Goal: Task Accomplishment & Management: Use online tool/utility

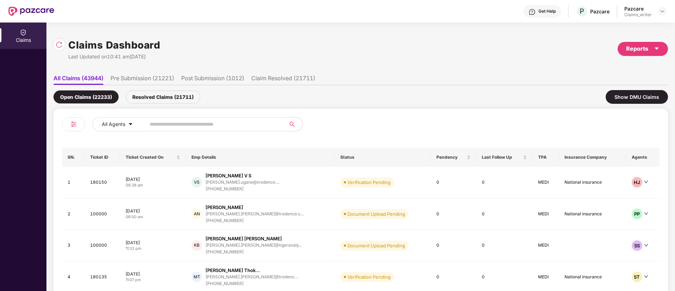
click at [191, 124] on input "text" at bounding box center [213, 124] width 126 height 11
paste input "******"
type input "******"
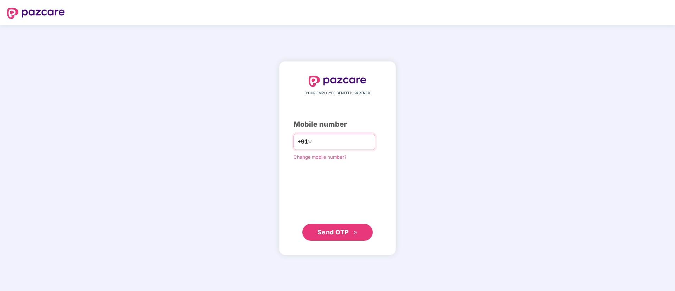
click at [316, 140] on input "number" at bounding box center [343, 141] width 58 height 11
type input "**********"
click at [325, 227] on span "Send OTP" at bounding box center [338, 232] width 40 height 10
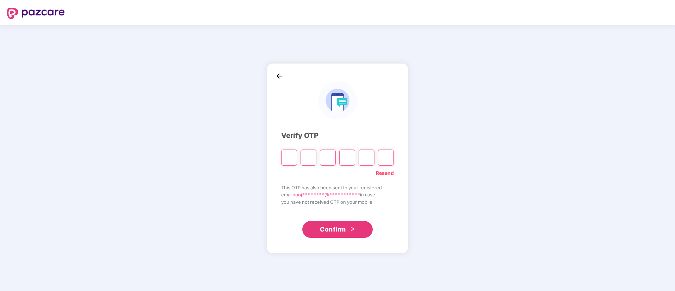
type input "*"
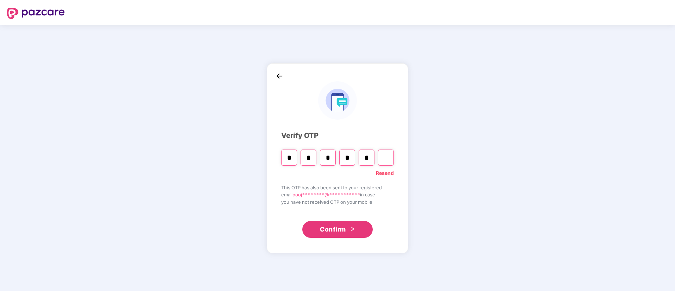
type input "*"
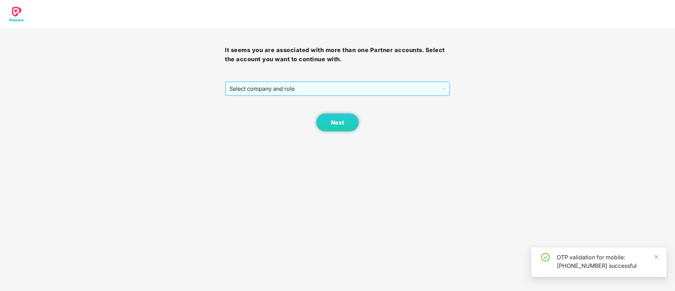
click at [305, 94] on span "Select company and role" at bounding box center [338, 88] width 216 height 13
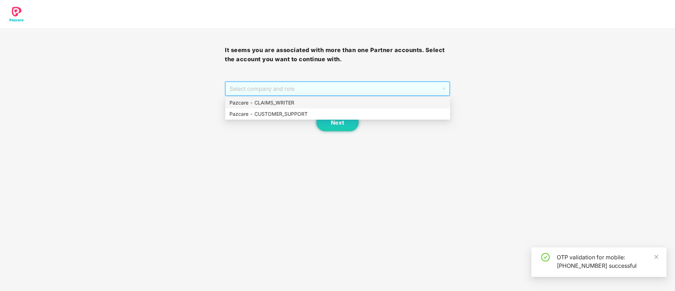
click at [294, 104] on div "Pazcare - CLAIMS_WRITER" at bounding box center [338, 103] width 217 height 8
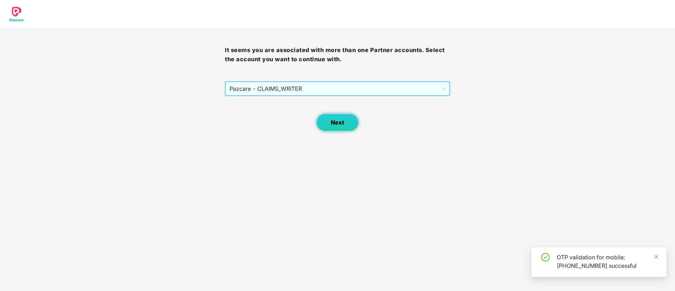
click at [330, 122] on button "Next" at bounding box center [338, 123] width 42 height 18
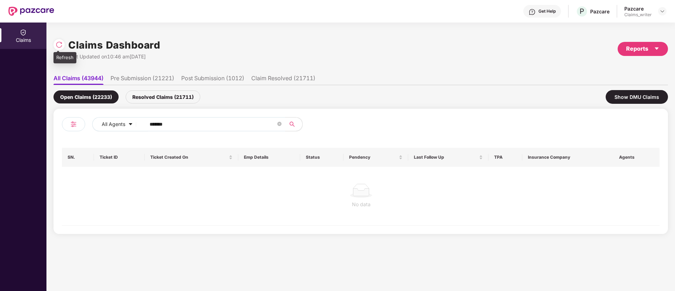
click at [59, 45] on img at bounding box center [59, 44] width 7 height 7
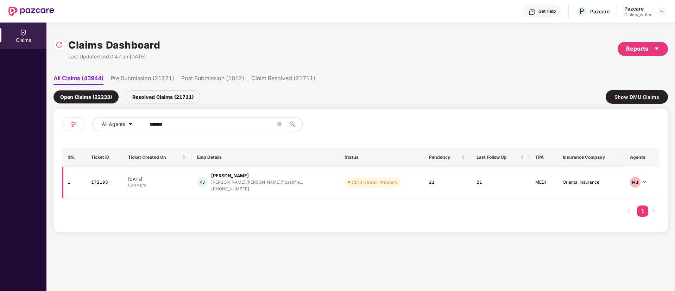
click at [106, 186] on td "172198" at bounding box center [104, 183] width 37 height 32
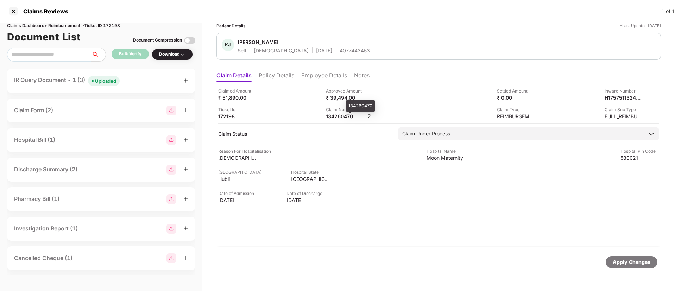
click at [340, 115] on div "134260470" at bounding box center [345, 116] width 39 height 7
copy div "134260470"
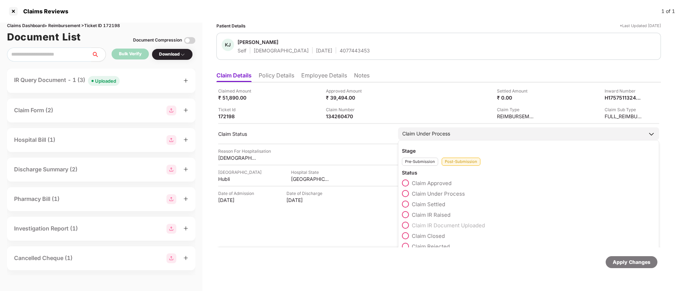
click at [412, 131] on div "Claim Under Process" at bounding box center [426, 134] width 48 height 8
click at [408, 185] on span at bounding box center [405, 183] width 7 height 7
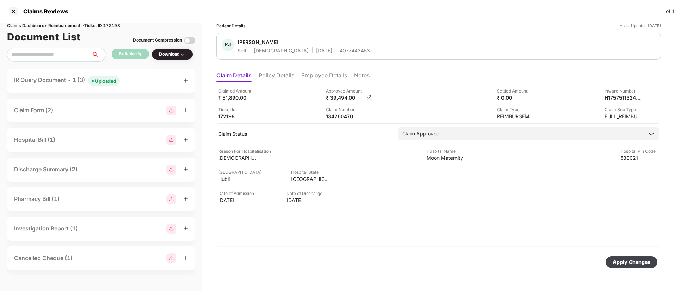
click at [369, 98] on img at bounding box center [370, 97] width 6 height 6
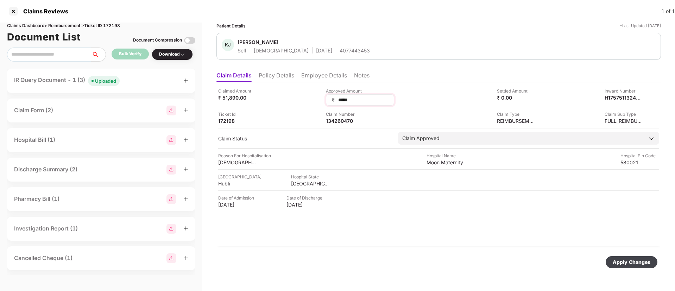
drag, startPoint x: 364, startPoint y: 97, endPoint x: 332, endPoint y: 98, distance: 32.0
click at [332, 98] on div "₹ *****" at bounding box center [360, 99] width 68 height 11
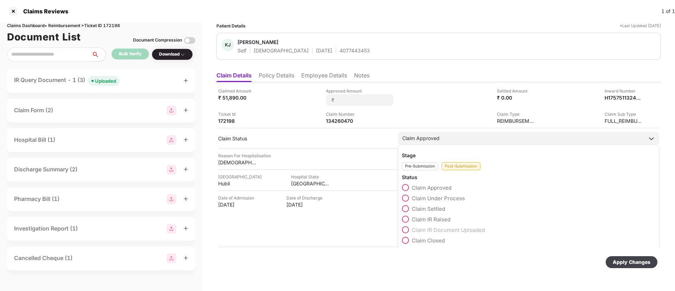
click at [416, 140] on div "Claim Approved Stage Pre-Submission Post-Submission Status Claim Approved Claim…" at bounding box center [528, 138] width 261 height 13
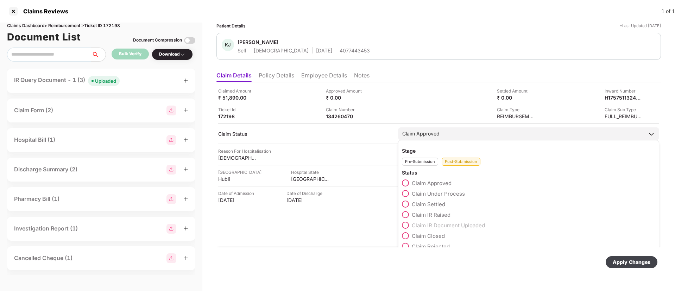
click at [406, 192] on span at bounding box center [405, 193] width 7 height 7
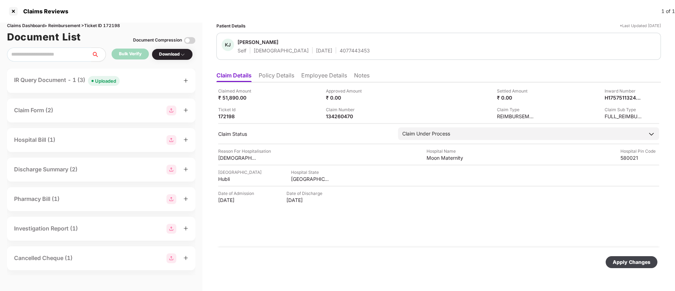
click at [631, 264] on div "Apply Changes" at bounding box center [632, 262] width 38 height 8
click at [321, 75] on li "Employee Details" at bounding box center [324, 77] width 46 height 10
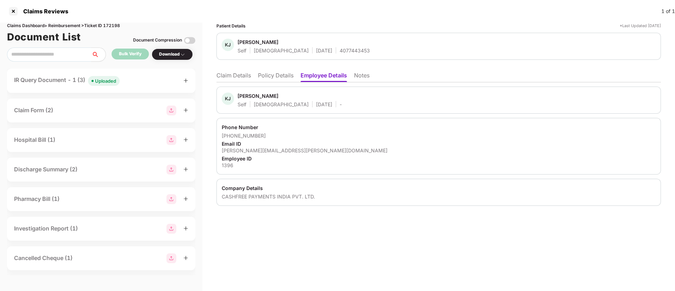
click at [229, 75] on li "Claim Details" at bounding box center [234, 77] width 35 height 10
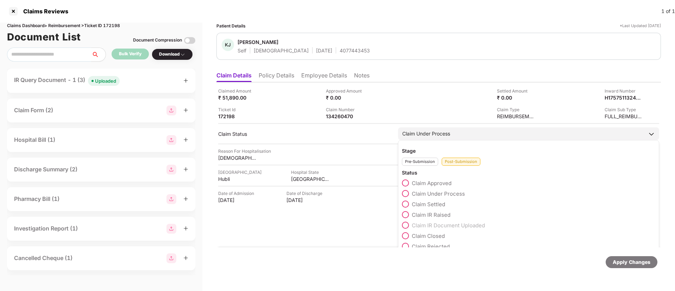
click at [405, 217] on span at bounding box center [405, 214] width 7 height 7
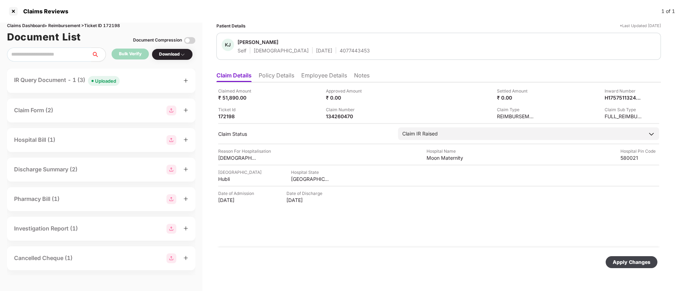
click at [623, 263] on div "Apply Changes" at bounding box center [632, 262] width 38 height 8
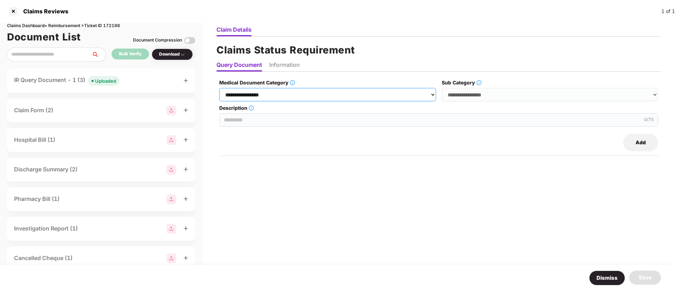
click at [287, 96] on select "**********" at bounding box center [327, 94] width 217 height 13
select select "**********"
click at [220, 88] on select "**********" at bounding box center [327, 94] width 217 height 13
click at [474, 93] on select "**********" at bounding box center [550, 94] width 217 height 13
select select "******"
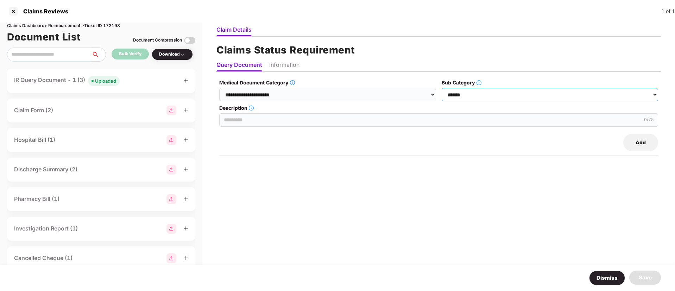
click at [442, 88] on select "**********" at bounding box center [550, 94] width 217 height 13
click at [295, 118] on input "Description" at bounding box center [438, 119] width 439 height 13
drag, startPoint x: 418, startPoint y: 122, endPoint x: 221, endPoint y: 119, distance: 196.9
click at [221, 119] on input "**********" at bounding box center [438, 119] width 439 height 13
type input "**********"
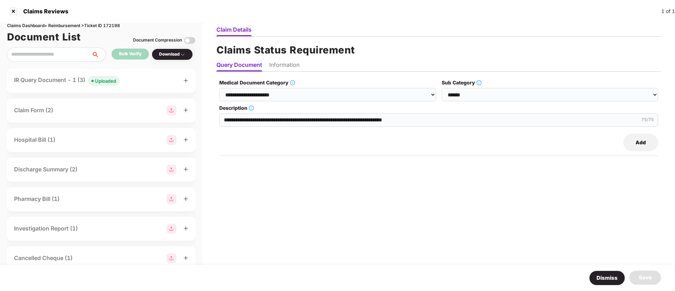
click at [285, 59] on ul "Query Document Information" at bounding box center [439, 65] width 445 height 14
click at [283, 66] on li "Information" at bounding box center [284, 66] width 30 height 10
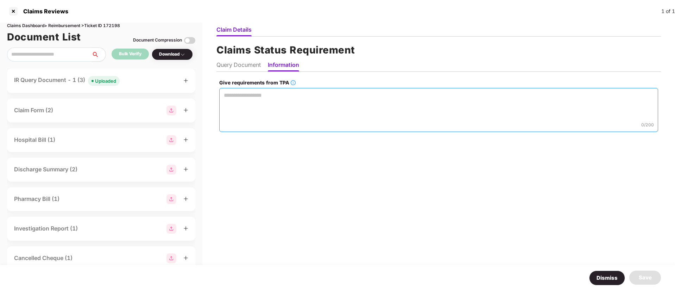
click at [262, 101] on textarea "Give requirements from TPA" at bounding box center [438, 110] width 439 height 44
paste textarea "**********"
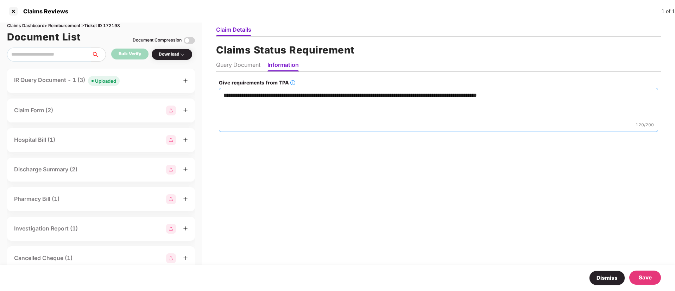
type textarea "**********"
click at [648, 279] on div "Save" at bounding box center [645, 278] width 13 height 8
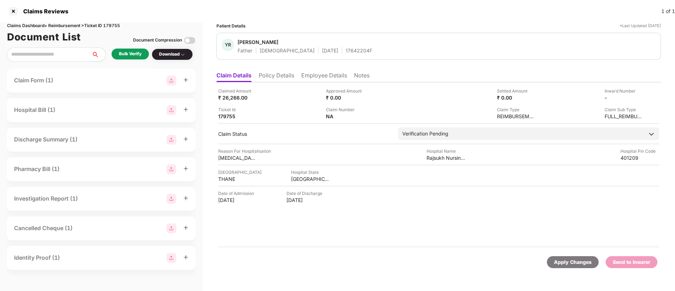
click at [131, 48] on div "Bulk Verify Download" at bounding box center [101, 55] width 188 height 14
click at [131, 57] on div "Bulk Verify" at bounding box center [130, 54] width 23 height 7
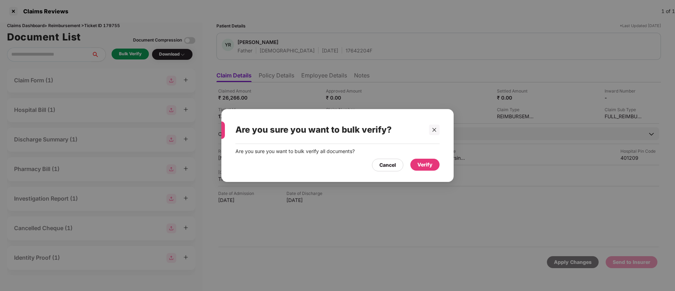
click at [423, 164] on div "Verify" at bounding box center [425, 165] width 15 height 8
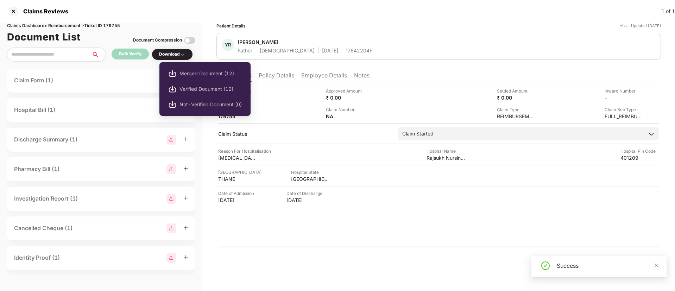
click at [174, 52] on div "Download" at bounding box center [172, 54] width 26 height 7
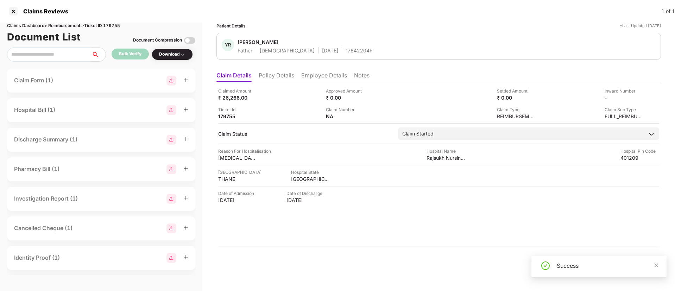
click at [174, 52] on div "Download" at bounding box center [172, 54] width 26 height 7
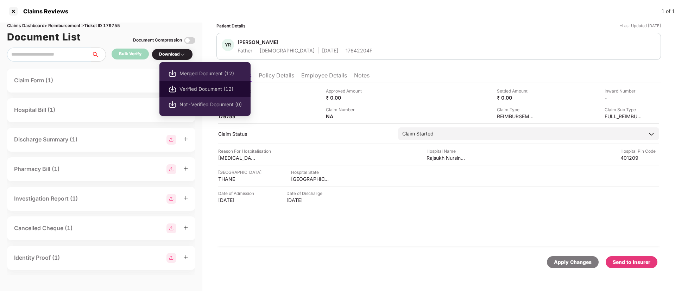
click at [206, 86] on span "Verified Document (12)" at bounding box center [211, 89] width 62 height 8
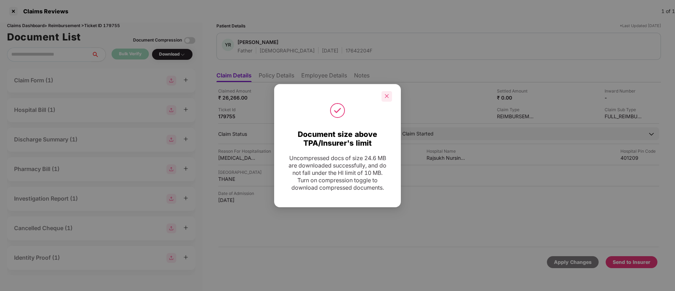
click at [382, 100] on div at bounding box center [387, 96] width 11 height 11
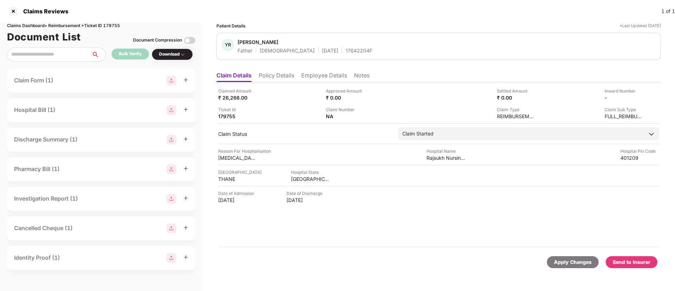
click at [624, 260] on div "Send to Insurer" at bounding box center [632, 262] width 38 height 8
click at [263, 78] on li "Policy Details" at bounding box center [277, 77] width 36 height 10
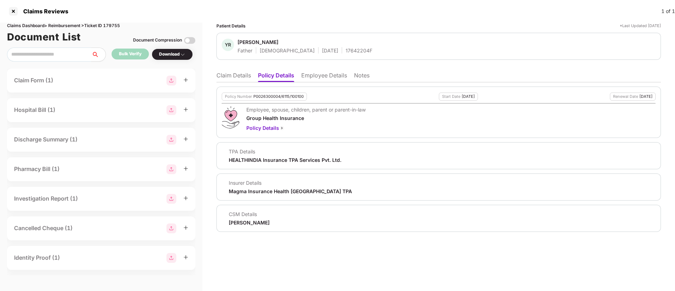
click at [313, 74] on li "Employee Details" at bounding box center [324, 77] width 46 height 10
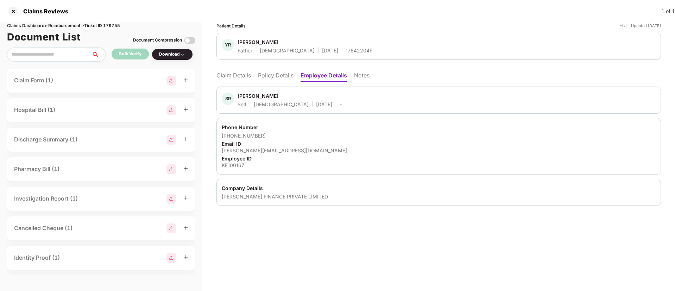
click at [280, 76] on li "Policy Details" at bounding box center [276, 77] width 36 height 10
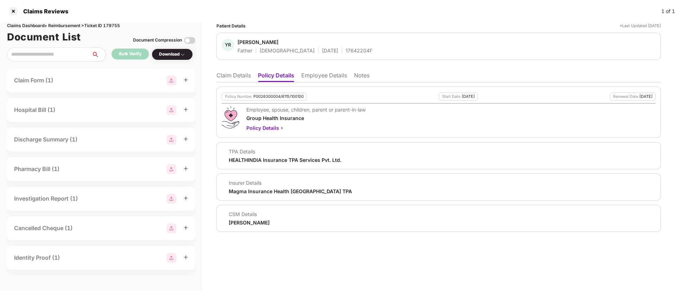
click at [238, 77] on li "Claim Details" at bounding box center [234, 77] width 35 height 10
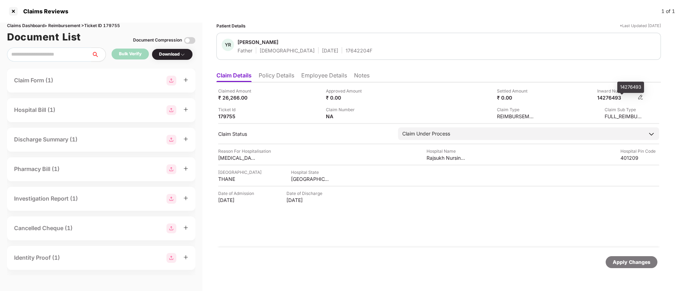
click at [612, 96] on div "14276493" at bounding box center [617, 97] width 39 height 7
copy div "14276493"
click at [277, 76] on li "Policy Details" at bounding box center [277, 77] width 36 height 10
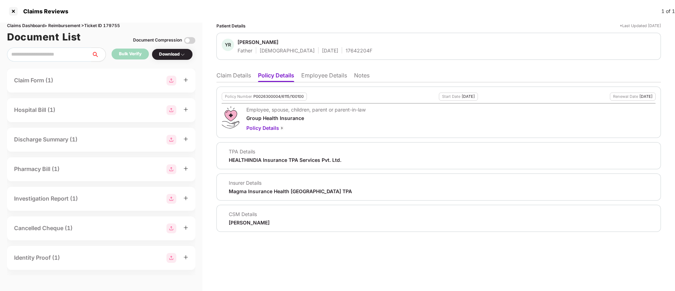
click at [314, 75] on li "Employee Details" at bounding box center [324, 77] width 46 height 10
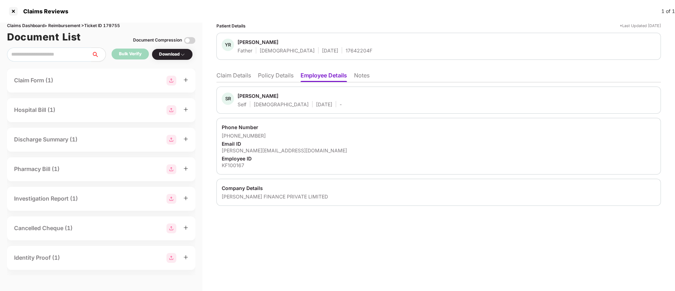
click at [238, 73] on li "Claim Details" at bounding box center [234, 77] width 35 height 10
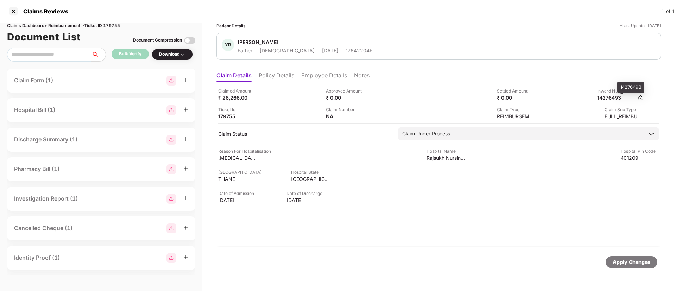
click at [613, 96] on div "14276493" at bounding box center [617, 97] width 39 height 7
copy div "14276493"
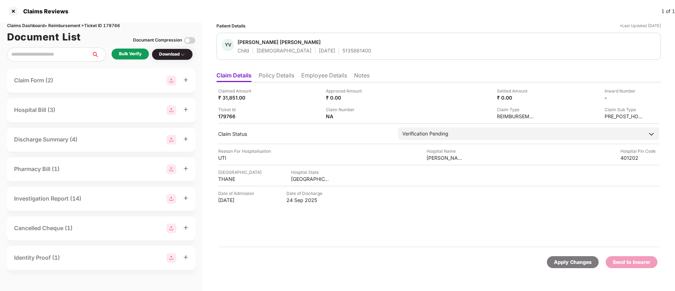
click at [131, 58] on div "Bulk Verify" at bounding box center [130, 54] width 37 height 11
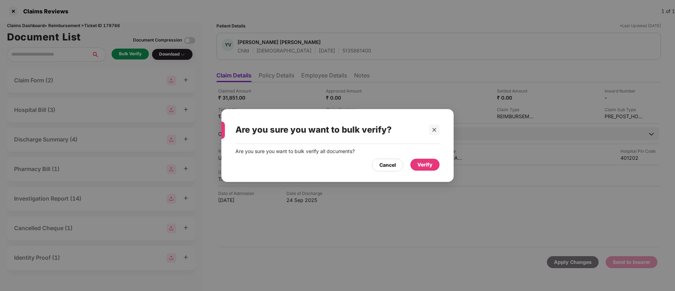
click at [431, 164] on div "Verify" at bounding box center [425, 165] width 15 height 8
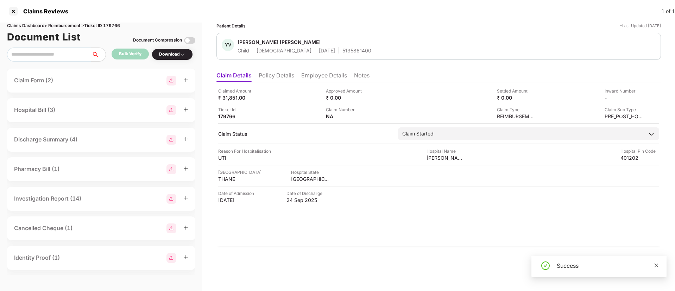
click at [658, 265] on icon "close" at bounding box center [656, 265] width 5 height 5
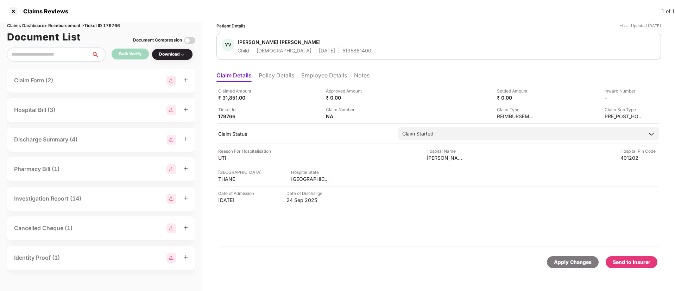
click at [182, 55] on img at bounding box center [183, 55] width 6 height 6
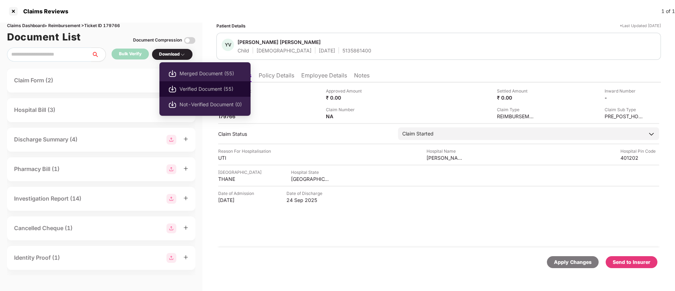
click at [187, 85] on li "Verified Document (55)" at bounding box center [205, 88] width 91 height 15
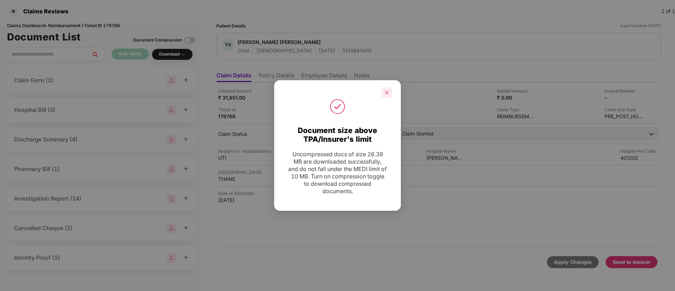
click at [387, 90] on icon "close" at bounding box center [387, 92] width 5 height 5
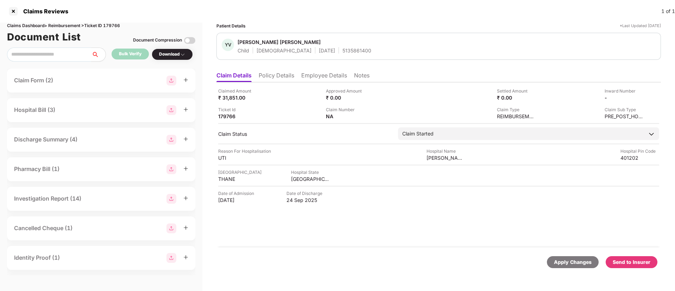
click at [635, 260] on div "Send to Insurer" at bounding box center [632, 262] width 38 height 8
click at [277, 77] on li "Policy Details" at bounding box center [277, 77] width 36 height 10
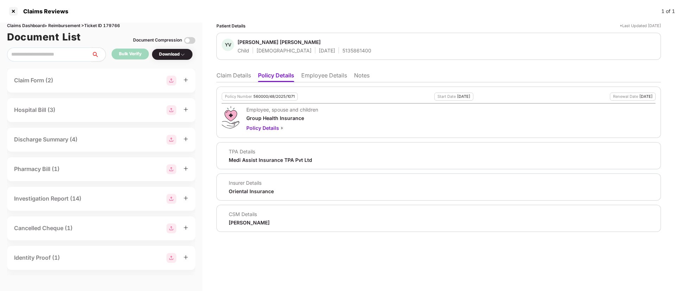
click at [316, 79] on li "Employee Details" at bounding box center [324, 77] width 46 height 10
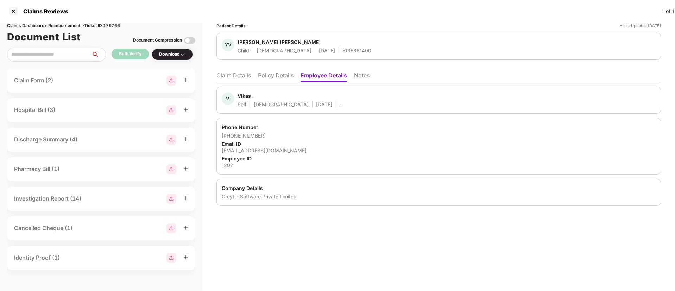
click at [286, 77] on li "Policy Details" at bounding box center [276, 77] width 36 height 10
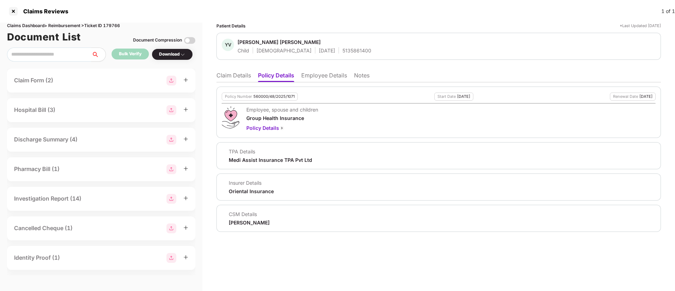
click at [314, 79] on li "Employee Details" at bounding box center [324, 77] width 46 height 10
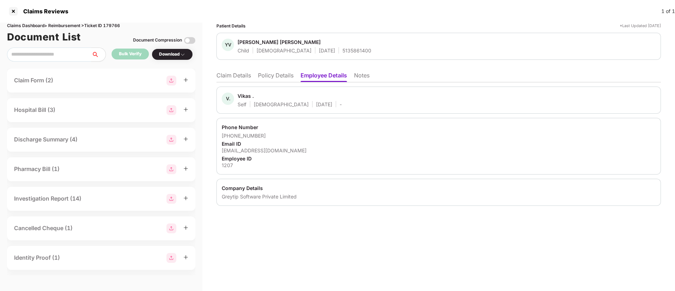
click at [237, 77] on li "Claim Details" at bounding box center [234, 77] width 35 height 10
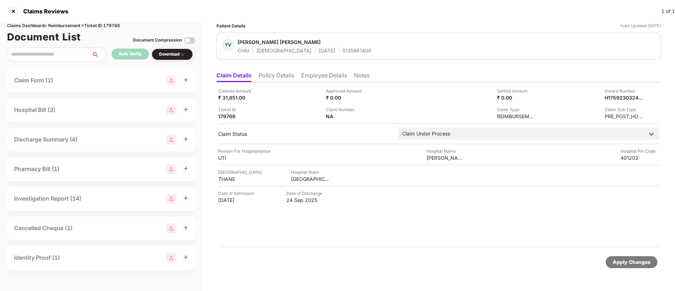
click at [271, 75] on li "Policy Details" at bounding box center [277, 77] width 36 height 10
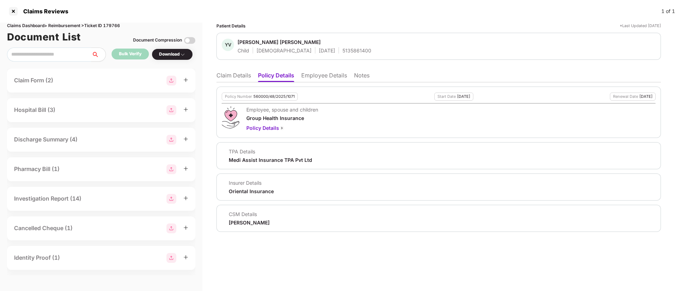
click at [307, 76] on li "Employee Details" at bounding box center [324, 77] width 46 height 10
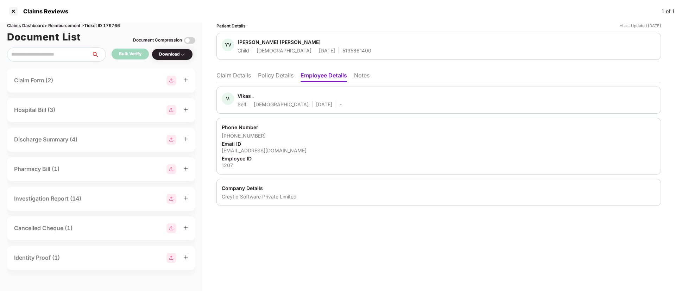
click at [248, 76] on li "Claim Details" at bounding box center [234, 77] width 35 height 10
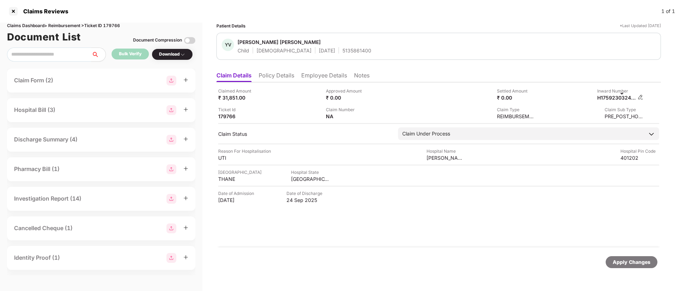
click at [639, 97] on img at bounding box center [641, 97] width 6 height 6
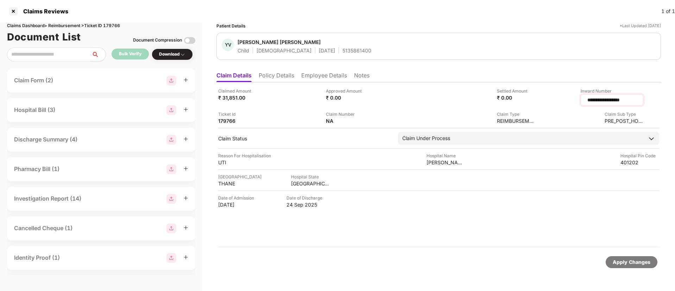
click at [600, 100] on input "**********" at bounding box center [612, 99] width 51 height 7
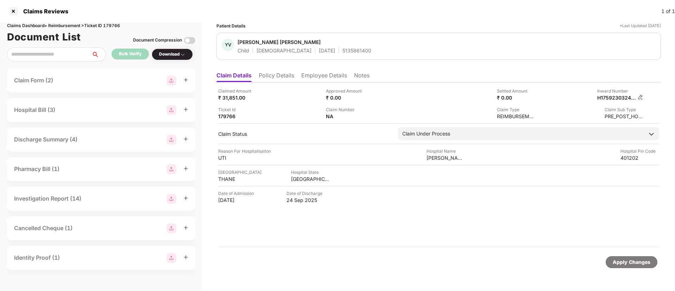
click at [642, 96] on img at bounding box center [641, 97] width 6 height 6
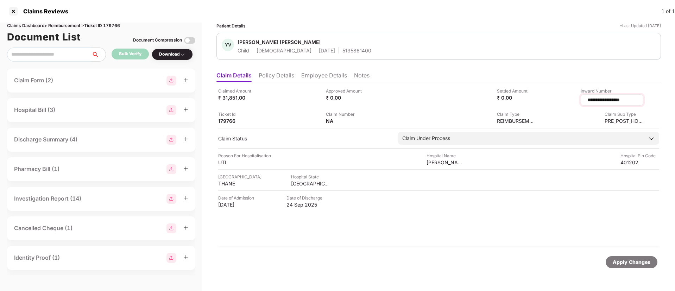
click at [605, 101] on input "**********" at bounding box center [612, 99] width 51 height 7
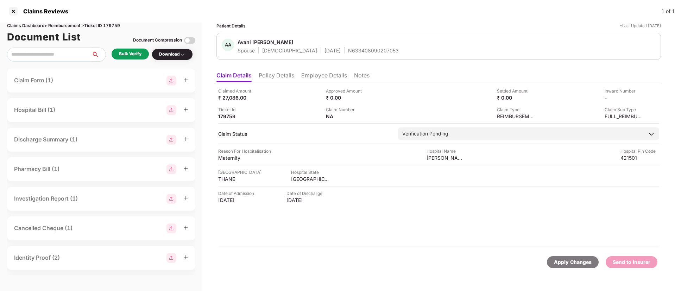
click at [281, 76] on li "Policy Details" at bounding box center [277, 77] width 36 height 10
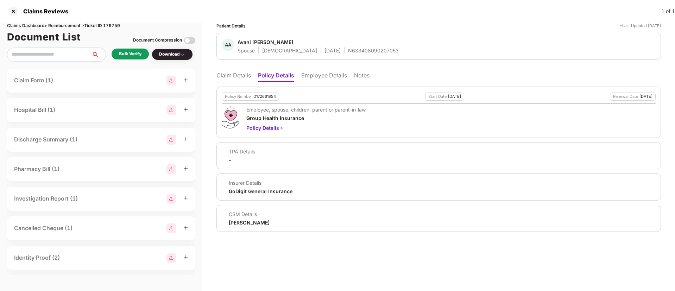
click at [263, 96] on div "D172661854" at bounding box center [265, 96] width 23 height 5
copy div "D172661854"
click at [348, 52] on div "N633408090207053" at bounding box center [373, 50] width 51 height 7
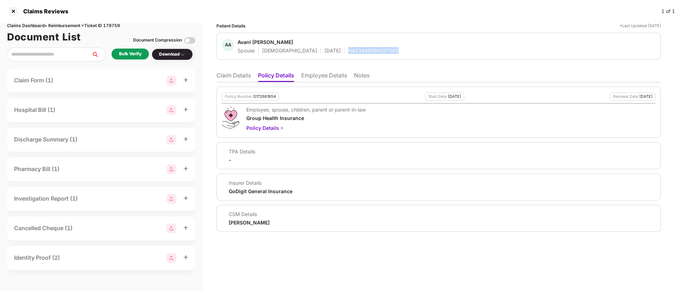
copy div "N633408090207053"
click at [360, 77] on li "Notes" at bounding box center [361, 77] width 15 height 10
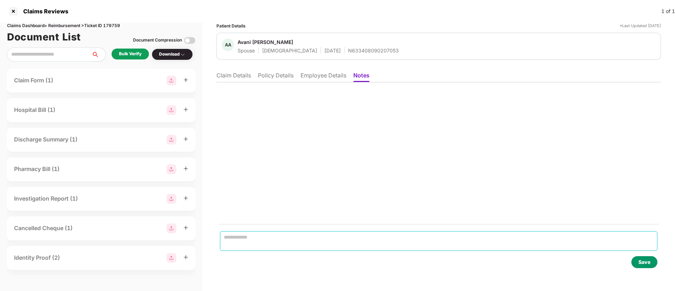
click at [247, 238] on textarea at bounding box center [439, 241] width 438 height 20
paste textarea "**********"
type textarea "**********"
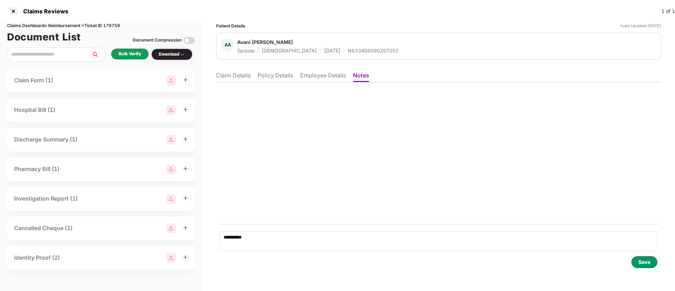
click at [639, 262] on div "Save" at bounding box center [645, 262] width 26 height 12
click at [242, 77] on li "Claim Details" at bounding box center [233, 77] width 35 height 10
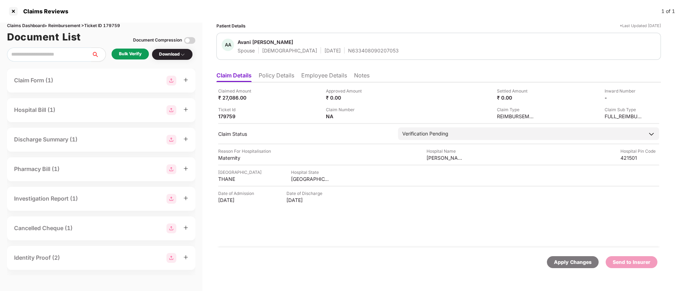
click at [312, 75] on li "Employee Details" at bounding box center [324, 77] width 46 height 10
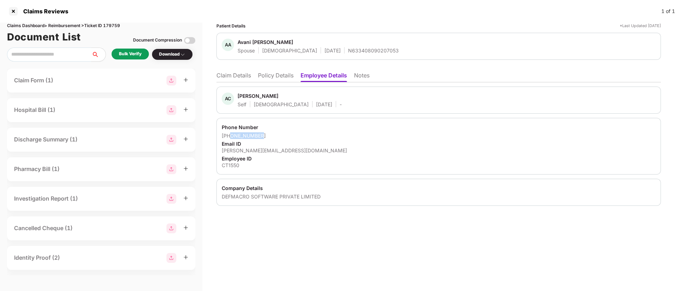
drag, startPoint x: 231, startPoint y: 138, endPoint x: 269, endPoint y: 133, distance: 38.3
click at [269, 133] on div "[PHONE_NUMBER]" at bounding box center [439, 135] width 434 height 7
copy div "8082044121"
drag, startPoint x: 222, startPoint y: 153, endPoint x: 277, endPoint y: 149, distance: 54.8
click at [277, 149] on div "Phone Number [PHONE_NUMBER] Email ID [PERSON_NAME][EMAIL_ADDRESS][DOMAIN_NAME] …" at bounding box center [439, 146] width 445 height 57
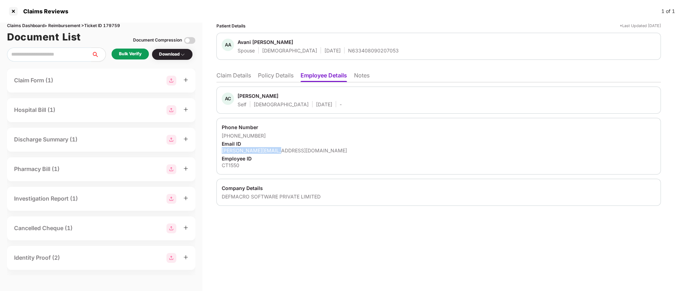
copy div "[PERSON_NAME][EMAIL_ADDRESS][DOMAIN_NAME]"
click at [248, 73] on li "Claim Details" at bounding box center [234, 77] width 35 height 10
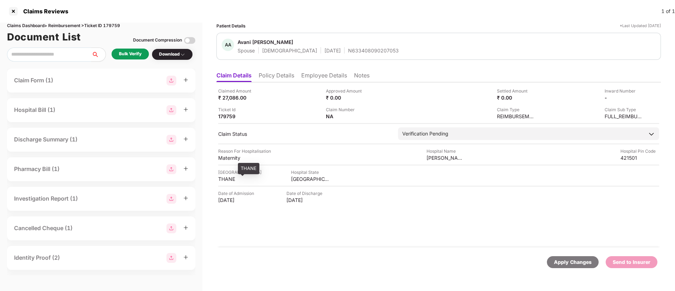
click at [229, 182] on div "THANE" at bounding box center [237, 179] width 39 height 7
click at [228, 181] on div "THANE" at bounding box center [237, 179] width 39 height 7
copy div "THANE"
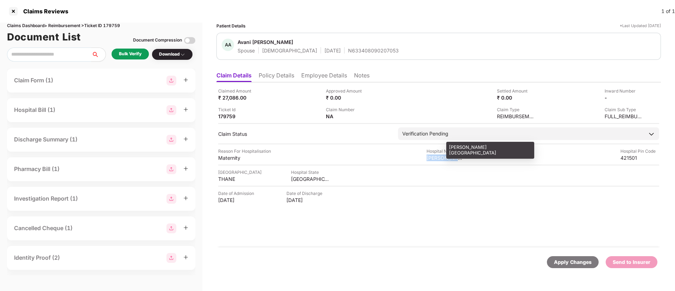
drag, startPoint x: 426, startPoint y: 160, endPoint x: 463, endPoint y: 160, distance: 37.7
click at [463, 160] on div "Reason For Hospitalisation Maternity Hospital Name [GEOGRAPHIC_DATA][PERSON_NAM…" at bounding box center [438, 154] width 441 height 13
copy div "[PERSON_NAME]"
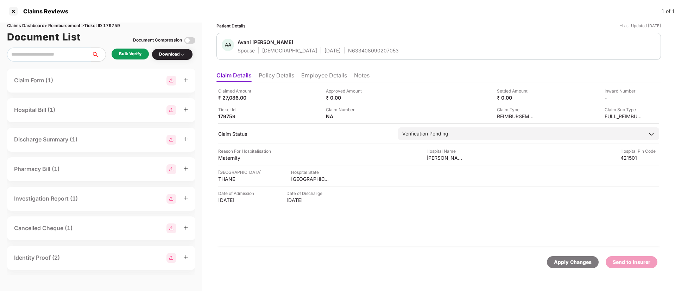
click at [129, 51] on div "Bulk Verify" at bounding box center [130, 54] width 23 height 7
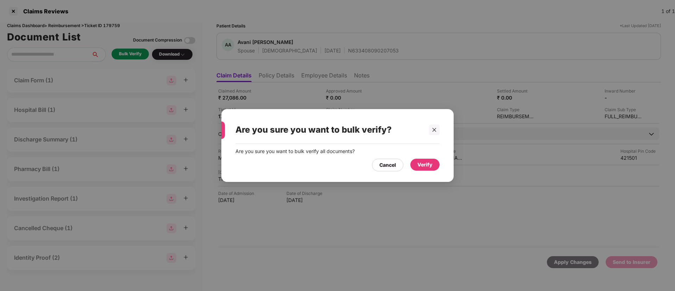
click at [424, 163] on div "Verify" at bounding box center [425, 165] width 15 height 8
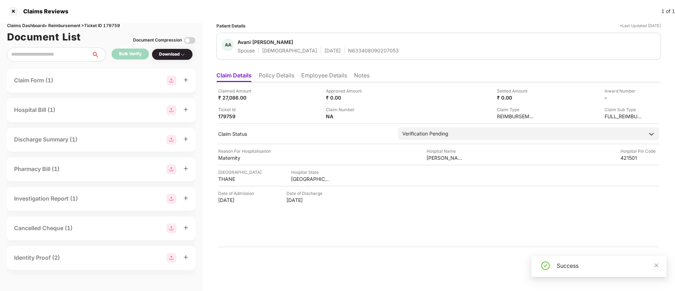
click at [173, 49] on div "Download" at bounding box center [172, 55] width 41 height 12
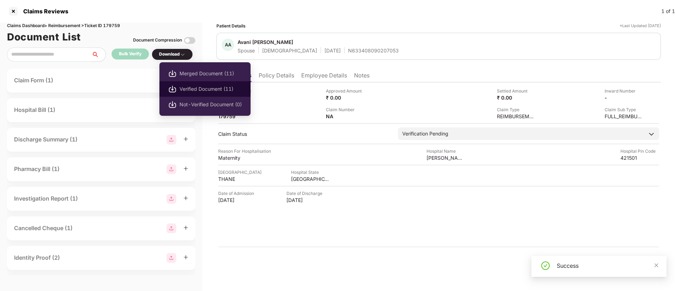
click at [204, 85] on span "Verified Document (11)" at bounding box center [211, 89] width 62 height 8
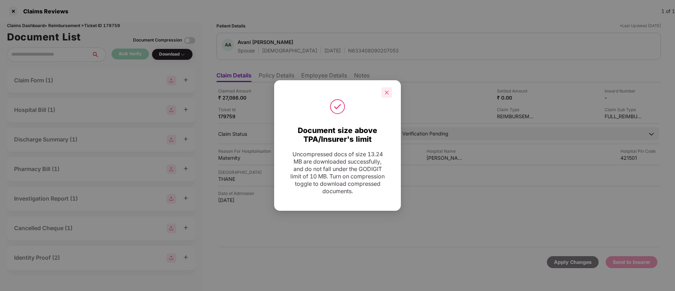
click at [385, 94] on icon "close" at bounding box center [387, 92] width 5 height 5
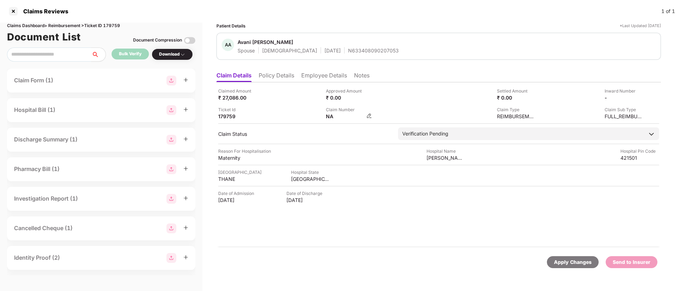
click at [367, 116] on img at bounding box center [370, 116] width 6 height 6
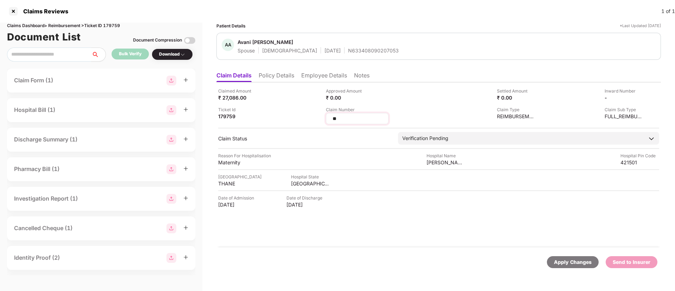
drag, startPoint x: 345, startPoint y: 119, endPoint x: 328, endPoint y: 114, distance: 17.8
click at [328, 114] on div "**" at bounding box center [357, 118] width 63 height 11
type input "**********"
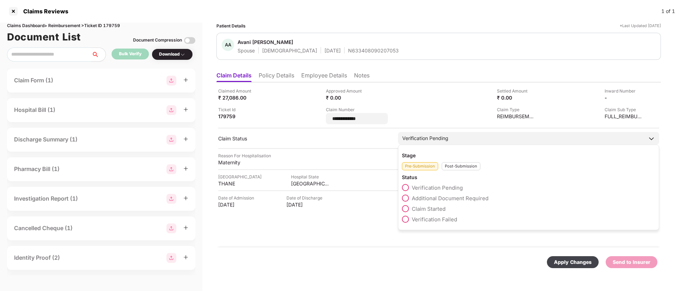
click at [455, 166] on div "Stage Pre-Submission Post-Submission Status Verification Pending Additional Doc…" at bounding box center [528, 188] width 261 height 86
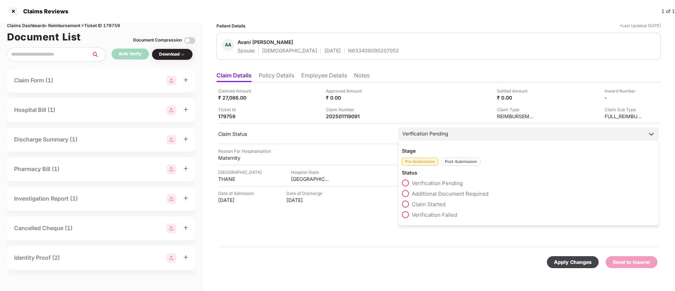
click at [451, 161] on div "Post-Submission" at bounding box center [461, 162] width 39 height 8
click at [405, 190] on span at bounding box center [405, 193] width 7 height 7
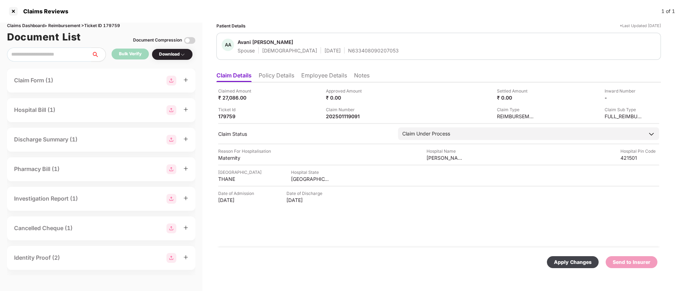
click at [554, 260] on div "Apply Changes" at bounding box center [573, 262] width 52 height 12
click at [341, 111] on div "Claim Number" at bounding box center [345, 109] width 39 height 7
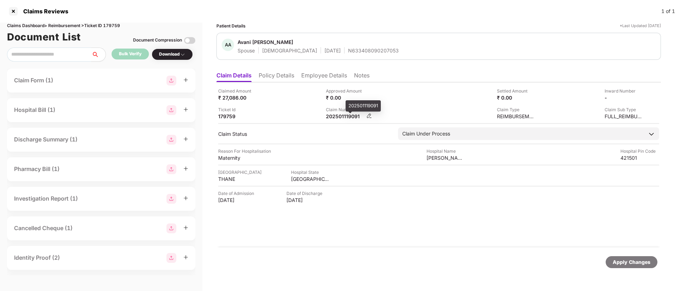
click at [344, 116] on div "202501119091" at bounding box center [345, 116] width 39 height 7
copy div "202501119091"
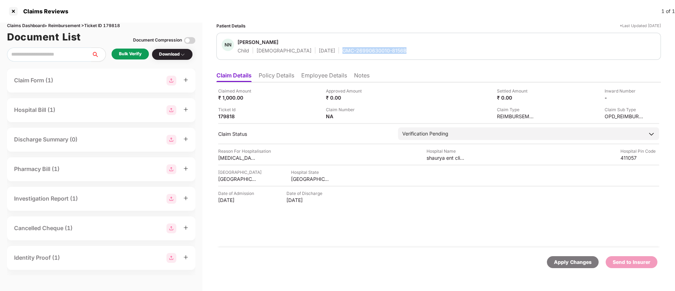
drag, startPoint x: 330, startPoint y: 50, endPoint x: 383, endPoint y: 49, distance: 53.2
click at [383, 49] on div "NN Nishita Nagre Child Female 04 Apr 2018 GMC-26990630010-8156B" at bounding box center [439, 46] width 434 height 15
drag, startPoint x: 426, startPoint y: 156, endPoint x: 472, endPoint y: 157, distance: 45.8
click at [472, 157] on div "Reason For Hospitalisation ear pain Hospital Name shaurya ent clinic Hospital P…" at bounding box center [438, 154] width 441 height 13
copy div "shaurya ent clinic"
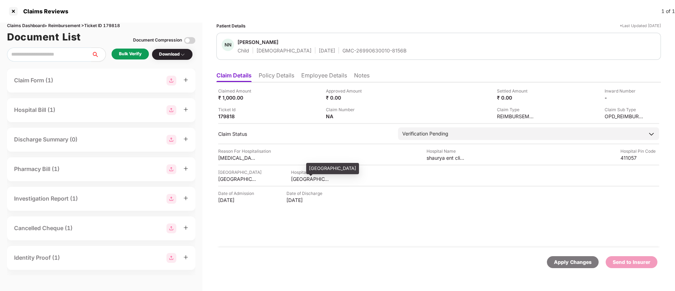
click at [305, 179] on div "MAHARASHTRA" at bounding box center [310, 179] width 39 height 7
copy div "MAHARASHTRA"
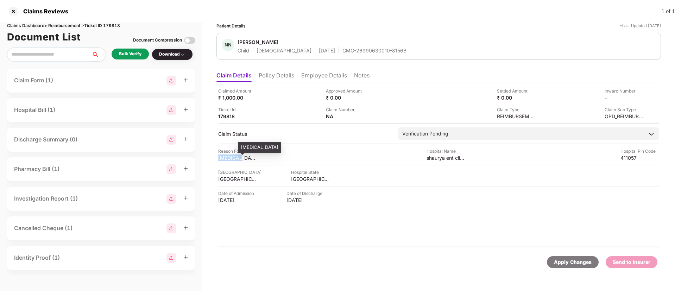
drag, startPoint x: 217, startPoint y: 159, endPoint x: 244, endPoint y: 157, distance: 27.5
click at [244, 157] on div "Claimed Amount ₹ 1,000.00 Approved Amount ₹ 0.00 Settled Amount ₹ 0.00 Inward N…" at bounding box center [439, 164] width 445 height 165
copy div "ear pain"
click at [327, 78] on li "Employee Details" at bounding box center [324, 77] width 46 height 10
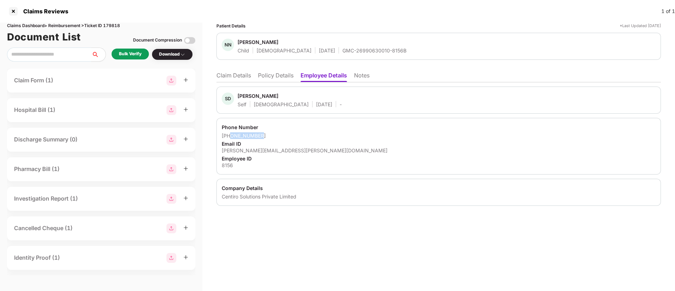
drag, startPoint x: 231, startPoint y: 135, endPoint x: 279, endPoint y: 135, distance: 47.9
click at [279, 135] on div "+918956153805" at bounding box center [439, 135] width 434 height 7
copy div "8956153805"
drag, startPoint x: 221, startPoint y: 149, endPoint x: 291, endPoint y: 148, distance: 69.0
click at [291, 148] on div "Phone Number +918956153805 Email ID shital.dhakane@centiro.com Employee ID 8156" at bounding box center [439, 146] width 445 height 57
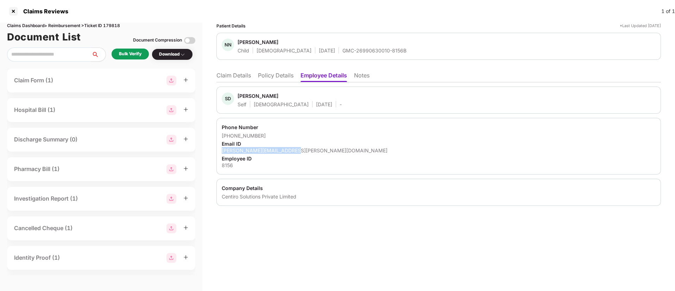
copy div "shital.dhakane@centiro.com"
click at [227, 77] on li "Claim Details" at bounding box center [234, 77] width 35 height 10
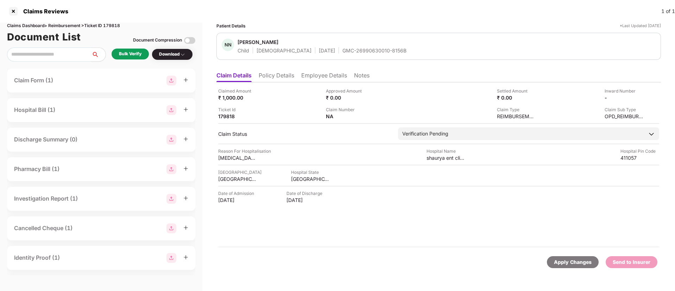
click at [142, 57] on div "Bulk Verify" at bounding box center [130, 54] width 23 height 7
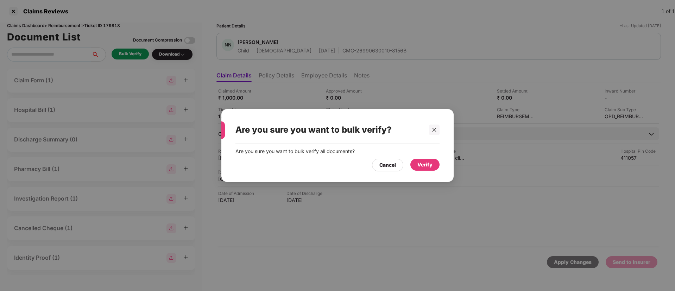
click at [431, 165] on div "Verify" at bounding box center [425, 165] width 15 height 8
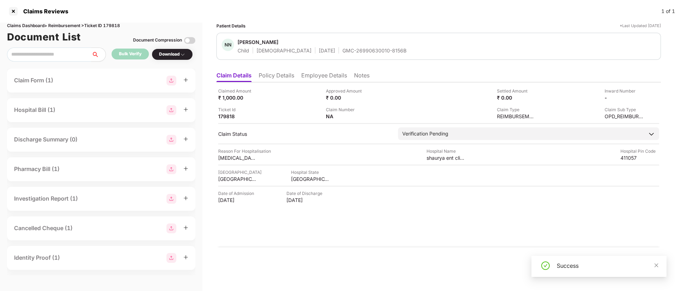
click at [659, 263] on div "Success" at bounding box center [599, 266] width 135 height 21
click at [172, 58] on div "Download" at bounding box center [172, 55] width 41 height 12
click at [171, 56] on div "Download" at bounding box center [172, 54] width 26 height 7
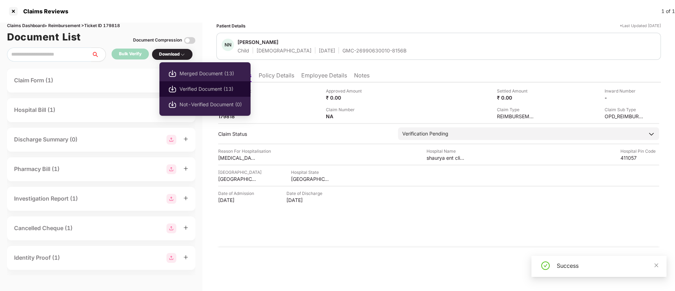
click at [205, 90] on span "Verified Document (13)" at bounding box center [211, 89] width 62 height 8
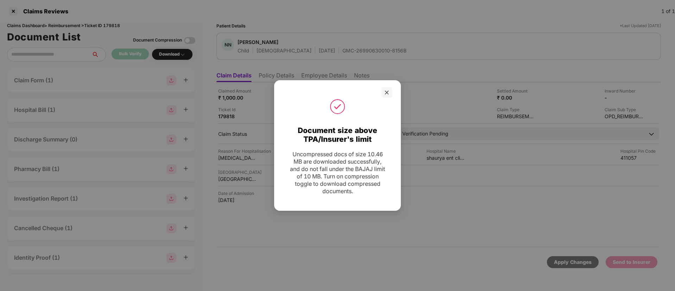
click at [380, 95] on div at bounding box center [337, 92] width 109 height 11
click at [393, 93] on div at bounding box center [337, 92] width 127 height 11
click at [387, 90] on icon "close" at bounding box center [387, 92] width 5 height 5
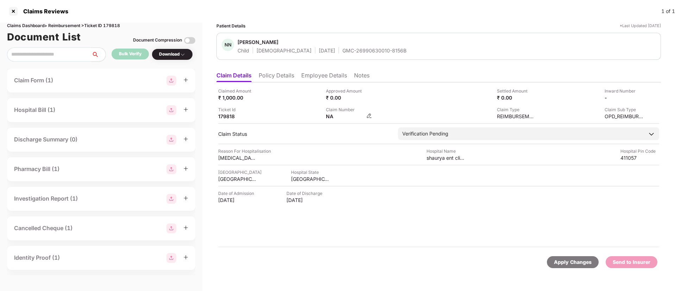
click at [369, 115] on img at bounding box center [370, 116] width 6 height 6
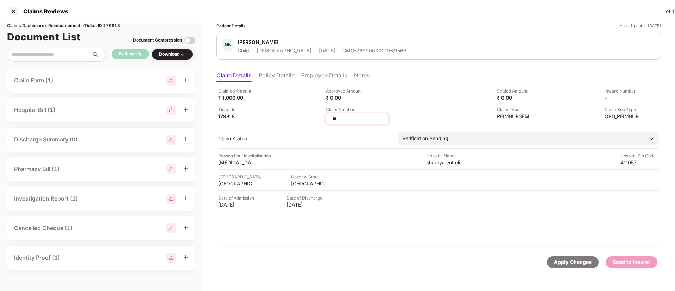
drag, startPoint x: 344, startPoint y: 118, endPoint x: 327, endPoint y: 114, distance: 17.5
click at [327, 114] on div "**" at bounding box center [357, 118] width 63 height 11
type input "**********"
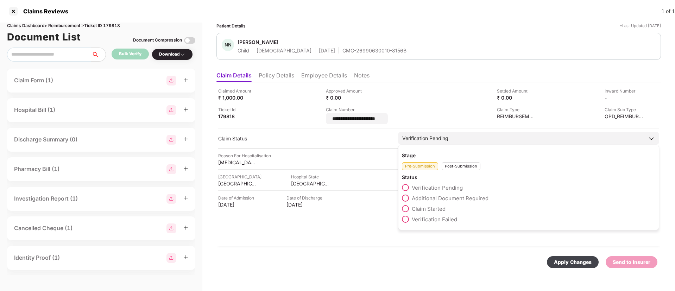
click at [452, 166] on div "Stage Pre-Submission Post-Submission Status Verification Pending Additional Doc…" at bounding box center [528, 188] width 261 height 86
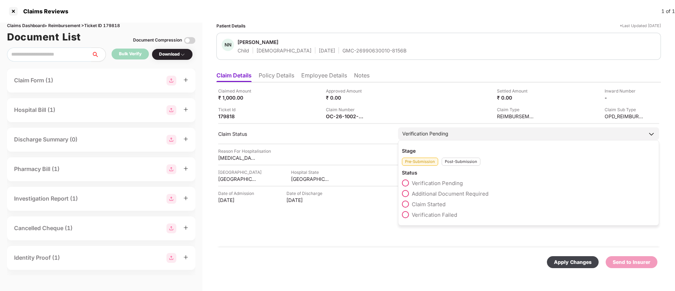
click at [450, 160] on div "Post-Submission" at bounding box center [461, 162] width 39 height 8
click at [407, 193] on span at bounding box center [405, 193] width 7 height 7
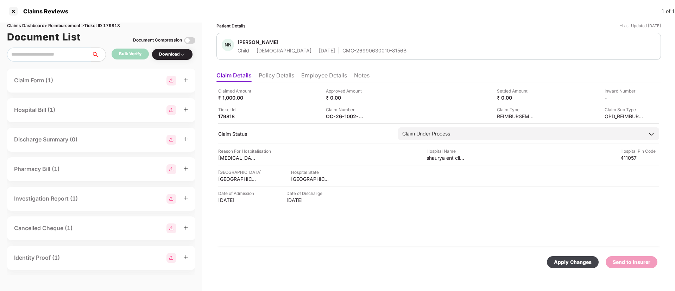
click at [573, 258] on div "Apply Changes" at bounding box center [573, 262] width 38 height 8
click at [131, 57] on div "Bulk Verify" at bounding box center [130, 54] width 23 height 7
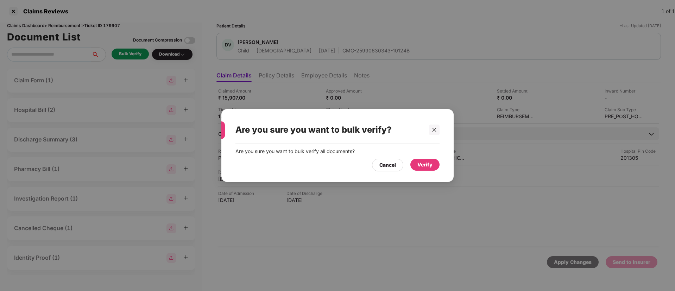
click at [421, 165] on div "Verify" at bounding box center [425, 165] width 15 height 8
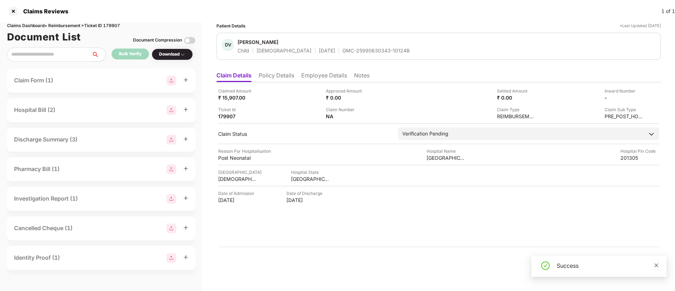
click at [655, 264] on icon "close" at bounding box center [656, 265] width 5 height 5
click at [176, 56] on div "Download" at bounding box center [172, 54] width 26 height 7
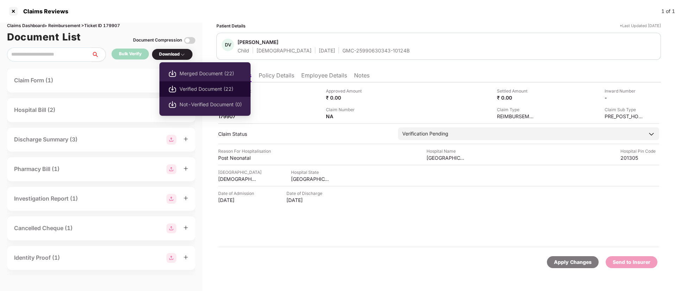
click at [188, 86] on span "Verified Document (22)" at bounding box center [211, 89] width 62 height 8
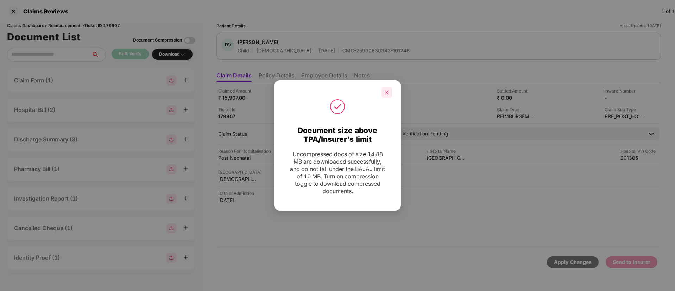
click at [392, 92] on div at bounding box center [387, 92] width 11 height 11
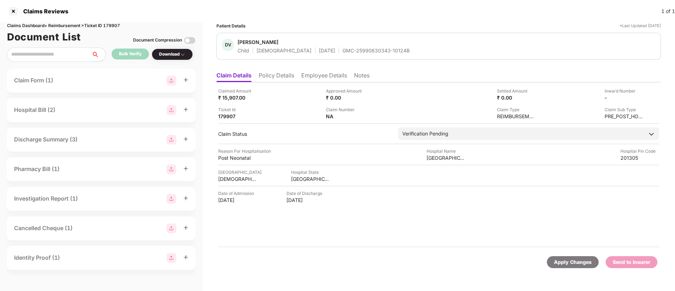
click at [296, 122] on div "Claimed Amount ₹ 15,907.00 Approved Amount ₹ 0.00 Settled Amount ₹ 0.00 Inward …" at bounding box center [439, 164] width 445 height 165
click at [283, 75] on li "Policy Details" at bounding box center [277, 77] width 36 height 10
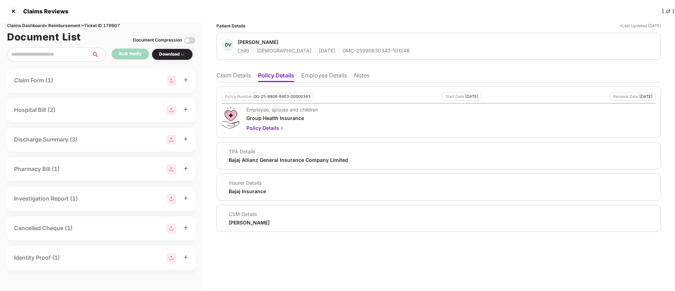
click at [318, 73] on li "Employee Details" at bounding box center [324, 77] width 46 height 10
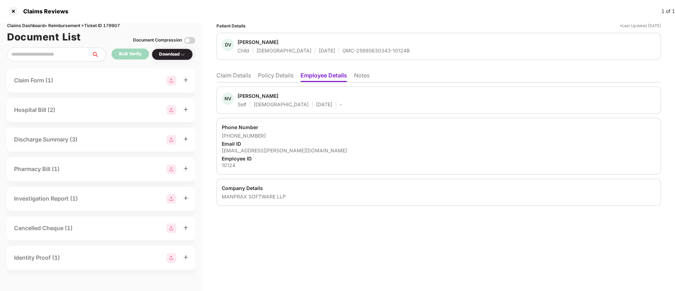
click at [266, 77] on li "Policy Details" at bounding box center [276, 77] width 36 height 10
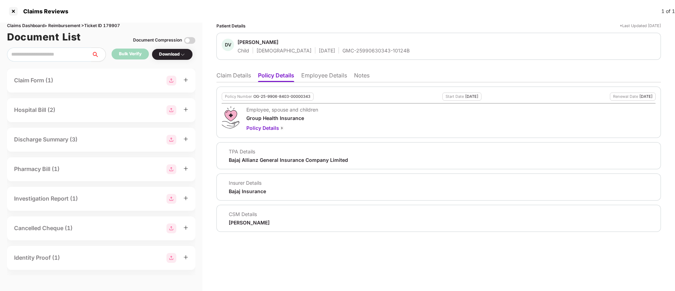
click at [244, 77] on li "Claim Details" at bounding box center [234, 77] width 35 height 10
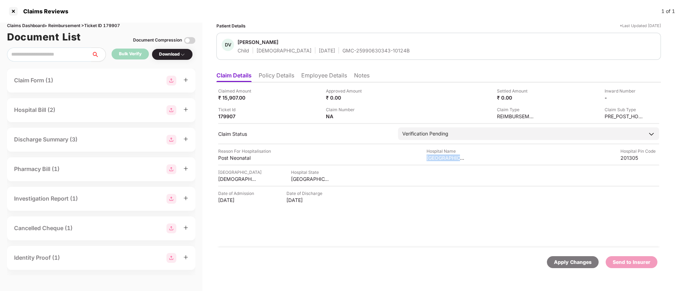
drag, startPoint x: 426, startPoint y: 158, endPoint x: 468, endPoint y: 161, distance: 41.6
click at [468, 161] on div "Reason For Hospitalisation Post Neonatal Hospital Name Motherland Hospital Hosp…" at bounding box center [438, 154] width 441 height 13
copy div "Motherland Hosp"
drag, startPoint x: 316, startPoint y: 51, endPoint x: 398, endPoint y: 56, distance: 82.9
click at [398, 56] on div "DV Devansh Varshney Child Male 08 Sept 2025 GMC-25990630343-10124B" at bounding box center [439, 46] width 445 height 27
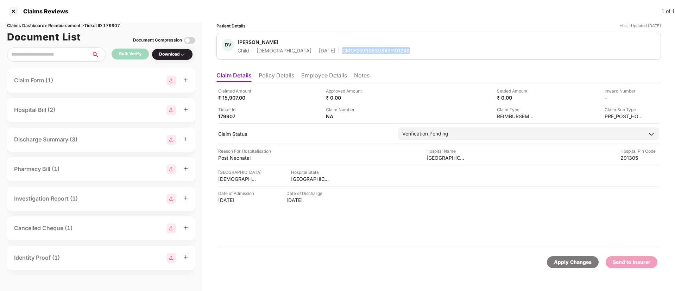
copy div "GMC-25990630343-10124B"
drag, startPoint x: 426, startPoint y: 157, endPoint x: 474, endPoint y: 157, distance: 47.9
click at [474, 157] on div "Reason For Hospitalisation Post Neonatal Hospital Name Motherland Hospital Hosp…" at bounding box center [438, 154] width 441 height 13
copy div "Motherland Hospital"
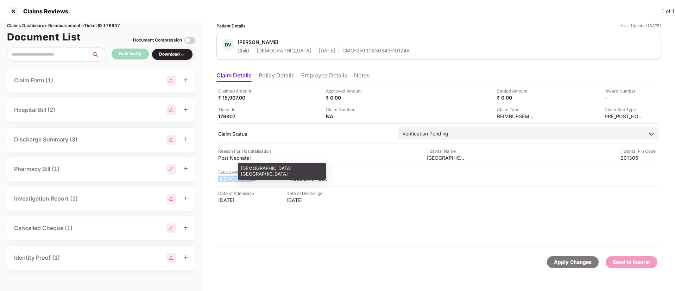
drag, startPoint x: 219, startPoint y: 178, endPoint x: 254, endPoint y: 180, distance: 34.9
click at [254, 180] on div "GAUTAM BUDDHA NAGAR" at bounding box center [237, 179] width 39 height 7
copy div "GAUTAM BUDD"
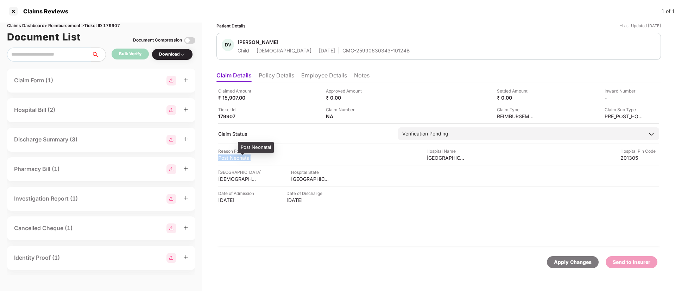
drag, startPoint x: 217, startPoint y: 156, endPoint x: 255, endPoint y: 158, distance: 38.1
click at [255, 158] on div "Claimed Amount ₹ 15,907.00 Approved Amount ₹ 0.00 Settled Amount ₹ 0.00 Inward …" at bounding box center [439, 164] width 445 height 165
copy div "Post Neonatal"
click at [316, 80] on li "Employee Details" at bounding box center [324, 77] width 46 height 10
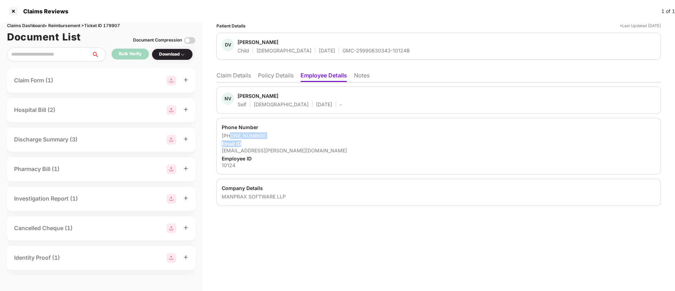
drag, startPoint x: 231, startPoint y: 135, endPoint x: 265, endPoint y: 142, distance: 34.9
click at [265, 142] on div "Phone Number +919650580276 Email ID nikhil.varshney@manprax.com Employee ID 101…" at bounding box center [439, 146] width 445 height 57
click at [282, 119] on div "Phone Number +919650580276 Email ID nikhil.varshney@manprax.com Employee ID 101…" at bounding box center [439, 146] width 445 height 57
drag, startPoint x: 234, startPoint y: 133, endPoint x: 290, endPoint y: 130, distance: 56.1
click at [290, 130] on div "Phone Number +919650580276 Email ID nikhil.varshney@manprax.com Employee ID 101…" at bounding box center [439, 146] width 445 height 57
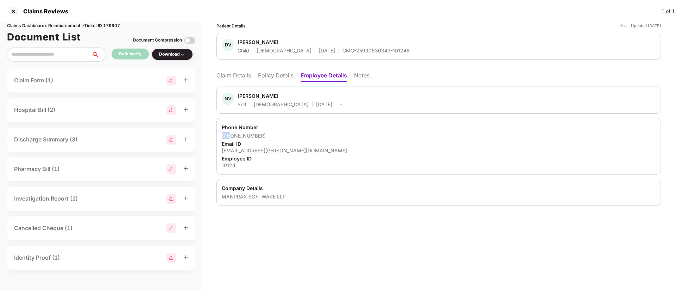
click at [293, 126] on div "Phone Number" at bounding box center [439, 127] width 434 height 7
drag, startPoint x: 229, startPoint y: 135, endPoint x: 269, endPoint y: 132, distance: 40.2
click at [269, 132] on div "+919650580276" at bounding box center [439, 135] width 434 height 7
click at [260, 122] on div "Phone Number +919650580276 Email ID nikhil.varshney@manprax.com Employee ID 101…" at bounding box center [439, 146] width 445 height 57
drag, startPoint x: 230, startPoint y: 136, endPoint x: 275, endPoint y: 132, distance: 44.9
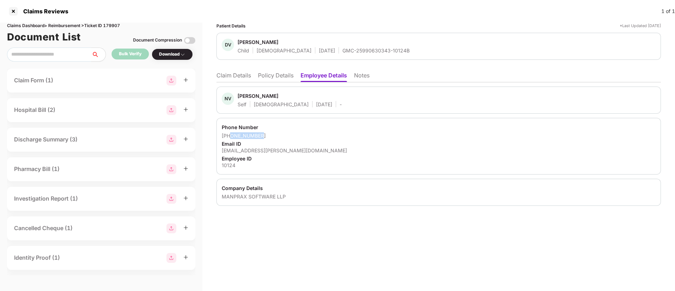
click at [275, 132] on div "+919650580276" at bounding box center [439, 135] width 434 height 7
copy div "9650580276"
drag, startPoint x: 221, startPoint y: 150, endPoint x: 311, endPoint y: 150, distance: 90.1
click at [311, 150] on div "Phone Number +919650580276 Email ID nikhil.varshney@manprax.com Employee ID 101…" at bounding box center [439, 146] width 445 height 57
copy div "nikhil.varshney@manprax.com"
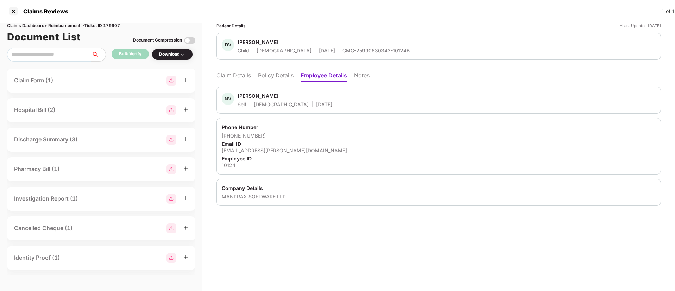
click at [238, 76] on li "Claim Details" at bounding box center [234, 77] width 35 height 10
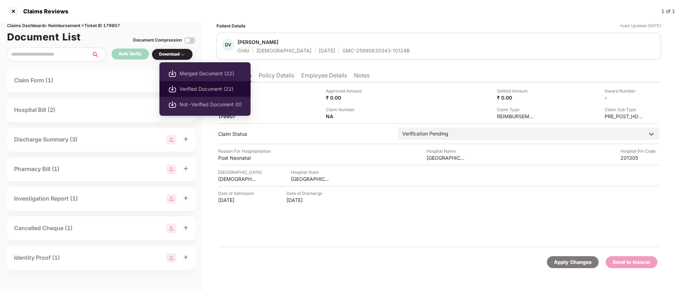
click at [190, 84] on li "Verified Document (22)" at bounding box center [205, 88] width 91 height 15
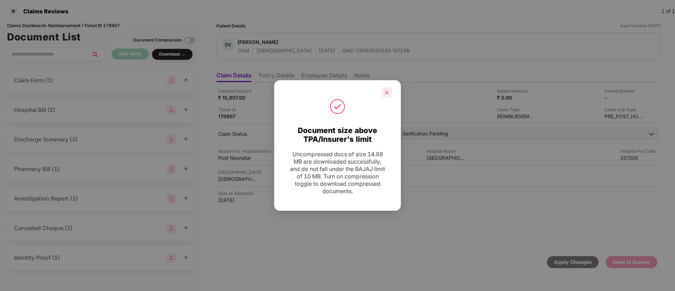
click at [386, 94] on icon "close" at bounding box center [387, 92] width 4 height 4
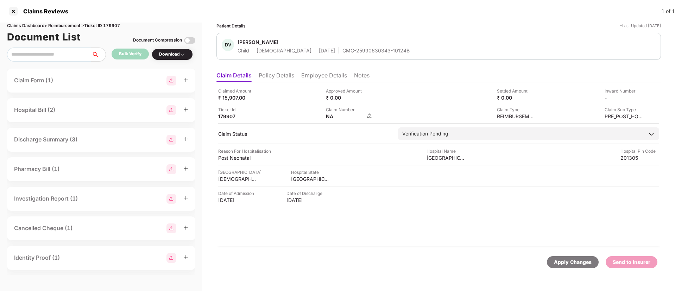
click at [371, 115] on img at bounding box center [370, 116] width 6 height 6
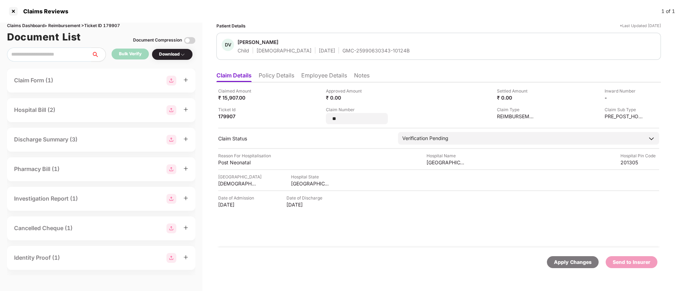
drag, startPoint x: 349, startPoint y: 120, endPoint x: 314, endPoint y: 119, distance: 35.6
click at [314, 119] on div "Claimed Amount ₹ 15,907.00 Approved Amount ₹ 0.00 Settled Amount ₹ 0.00 Inward …" at bounding box center [438, 106] width 441 height 37
type input "**********"
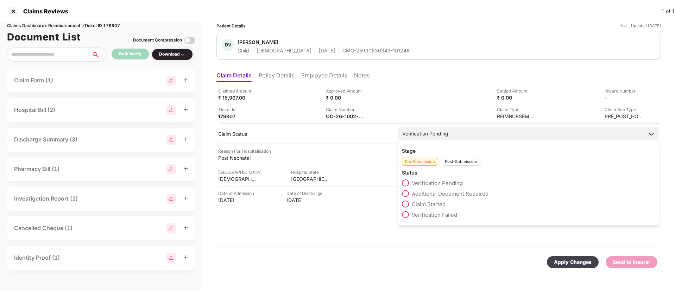
click at [452, 170] on div "Stage Pre-Submission Post-Submission Status Verification Pending Additional Doc…" at bounding box center [528, 183] width 261 height 86
click at [461, 162] on div "Post-Submission" at bounding box center [461, 162] width 39 height 8
click at [405, 194] on span at bounding box center [405, 193] width 7 height 7
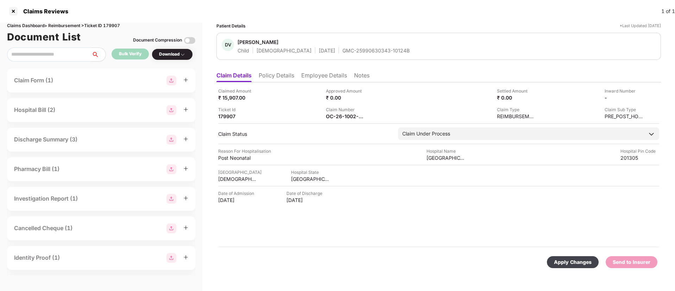
click at [567, 264] on div "Apply Changes" at bounding box center [573, 262] width 38 height 8
click at [324, 80] on li "Employee Details" at bounding box center [324, 77] width 46 height 10
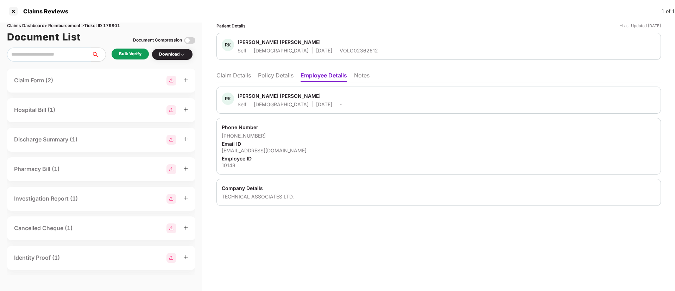
click at [267, 73] on li "Policy Details" at bounding box center [276, 77] width 36 height 10
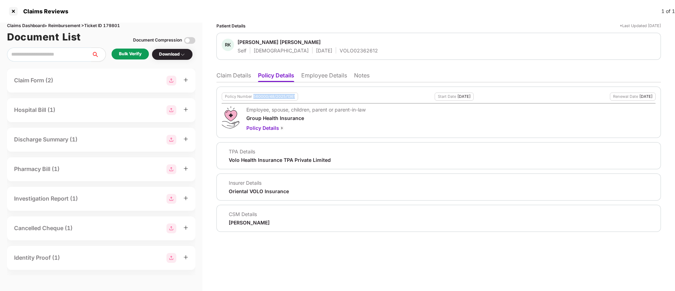
drag, startPoint x: 255, startPoint y: 97, endPoint x: 294, endPoint y: 97, distance: 39.4
click at [294, 97] on div "560000/48/2025/1361" at bounding box center [275, 96] width 42 height 5
copy div "560000/48/2025/1361"
click at [331, 77] on li "Employee Details" at bounding box center [324, 77] width 46 height 10
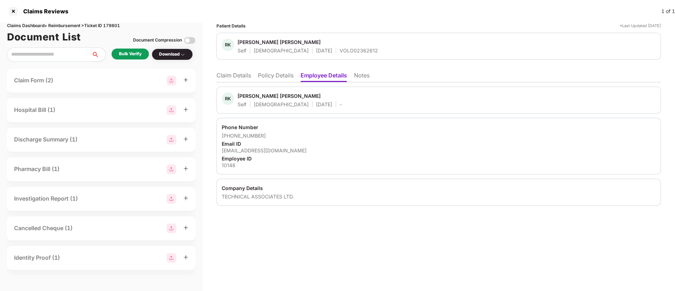
click at [344, 287] on div "Patient Details *Last Updated 29 Sep 2025 RK Rahul Kumar Singh Self Male 14 Jan…" at bounding box center [438, 157] width 473 height 269
click at [124, 55] on div "Bulk Verify" at bounding box center [130, 54] width 23 height 7
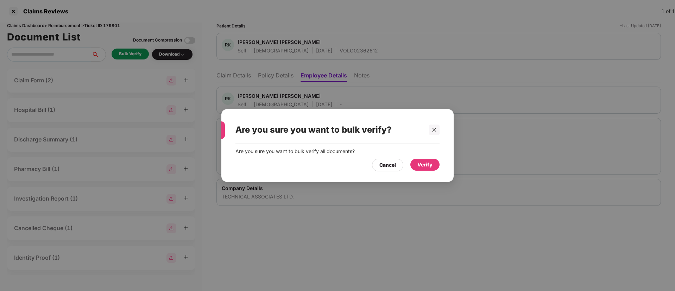
click at [431, 168] on div "Verify" at bounding box center [425, 165] width 15 height 8
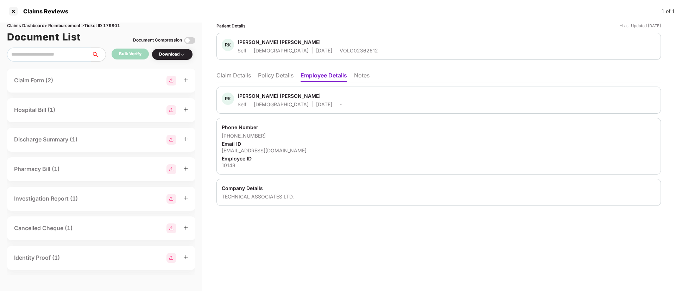
click at [173, 56] on div "Download" at bounding box center [172, 54] width 26 height 7
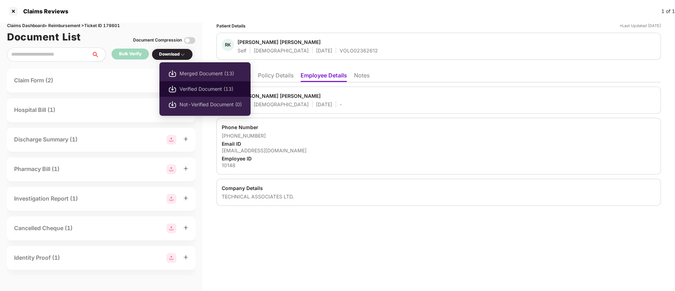
click at [214, 87] on span "Verified Document (13)" at bounding box center [211, 89] width 62 height 8
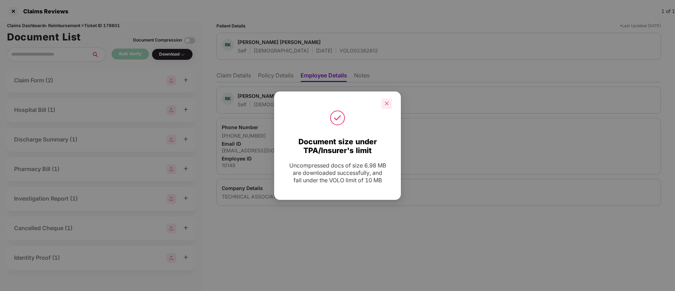
click at [391, 103] on div at bounding box center [387, 104] width 11 height 11
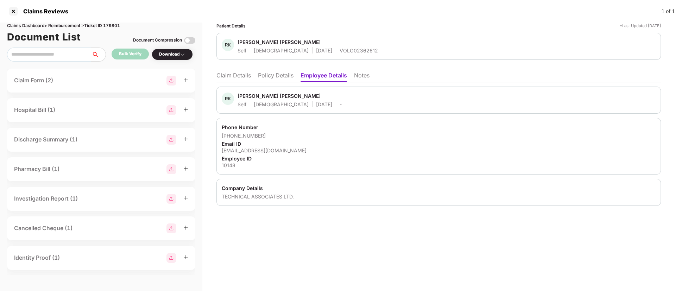
click at [221, 74] on li "Claim Details" at bounding box center [234, 77] width 35 height 10
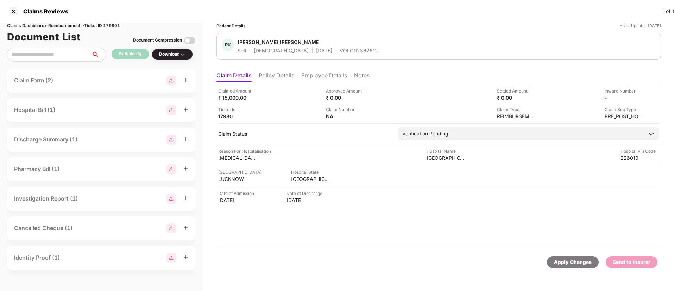
click at [282, 76] on li "Policy Details" at bounding box center [277, 77] width 36 height 10
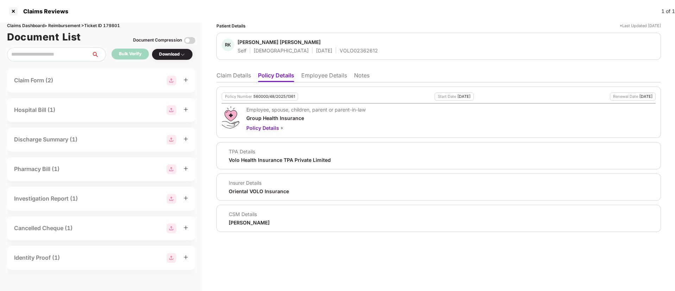
click at [242, 74] on li "Claim Details" at bounding box center [234, 77] width 35 height 10
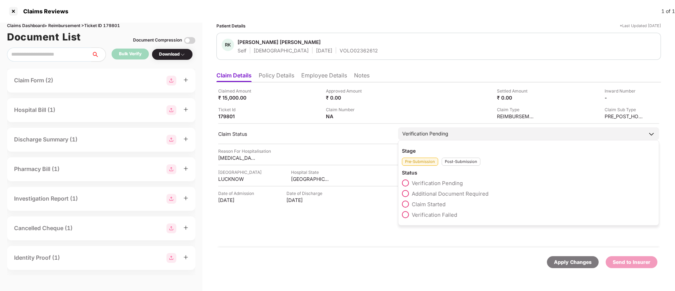
click at [406, 204] on span at bounding box center [405, 204] width 7 height 7
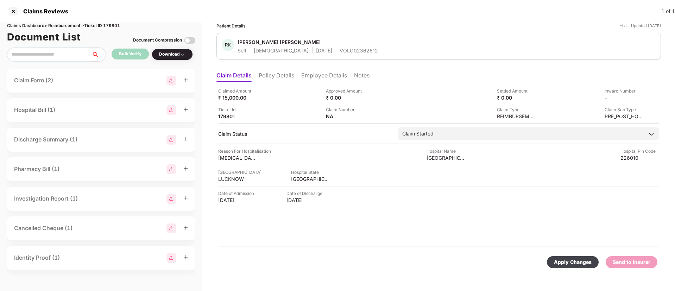
click at [546, 258] on div "Apply Changes Send to Insurer" at bounding box center [439, 262] width 438 height 12
click at [561, 262] on div "Apply Changes" at bounding box center [573, 262] width 38 height 8
click at [657, 257] on icon "close" at bounding box center [656, 257] width 5 height 5
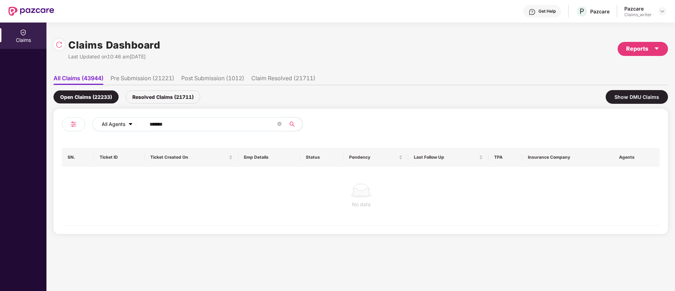
drag, startPoint x: 176, startPoint y: 121, endPoint x: 121, endPoint y: 124, distance: 54.6
click at [121, 124] on div "All Agents ******" at bounding box center [271, 124] width 359 height 14
paste input "text"
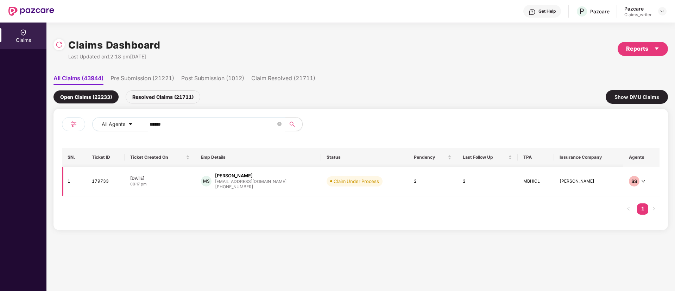
type input "******"
click at [99, 180] on td "179733" at bounding box center [105, 182] width 38 height 30
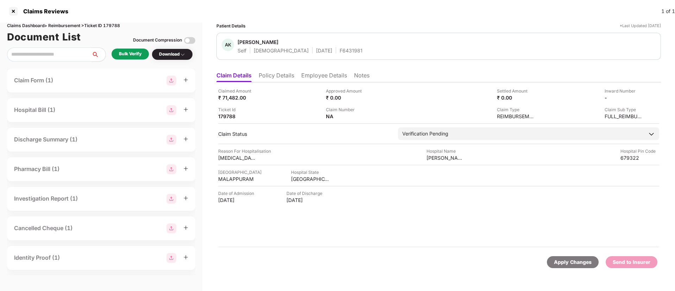
click at [261, 79] on li "Policy Details" at bounding box center [277, 77] width 36 height 10
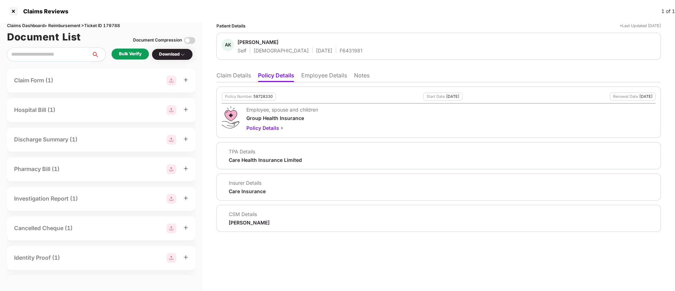
click at [260, 96] on div "58728330" at bounding box center [263, 96] width 19 height 5
copy div "58728330"
click at [340, 48] on div "F6431981" at bounding box center [351, 50] width 23 height 7
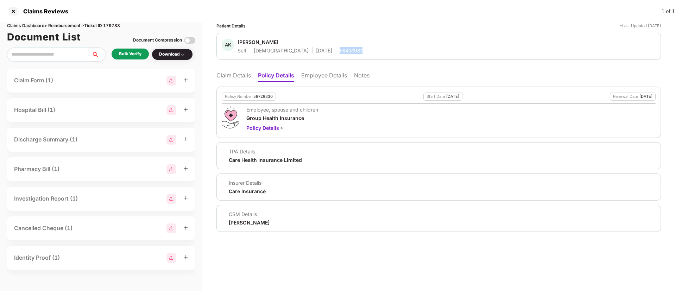
copy div "F6431981"
click at [244, 75] on li "Claim Details" at bounding box center [234, 77] width 35 height 10
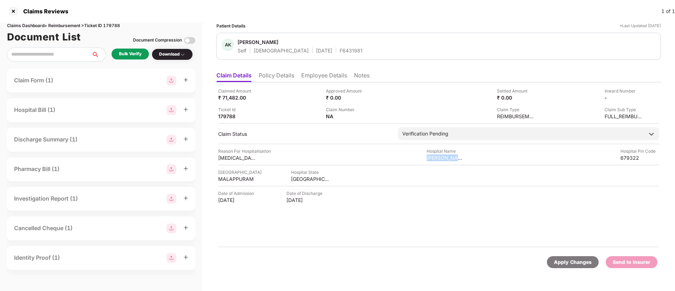
drag, startPoint x: 427, startPoint y: 159, endPoint x: 469, endPoint y: 157, distance: 42.0
click at [469, 157] on div "Reason For Hospitalisation viral encephalitis Hospital Name Kims Alshifa Hospit…" at bounding box center [438, 154] width 441 height 13
copy div "Kims Alshifa Hosp"
click at [283, 73] on li "Policy Details" at bounding box center [277, 77] width 36 height 10
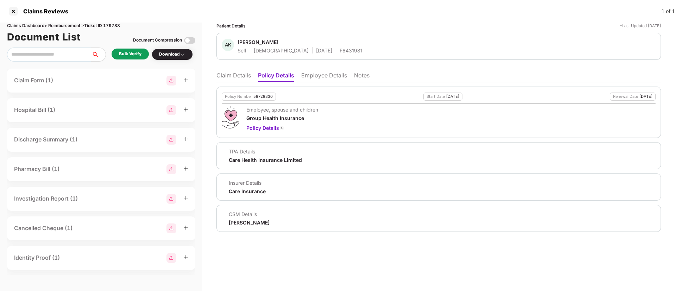
click at [244, 76] on li "Claim Details" at bounding box center [234, 77] width 35 height 10
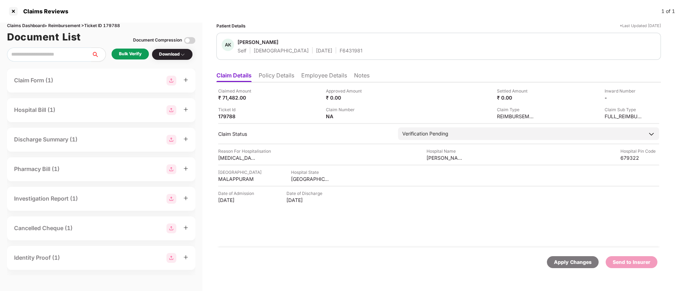
click at [273, 75] on li "Policy Details" at bounding box center [277, 77] width 36 height 10
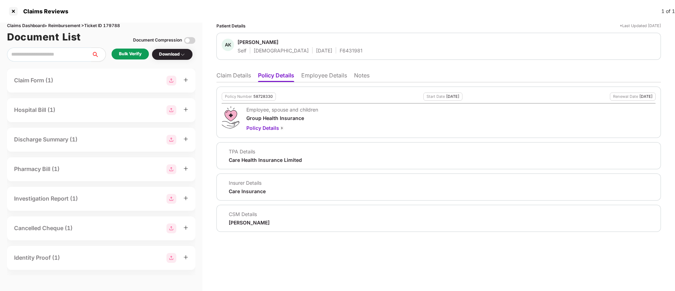
click at [134, 52] on div "Bulk Verify" at bounding box center [130, 54] width 23 height 7
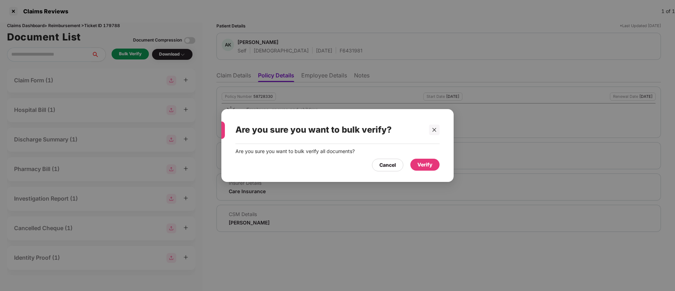
click at [421, 164] on div "Verify" at bounding box center [425, 165] width 15 height 8
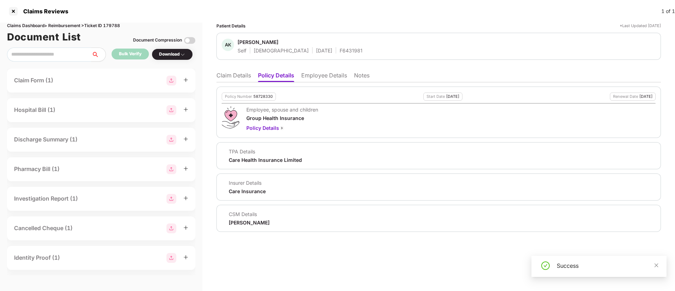
click at [178, 55] on div "Download" at bounding box center [172, 54] width 26 height 7
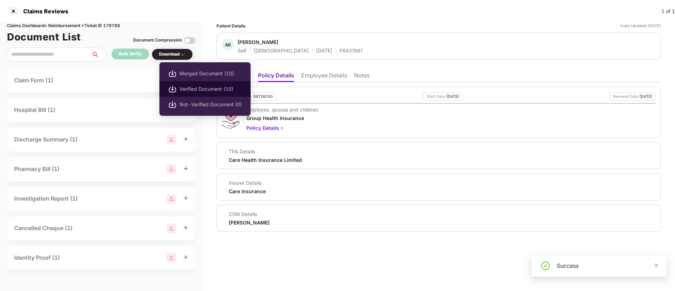
click at [219, 89] on span "Verified Document (10)" at bounding box center [211, 89] width 62 height 8
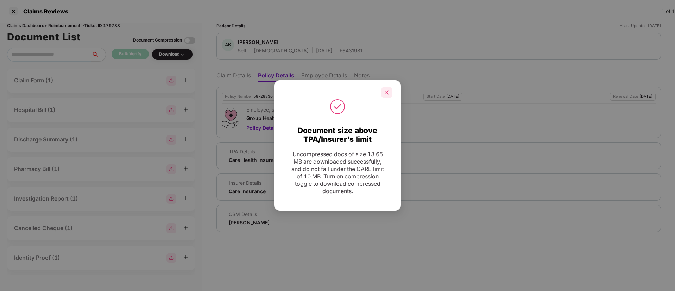
click at [387, 91] on icon "close" at bounding box center [387, 92] width 5 height 5
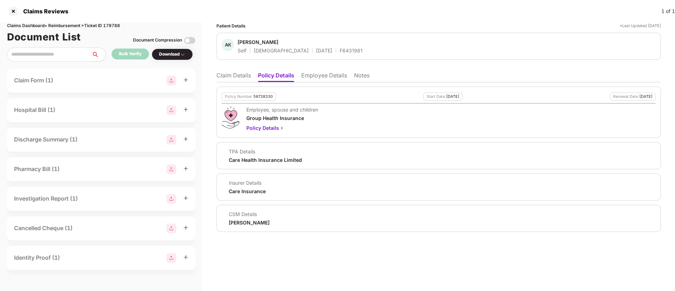
click at [321, 75] on li "Employee Details" at bounding box center [324, 77] width 46 height 10
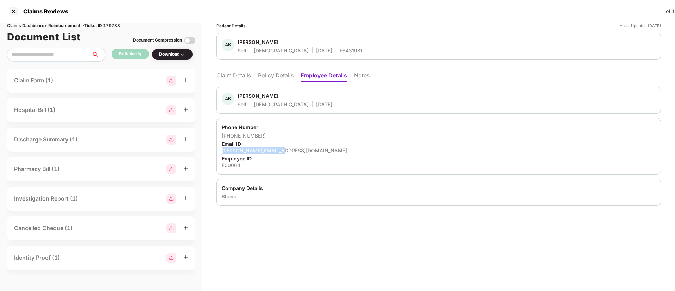
drag, startPoint x: 222, startPoint y: 151, endPoint x: 293, endPoint y: 153, distance: 70.8
click at [293, 153] on div "Phone Number +919895985874 Email ID anjana.2024@bhumi.ngo Employee ID F00064" at bounding box center [439, 146] width 445 height 57
copy div "anjana.2024@bhumi.ngo"
click at [273, 76] on li "Policy Details" at bounding box center [276, 77] width 36 height 10
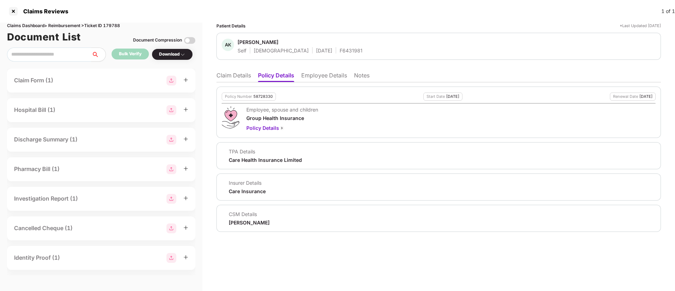
drag, startPoint x: 227, startPoint y: 222, endPoint x: 278, endPoint y: 219, distance: 50.8
click at [278, 219] on div "CSM Details Pallavi S Nambiar" at bounding box center [439, 218] width 434 height 15
copy div "Pallavi S Nambiar"
click at [372, 107] on div "Employee, spouse and children Group Health Insurance Policy Details" at bounding box center [439, 119] width 434 height 26
drag, startPoint x: 235, startPoint y: 42, endPoint x: 267, endPoint y: 41, distance: 32.1
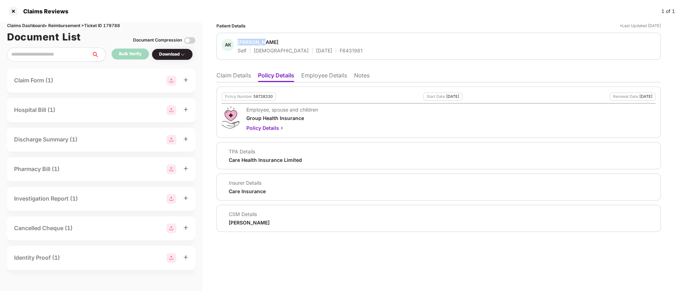
click at [267, 41] on div "AK Anjana Kp Self Female 09 Feb 2001 F6431981" at bounding box center [292, 46] width 141 height 15
copy div "Anjana Kp"
click at [313, 79] on li "Employee Details" at bounding box center [324, 77] width 46 height 10
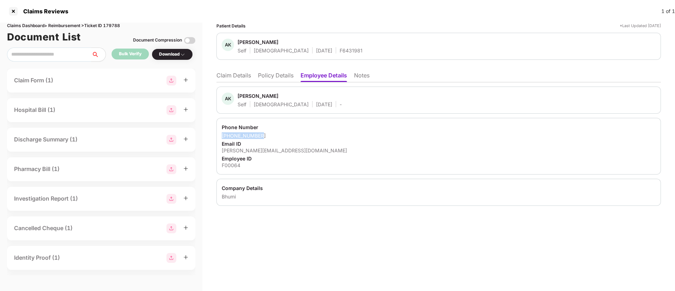
drag, startPoint x: 222, startPoint y: 135, endPoint x: 265, endPoint y: 134, distance: 42.6
click at [265, 134] on div "Phone Number +919895985874 Email ID anjana.2024@bhumi.ngo Employee ID F00064" at bounding box center [439, 146] width 445 height 57
copy div "+919895985874"
drag, startPoint x: 222, startPoint y: 151, endPoint x: 300, endPoint y: 153, distance: 78.6
click at [300, 153] on div "Phone Number +919895985874 Email ID anjana.2024@bhumi.ngo Employee ID F00064" at bounding box center [439, 146] width 445 height 57
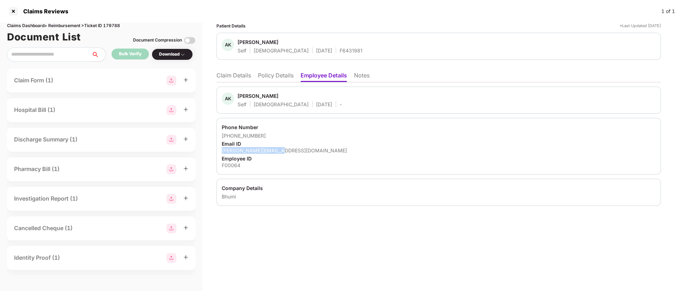
copy div "anjana.2024@bhumi.ngo"
click at [226, 167] on div "F00064" at bounding box center [439, 165] width 434 height 7
copy div "F00064"
click at [230, 197] on div "Bhumi" at bounding box center [439, 196] width 434 height 7
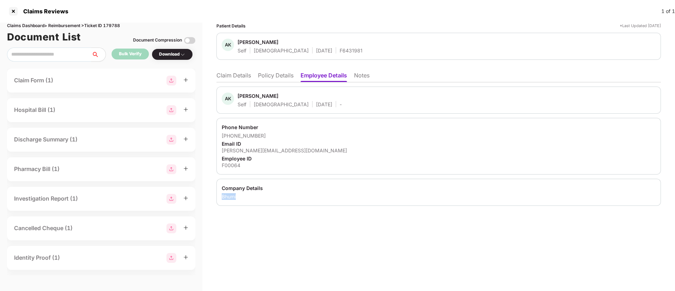
click at [230, 197] on div "Bhumi" at bounding box center [439, 196] width 434 height 7
copy div "Bhumi"
click at [338, 150] on div "anjana.2024@bhumi.ngo" at bounding box center [439, 150] width 434 height 7
drag, startPoint x: 325, startPoint y: 244, endPoint x: 331, endPoint y: 219, distance: 25.5
click at [325, 244] on div "Patient Details *Last Updated 30 Sep 2025 AK Anjana Kp Self Female 09 Feb 2001 …" at bounding box center [438, 157] width 473 height 269
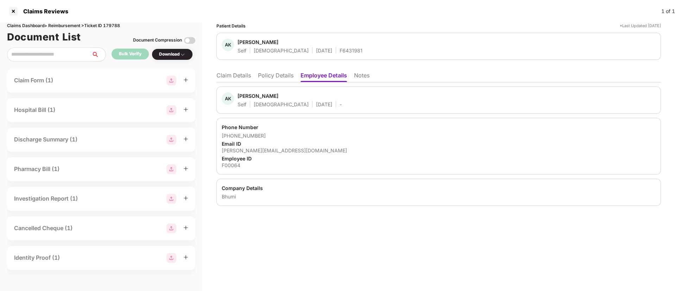
click at [240, 75] on li "Claim Details" at bounding box center [234, 77] width 35 height 10
click at [237, 76] on li "Claim Details" at bounding box center [234, 77] width 35 height 10
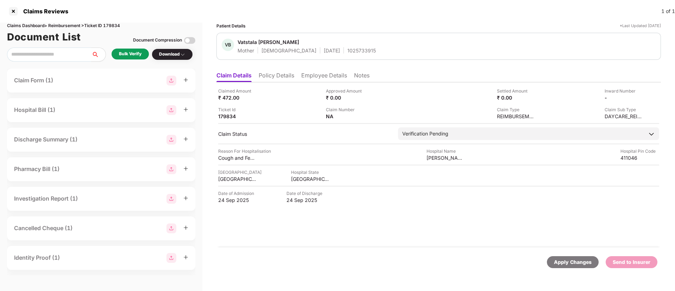
click at [274, 77] on li "Policy Details" at bounding box center [277, 77] width 36 height 10
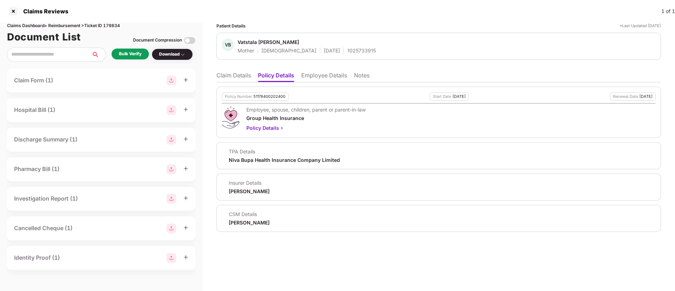
click at [238, 82] on li "Claim Details" at bounding box center [234, 77] width 35 height 10
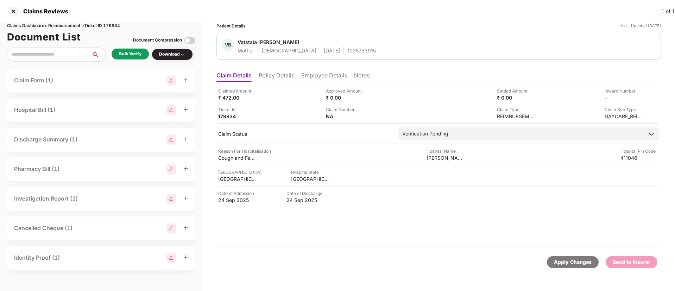
click at [348, 50] on div "1025733915" at bounding box center [362, 50] width 29 height 7
copy div "1025733915"
click at [305, 77] on li "Employee Details" at bounding box center [324, 77] width 46 height 10
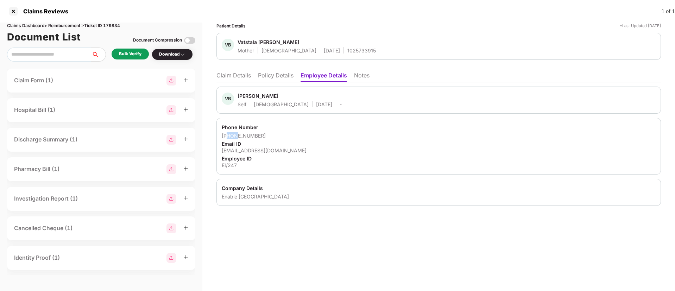
drag, startPoint x: 229, startPoint y: 136, endPoint x: 237, endPoint y: 136, distance: 7.8
click at [237, 136] on div "+919765059346" at bounding box center [439, 135] width 434 height 7
click at [240, 129] on div "Phone Number" at bounding box center [439, 127] width 434 height 7
drag, startPoint x: 232, startPoint y: 135, endPoint x: 271, endPoint y: 136, distance: 39.1
click at [271, 136] on div "+919765059346" at bounding box center [439, 135] width 434 height 7
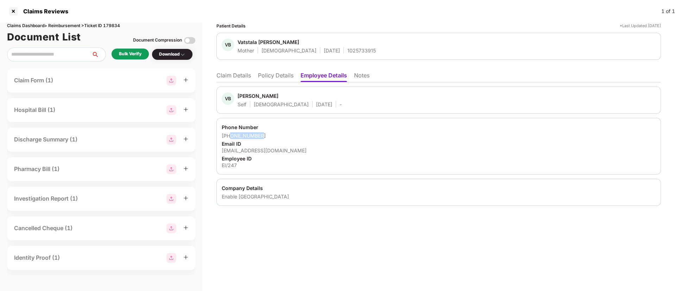
copy div "9765059346"
drag, startPoint x: 220, startPoint y: 149, endPoint x: 301, endPoint y: 154, distance: 81.5
click at [301, 154] on div "Phone Number +919765059346 Email ID vikas.bhagvan@enableindia.org Employee ID E…" at bounding box center [439, 146] width 445 height 57
copy div "vikas.bhagvan@enableindia.org Employee ID"
click at [249, 76] on li "Claim Details" at bounding box center [234, 77] width 35 height 10
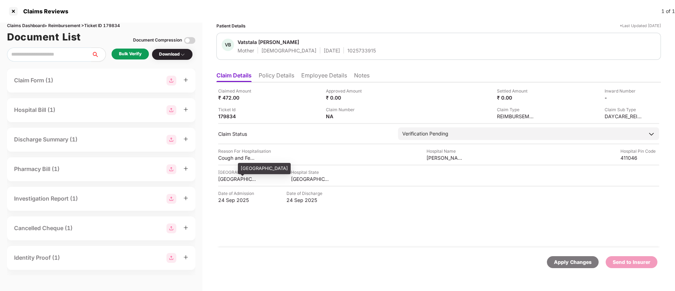
click at [224, 179] on div "PUNE" at bounding box center [237, 179] width 39 height 7
copy div "PUNE"
drag, startPoint x: 431, startPoint y: 158, endPoint x: 473, endPoint y: 154, distance: 41.8
click at [473, 154] on div "Reason For Hospitalisation Cough and Fever Hospital Name KRISHNA CLINIC Hospita…" at bounding box center [438, 154] width 441 height 13
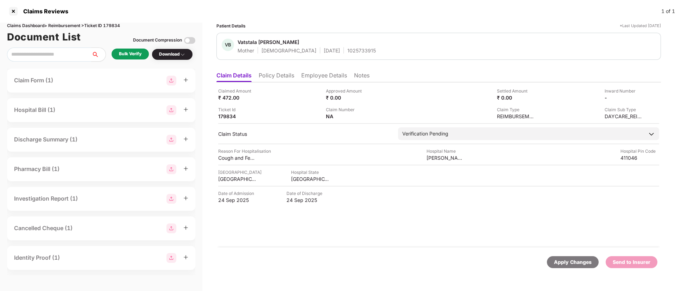
click at [459, 177] on div "Hospital City PUNE Hospital State MAHARASHTRA" at bounding box center [438, 175] width 441 height 13
drag, startPoint x: 426, startPoint y: 158, endPoint x: 463, endPoint y: 159, distance: 37.0
click at [463, 159] on div "Reason For Hospitalisation Cough and Fever Hospital Name KRISHNA CLINIC Hospita…" at bounding box center [438, 154] width 441 height 13
copy div "KRISHNA CLINI"
click at [135, 56] on div "Bulk Verify" at bounding box center [130, 54] width 23 height 7
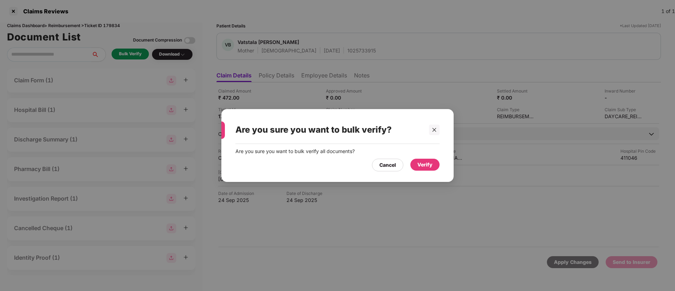
click at [418, 161] on div "Verify" at bounding box center [425, 165] width 15 height 8
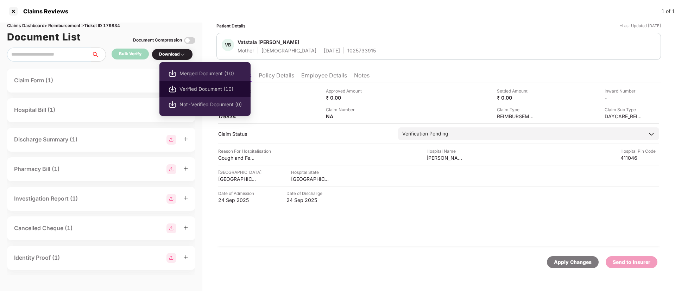
click at [193, 87] on span "Verified Document (10)" at bounding box center [211, 89] width 62 height 8
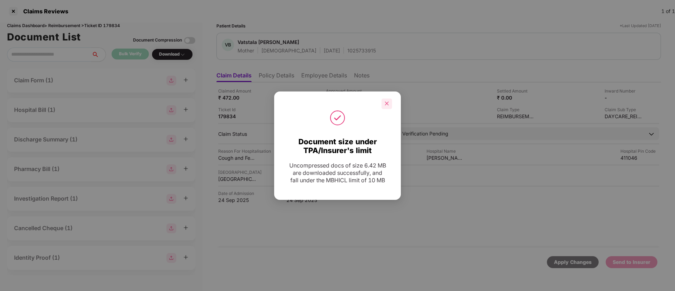
click at [388, 106] on icon "close" at bounding box center [387, 103] width 5 height 5
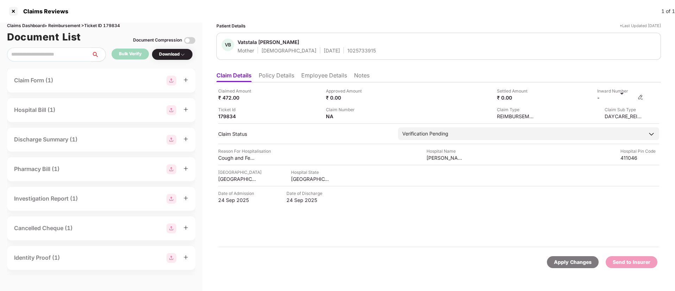
click at [642, 97] on img at bounding box center [641, 97] width 6 height 6
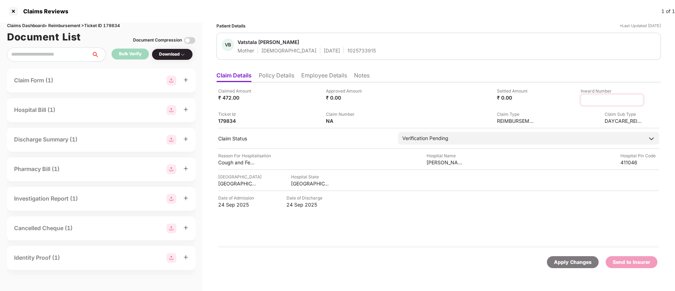
click at [599, 100] on input at bounding box center [612, 99] width 51 height 7
type input "**********"
click at [599, 100] on input "**********" at bounding box center [612, 99] width 51 height 7
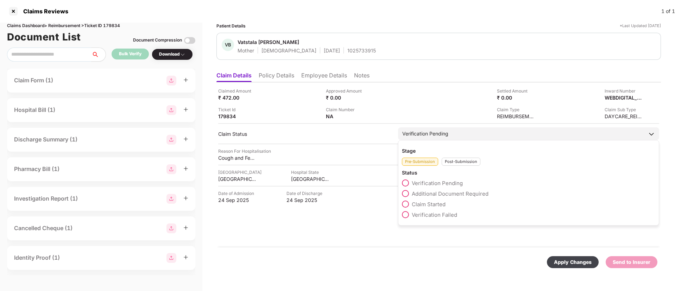
click at [451, 163] on div "Post-Submission" at bounding box center [461, 162] width 39 height 8
click at [407, 193] on span at bounding box center [405, 193] width 7 height 7
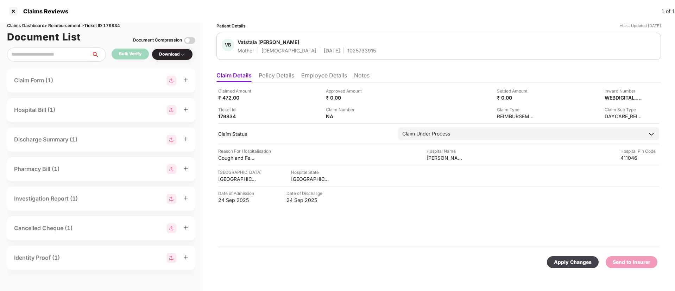
click at [574, 263] on div "Apply Changes" at bounding box center [573, 262] width 38 height 8
click at [663, 258] on div "Inward Number, Claim Status fields were updated successfully." at bounding box center [599, 263] width 135 height 30
click at [656, 257] on icon "close" at bounding box center [657, 257] width 4 height 4
click at [348, 49] on div "1025733915" at bounding box center [362, 50] width 29 height 7
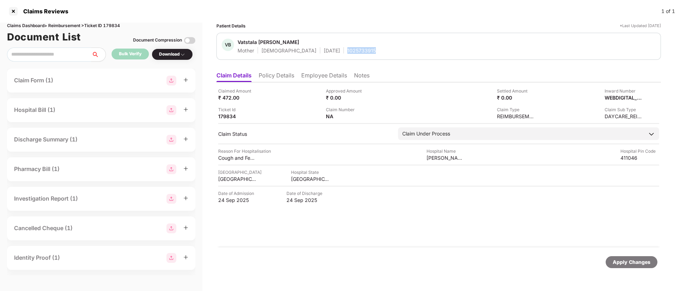
copy div "1025733915"
click at [14, 13] on div at bounding box center [13, 11] width 11 height 11
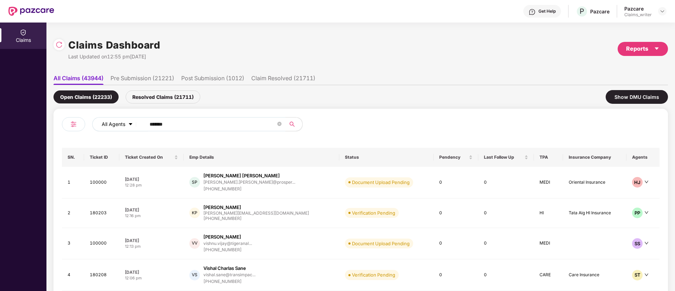
drag, startPoint x: 181, startPoint y: 119, endPoint x: 133, endPoint y: 120, distance: 48.6
click at [133, 120] on div "All Agents ******" at bounding box center [271, 124] width 359 height 14
paste input "text"
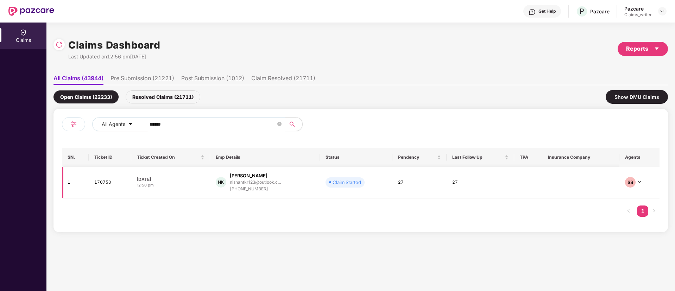
type input "******"
click at [106, 185] on td "170750" at bounding box center [110, 183] width 43 height 32
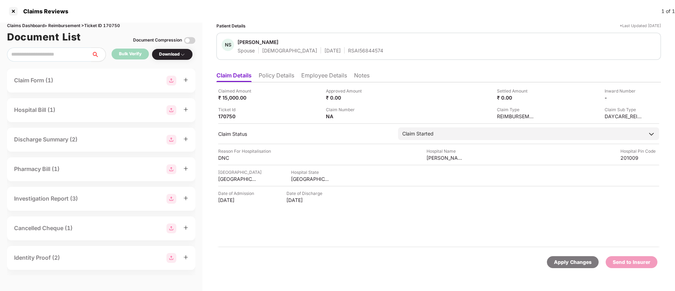
click at [282, 75] on li "Policy Details" at bounding box center [277, 77] width 36 height 10
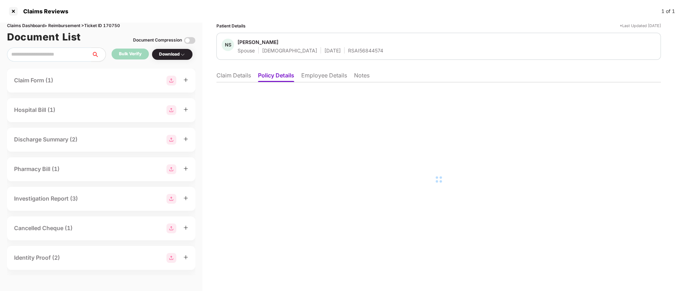
click at [307, 78] on li "Employee Details" at bounding box center [324, 77] width 46 height 10
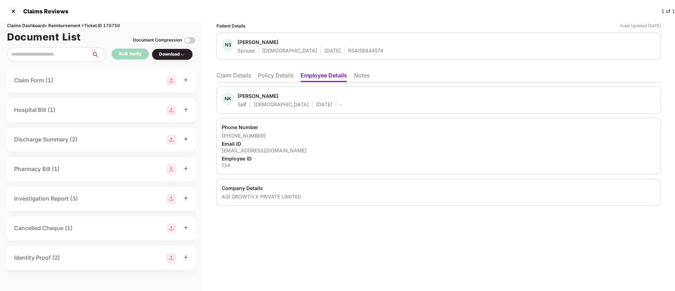
click at [269, 78] on li "Policy Details" at bounding box center [276, 77] width 36 height 10
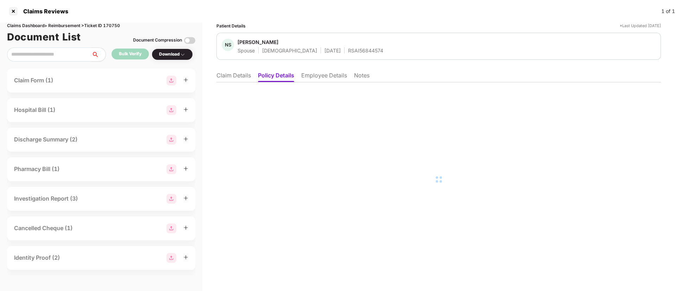
click at [231, 76] on li "Claim Details" at bounding box center [234, 77] width 35 height 10
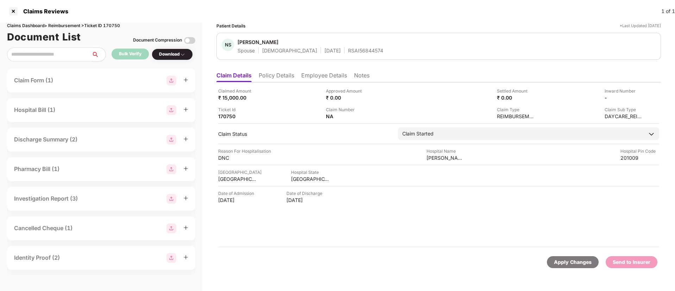
click at [308, 79] on li "Employee Details" at bounding box center [324, 77] width 46 height 10
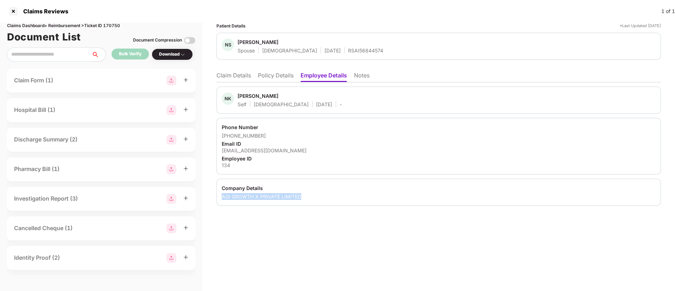
drag, startPoint x: 223, startPoint y: 194, endPoint x: 313, endPoint y: 197, distance: 90.2
click at [313, 197] on div "AGI GROWTH X PRIVATE LIMITED" at bounding box center [439, 196] width 434 height 7
copy div "AGI GROWTH X PRIVATE LIMITED"
click at [380, 135] on div "+919560674596" at bounding box center [439, 135] width 434 height 7
click at [308, 250] on div "Patient Details *Last Updated 04 Sep 2025 NS Neetu Singh Spouse Female 01 June …" at bounding box center [438, 157] width 473 height 269
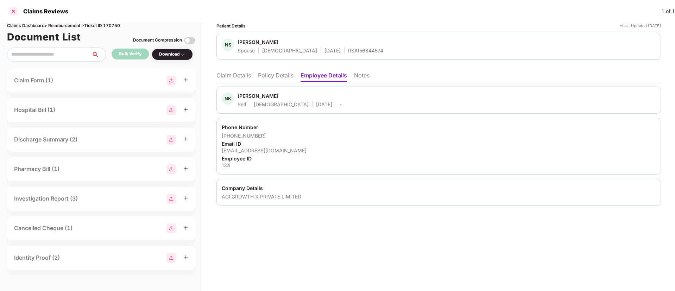
click at [11, 11] on div at bounding box center [13, 11] width 11 height 11
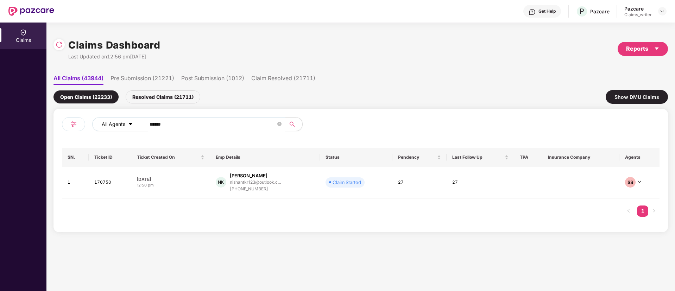
drag, startPoint x: 176, startPoint y: 125, endPoint x: 125, endPoint y: 124, distance: 51.8
click at [125, 124] on div "All Agents ******" at bounding box center [271, 124] width 359 height 14
paste input "text"
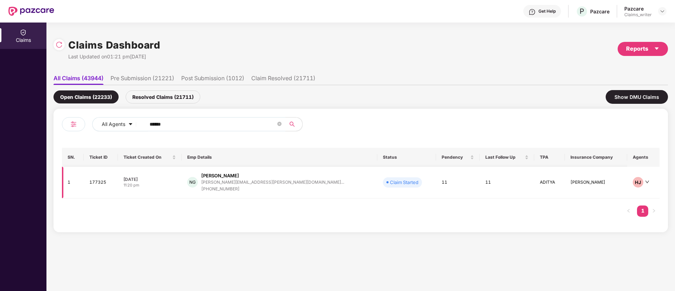
type input "******"
click at [93, 184] on td "177325" at bounding box center [101, 183] width 35 height 32
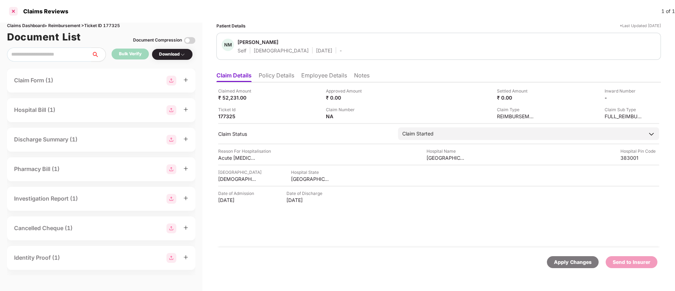
click at [14, 11] on div at bounding box center [13, 11] width 11 height 11
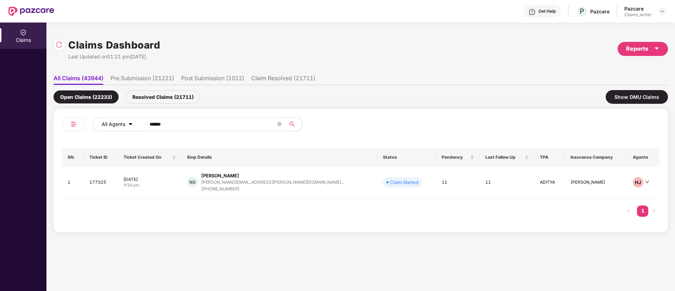
drag, startPoint x: 177, startPoint y: 126, endPoint x: 136, endPoint y: 124, distance: 40.9
click at [136, 124] on div "All Agents ******" at bounding box center [271, 124] width 359 height 14
paste input "text"
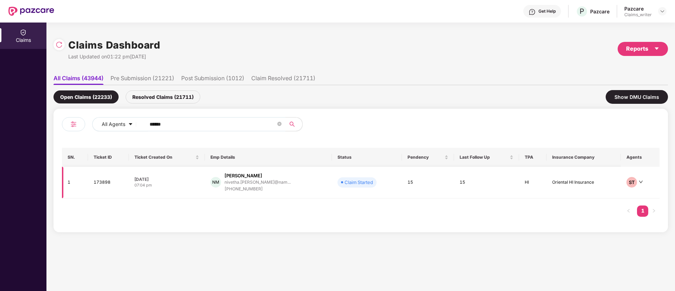
type input "******"
click at [105, 180] on td "173898" at bounding box center [108, 183] width 41 height 32
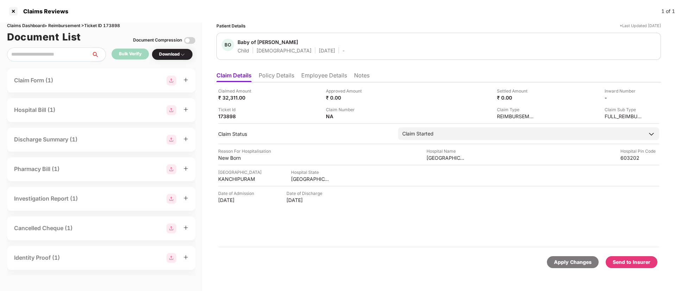
click at [313, 78] on li "Employee Details" at bounding box center [324, 77] width 46 height 10
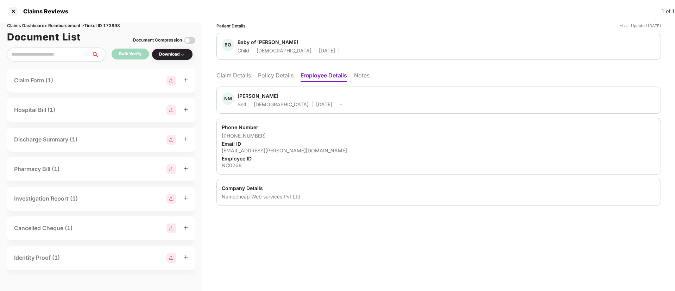
click at [368, 76] on li "Notes" at bounding box center [361, 77] width 15 height 10
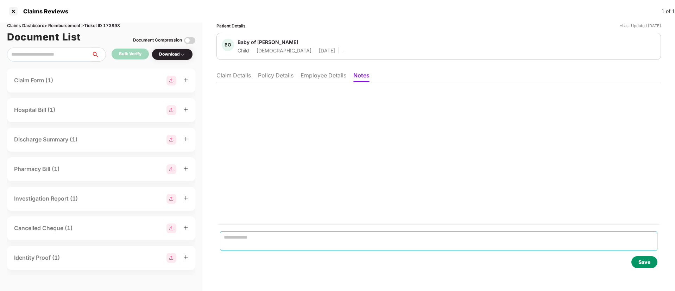
click at [257, 241] on textarea at bounding box center [439, 241] width 438 height 20
paste textarea "**********"
type textarea "**********"
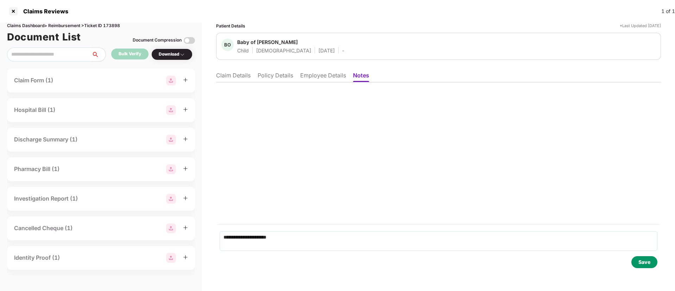
click at [650, 262] on div "Save" at bounding box center [645, 262] width 12 height 8
click at [235, 76] on li "Claim Details" at bounding box center [233, 77] width 35 height 10
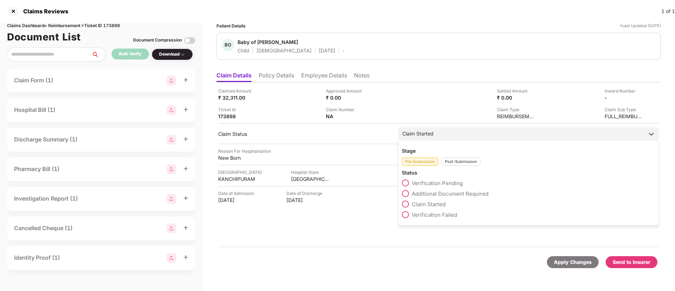
click at [451, 162] on div "Post-Submission" at bounding box center [461, 162] width 39 height 8
click at [410, 236] on label "Claim Closed" at bounding box center [423, 235] width 43 height 7
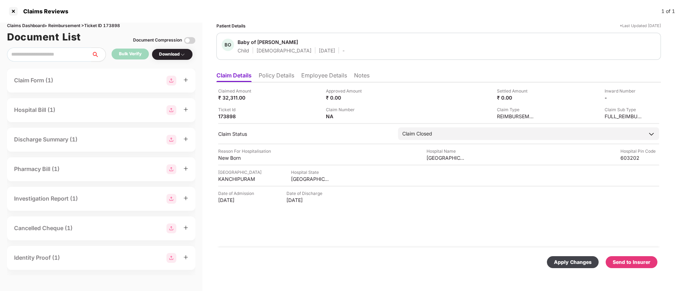
click at [564, 258] on div "Apply Changes" at bounding box center [573, 262] width 52 height 12
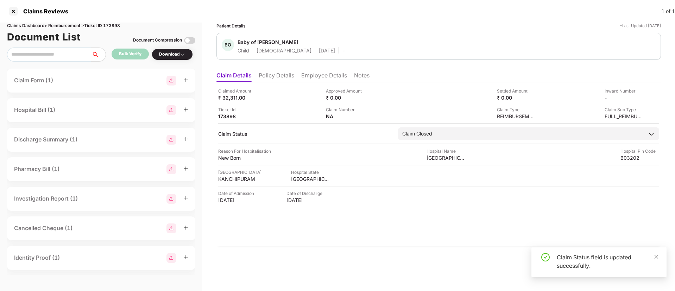
click at [655, 252] on div "Claim Status field is updated successfully." at bounding box center [599, 263] width 135 height 30
click at [653, 259] on div "Claim Status field is updated successfully." at bounding box center [607, 261] width 101 height 17
click at [656, 257] on icon "close" at bounding box center [656, 257] width 5 height 5
click at [11, 11] on div at bounding box center [13, 11] width 11 height 11
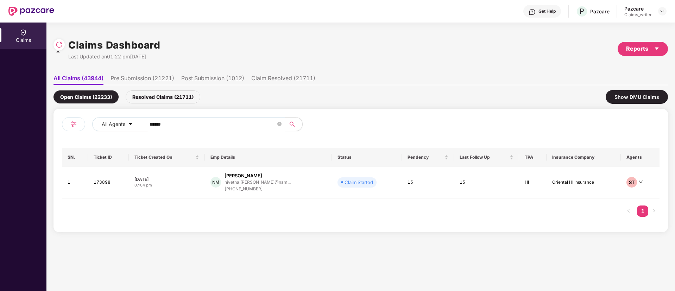
click at [58, 47] on img at bounding box center [59, 44] width 7 height 7
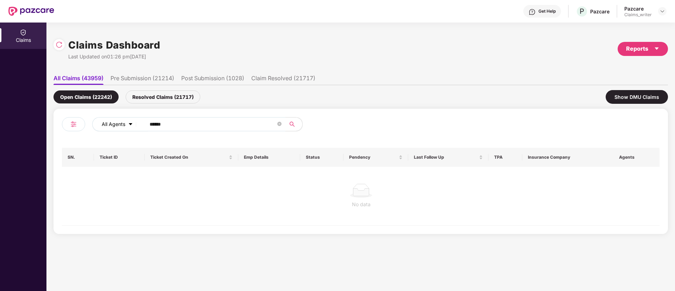
drag, startPoint x: 175, startPoint y: 127, endPoint x: 129, endPoint y: 122, distance: 46.7
click at [129, 122] on div "All Agents ******" at bounding box center [271, 124] width 359 height 14
paste input "text"
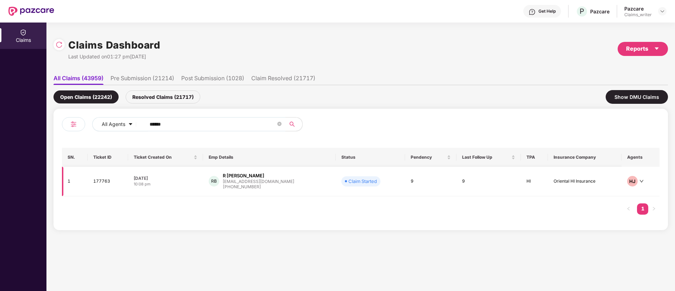
type input "******"
click at [101, 180] on td "177763" at bounding box center [108, 182] width 40 height 30
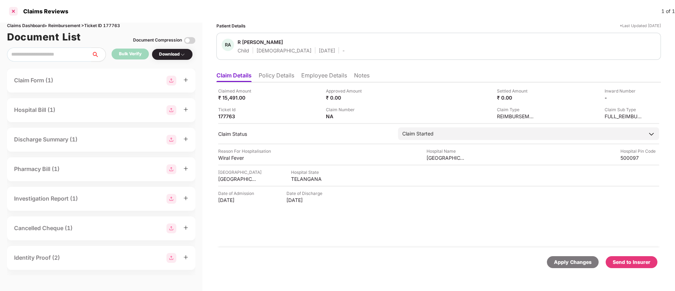
click at [15, 12] on div at bounding box center [13, 11] width 11 height 11
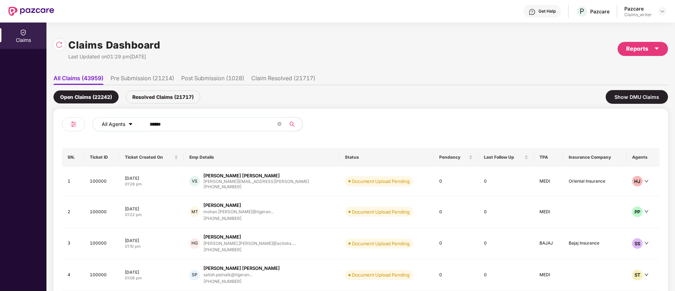
drag, startPoint x: 183, startPoint y: 123, endPoint x: 125, endPoint y: 127, distance: 58.3
click at [125, 127] on div "All Agents ******" at bounding box center [271, 124] width 359 height 14
paste input "text"
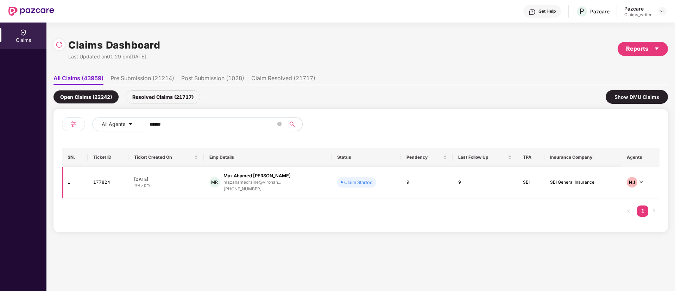
type input "******"
click at [104, 183] on td "177824" at bounding box center [108, 183] width 41 height 32
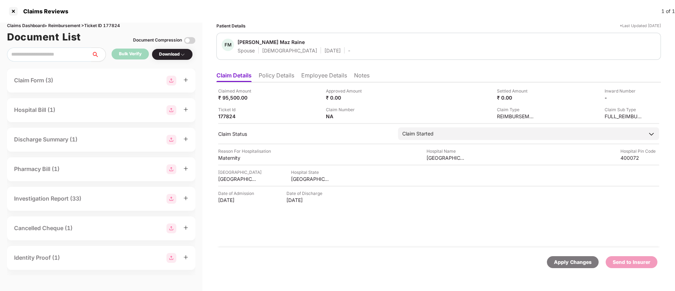
click at [308, 79] on li "Employee Details" at bounding box center [324, 77] width 46 height 10
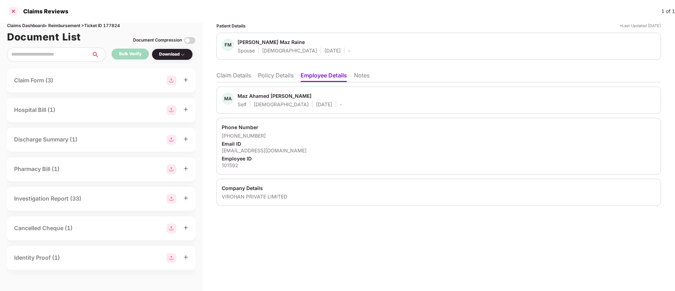
click at [18, 12] on div at bounding box center [13, 11] width 11 height 11
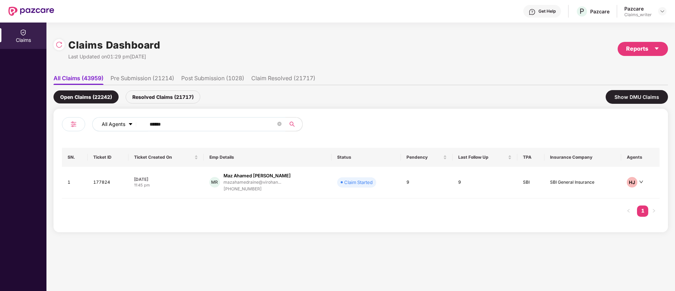
drag, startPoint x: 176, startPoint y: 126, endPoint x: 126, endPoint y: 123, distance: 50.8
click at [126, 123] on div "All Agents ******" at bounding box center [271, 124] width 359 height 14
paste input "text"
type input "******"
click at [101, 183] on td "178082" at bounding box center [107, 182] width 40 height 30
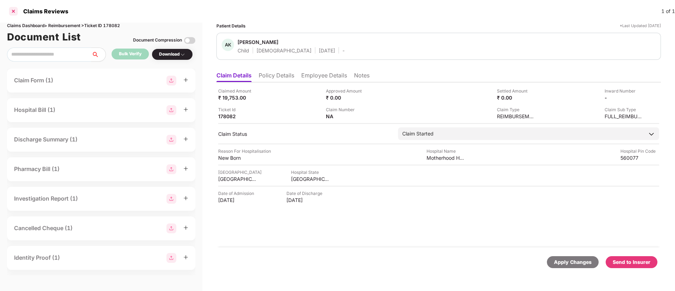
click at [15, 12] on div at bounding box center [13, 11] width 11 height 11
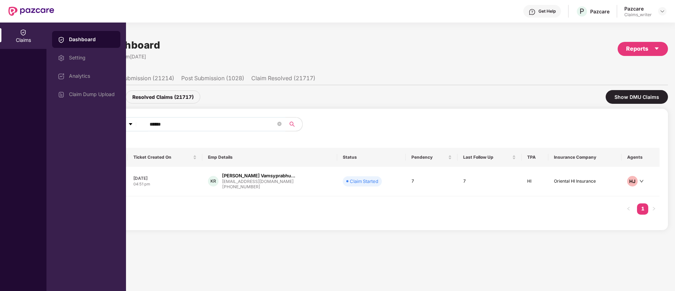
drag, startPoint x: 177, startPoint y: 125, endPoint x: 126, endPoint y: 126, distance: 51.1
click at [126, 126] on div "All Agents ******" at bounding box center [271, 124] width 359 height 14
paste input "text"
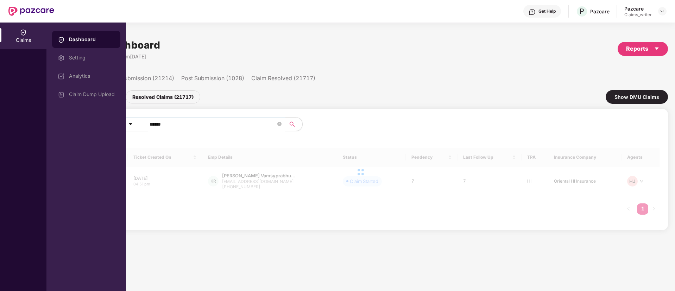
type input "******"
click at [25, 36] on div "Claims" at bounding box center [23, 36] width 46 height 26
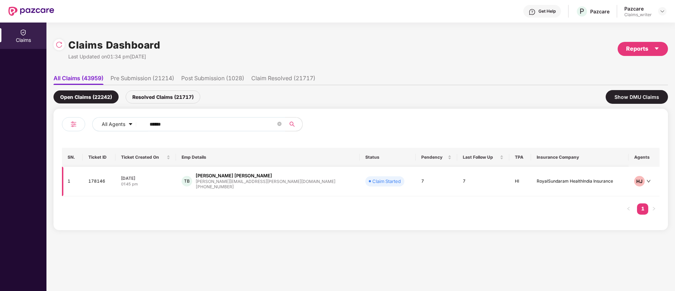
click at [100, 181] on td "178146" at bounding box center [99, 182] width 33 height 30
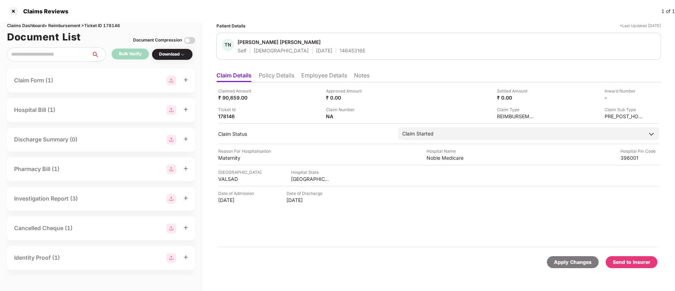
click at [276, 80] on li "Policy Details" at bounding box center [277, 77] width 36 height 10
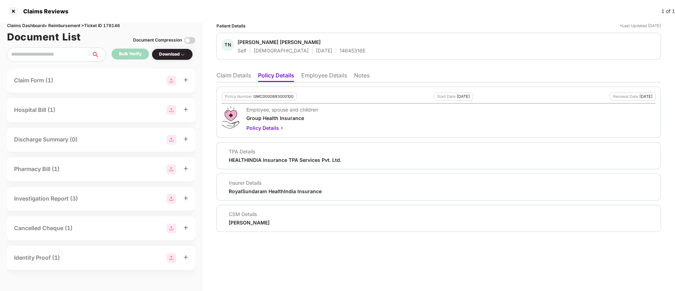
click at [237, 80] on li "Claim Details" at bounding box center [234, 77] width 35 height 10
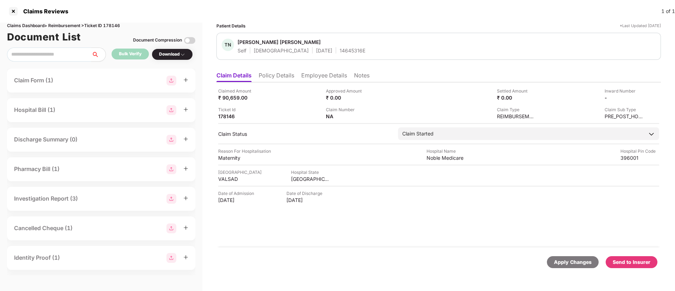
click at [630, 261] on div "Send to Insurer" at bounding box center [632, 262] width 38 height 8
click at [274, 75] on li "Policy Details" at bounding box center [277, 77] width 36 height 10
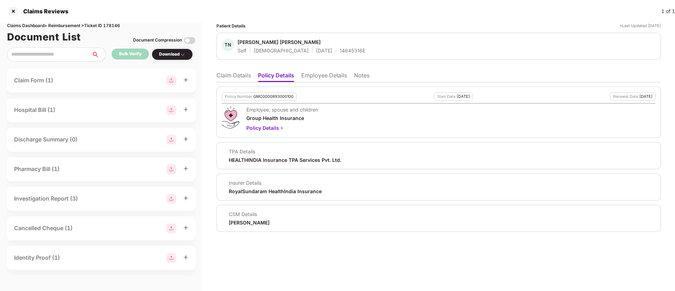
click at [312, 79] on li "Employee Details" at bounding box center [324, 77] width 46 height 10
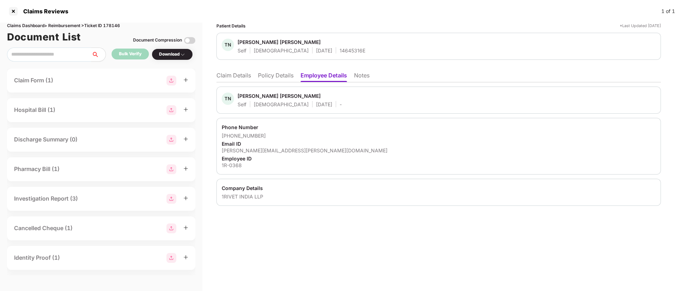
click at [277, 78] on li "Policy Details" at bounding box center [276, 77] width 36 height 10
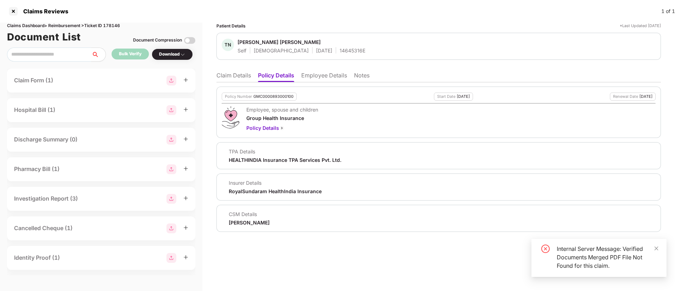
click at [221, 73] on li "Claim Details" at bounding box center [234, 77] width 35 height 10
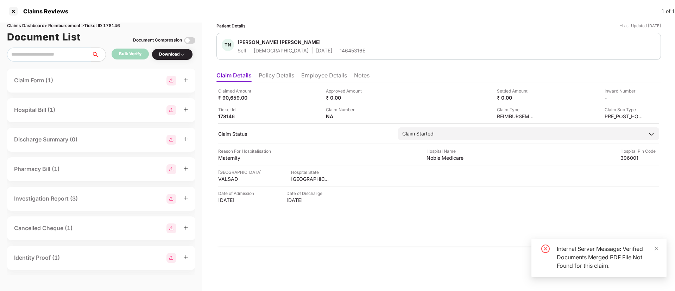
click at [171, 56] on div "Download" at bounding box center [172, 54] width 26 height 7
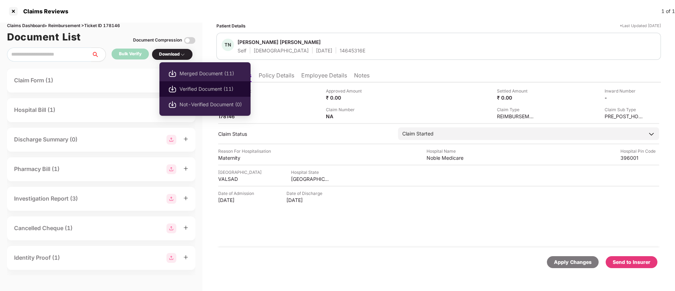
click at [204, 86] on span "Verified Document (11)" at bounding box center [211, 89] width 62 height 8
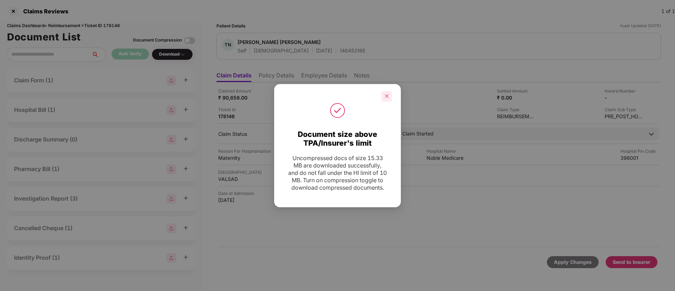
click at [388, 94] on icon "close" at bounding box center [387, 96] width 5 height 5
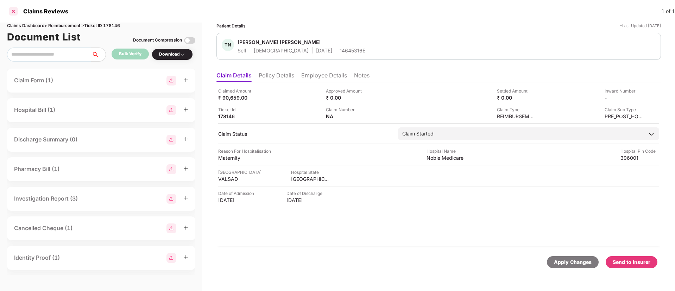
click at [14, 12] on div at bounding box center [13, 11] width 11 height 11
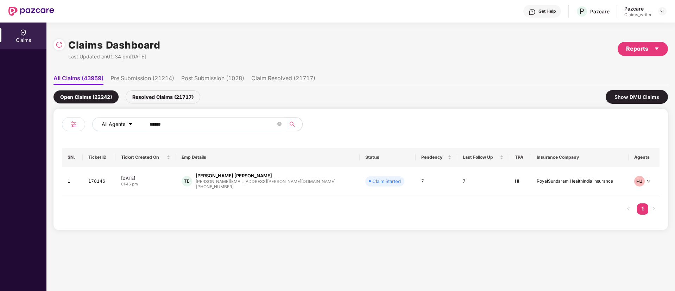
drag, startPoint x: 180, startPoint y: 127, endPoint x: 128, endPoint y: 123, distance: 52.2
click at [128, 123] on div "All Agents ******" at bounding box center [271, 124] width 359 height 14
paste input "text"
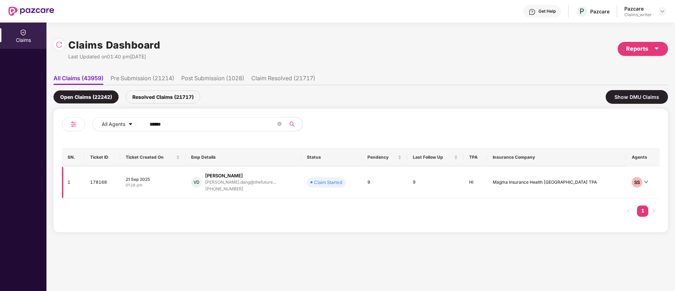
type input "******"
click at [100, 181] on td "178168" at bounding box center [103, 183] width 36 height 32
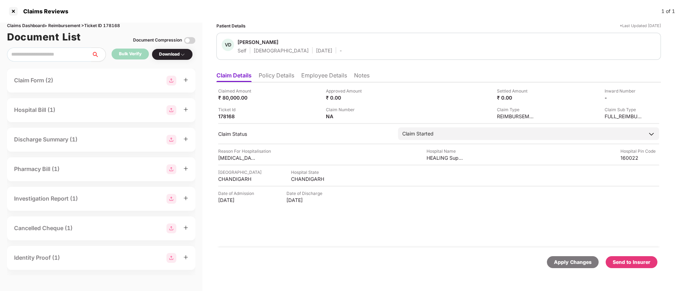
click at [268, 74] on li "Policy Details" at bounding box center [277, 77] width 36 height 10
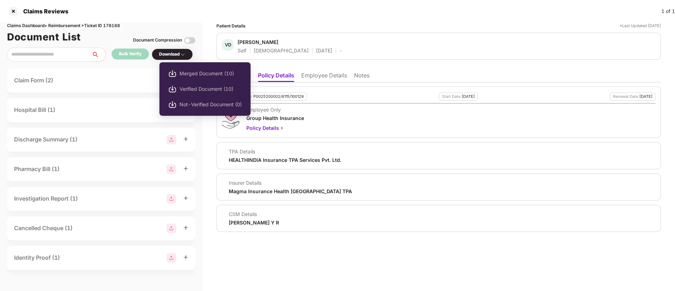
click at [175, 55] on div "Download" at bounding box center [172, 54] width 26 height 7
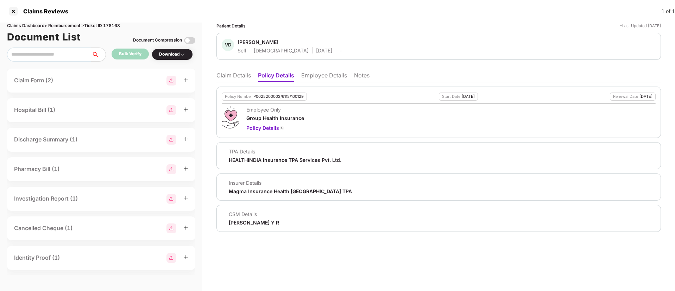
click at [175, 55] on div "Download" at bounding box center [172, 54] width 26 height 7
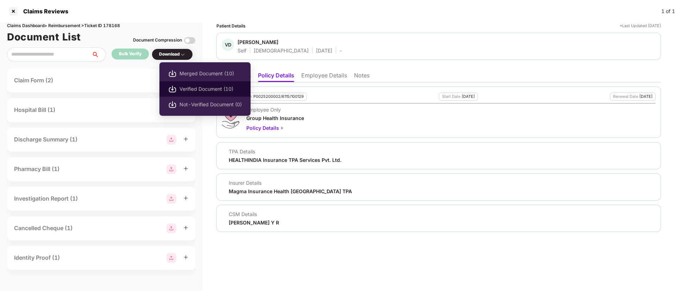
click at [201, 90] on span "Verified Document (10)" at bounding box center [211, 89] width 62 height 8
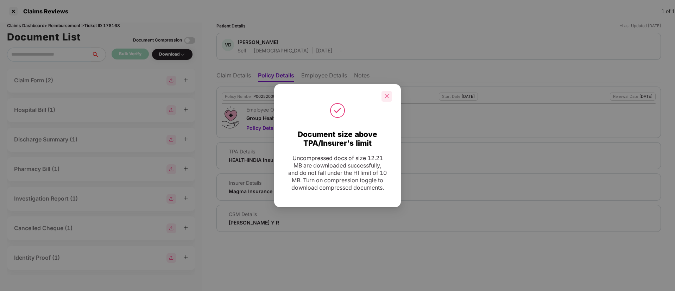
click at [388, 94] on icon "close" at bounding box center [387, 96] width 5 height 5
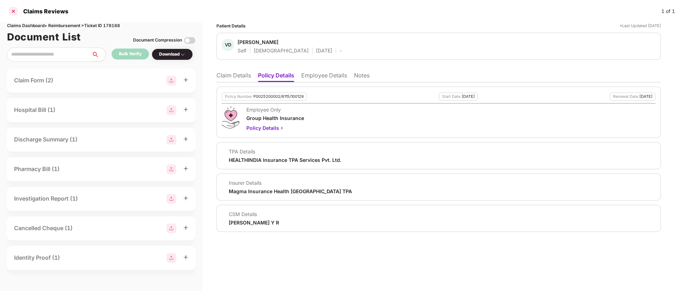
click at [15, 12] on div at bounding box center [13, 11] width 11 height 11
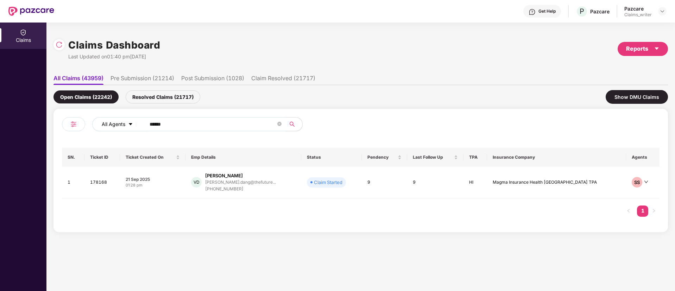
drag, startPoint x: 178, startPoint y: 124, endPoint x: 136, endPoint y: 124, distance: 41.9
click at [137, 124] on div "All Agents ******" at bounding box center [271, 124] width 359 height 14
paste input "text"
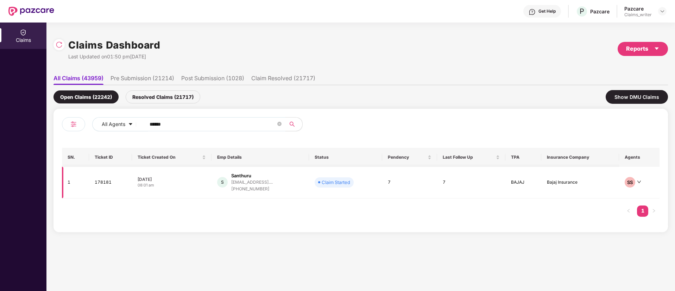
type input "******"
click at [103, 183] on td "178181" at bounding box center [110, 183] width 43 height 32
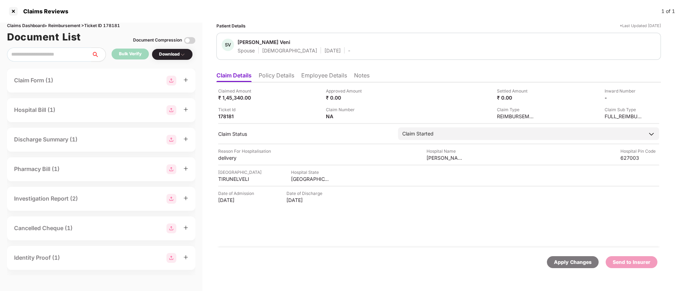
click at [318, 75] on li "Employee Details" at bounding box center [324, 77] width 46 height 10
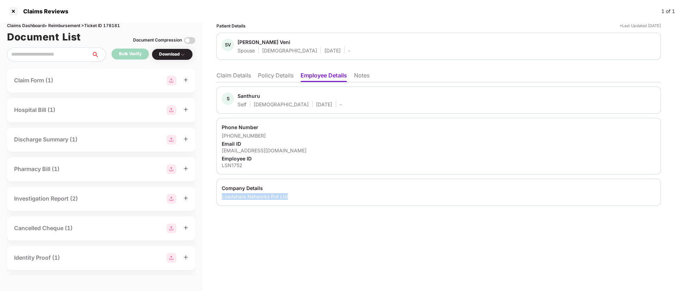
drag, startPoint x: 221, startPoint y: 197, endPoint x: 303, endPoint y: 196, distance: 81.3
click at [303, 196] on div "Company Details Loadshare Networks Pvt Ltd" at bounding box center [439, 192] width 445 height 27
copy div "Loadshare Networks Pvt Ltd"
click at [230, 166] on div "LSN1752" at bounding box center [439, 165] width 434 height 7
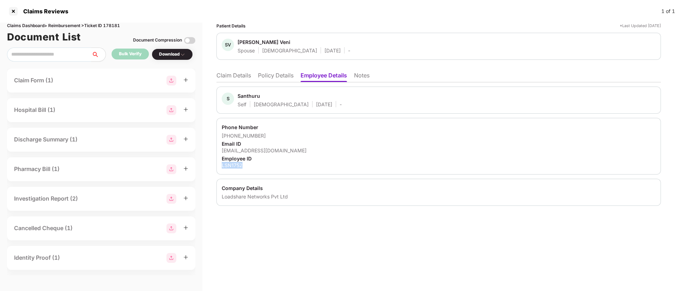
copy div "LSN1752"
click at [10, 13] on div at bounding box center [13, 11] width 11 height 11
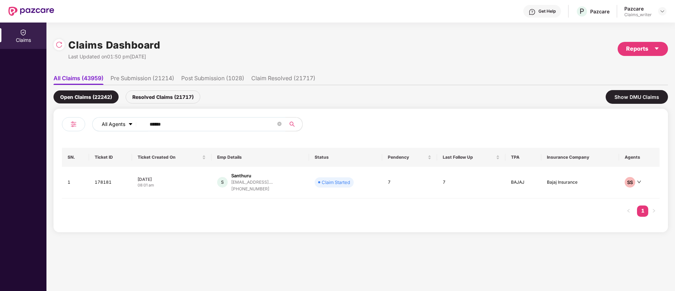
drag, startPoint x: 179, startPoint y: 124, endPoint x: 140, endPoint y: 124, distance: 38.4
click at [140, 124] on div "All Agents ******" at bounding box center [271, 124] width 359 height 14
paste input "text"
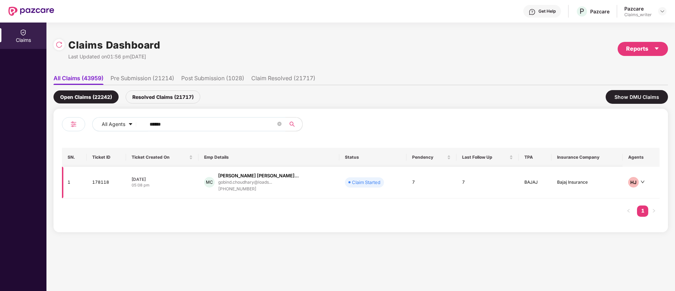
type input "******"
click at [105, 182] on td "178118" at bounding box center [106, 183] width 39 height 32
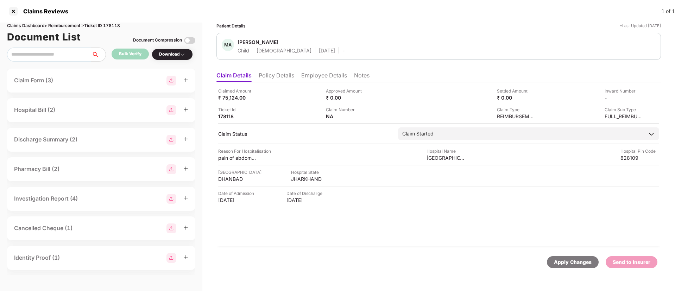
click at [311, 79] on li "Employee Details" at bounding box center [324, 77] width 46 height 10
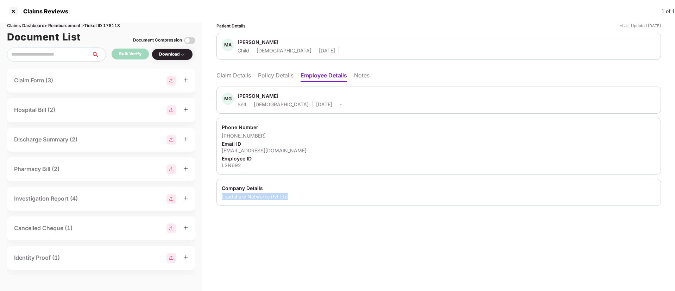
drag, startPoint x: 220, startPoint y: 196, endPoint x: 289, endPoint y: 193, distance: 69.4
click at [289, 193] on div "Company Details Loadshare Networks Pvt Ltd" at bounding box center [439, 192] width 445 height 27
click at [228, 164] on div "LSN692" at bounding box center [439, 165] width 434 height 7
copy div "LSN692"
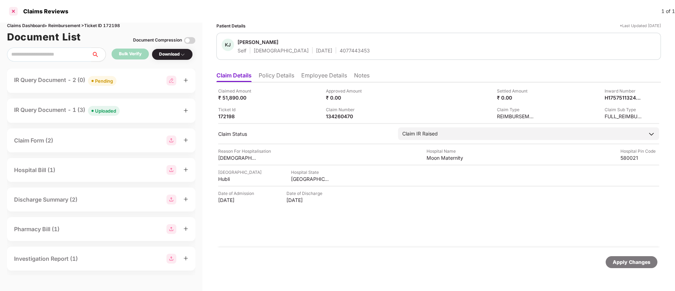
click at [14, 12] on div at bounding box center [13, 11] width 11 height 11
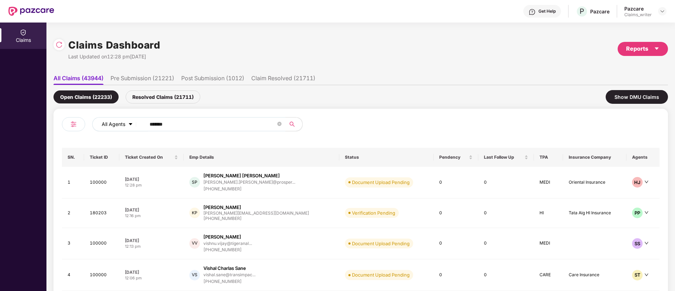
drag, startPoint x: 175, startPoint y: 125, endPoint x: 130, endPoint y: 127, distance: 45.8
click at [130, 127] on div "All Agents ******" at bounding box center [271, 124] width 359 height 14
paste input "text"
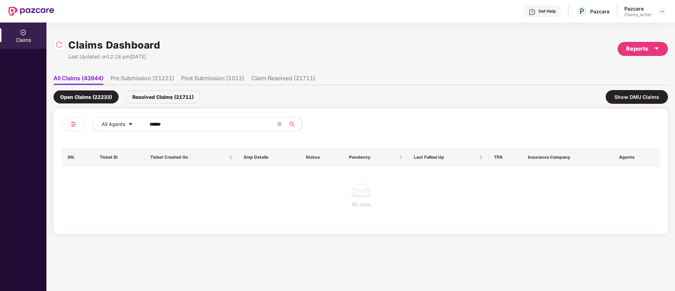
type input "******"
click at [164, 100] on div "Resolved Claims (21711)" at bounding box center [163, 96] width 75 height 13
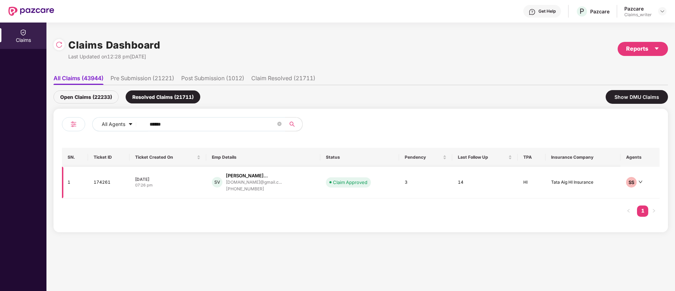
click at [107, 183] on td "174261" at bounding box center [109, 183] width 42 height 32
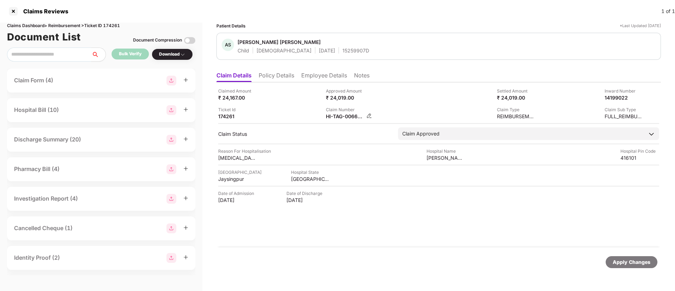
click at [368, 113] on img at bounding box center [370, 116] width 6 height 6
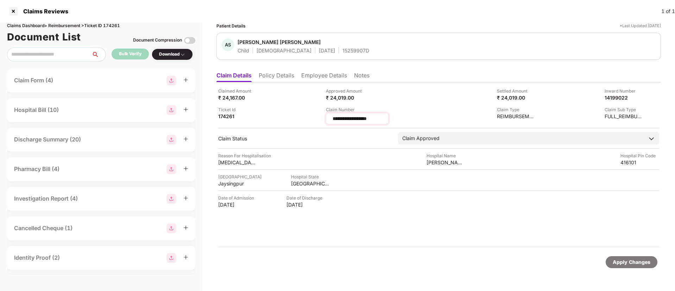
drag, startPoint x: 387, startPoint y: 119, endPoint x: 328, endPoint y: 120, distance: 59.5
click at [328, 120] on div "**********" at bounding box center [357, 118] width 63 height 11
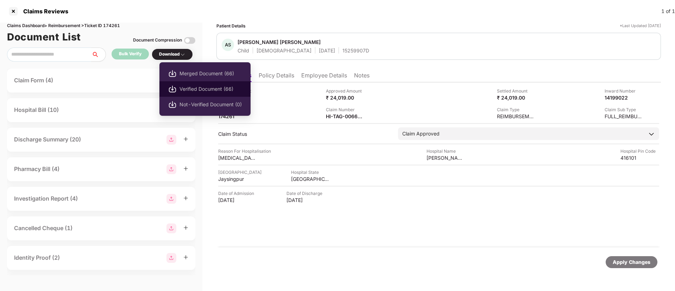
click at [194, 88] on span "Verified Document (66)" at bounding box center [211, 89] width 62 height 8
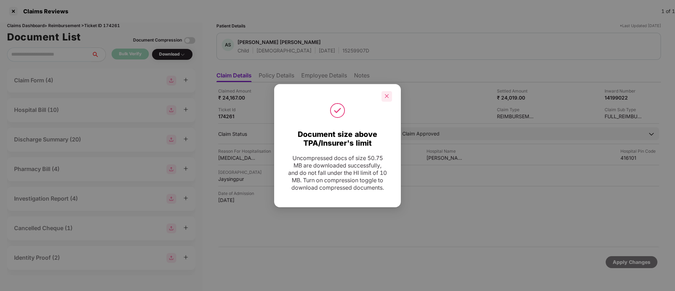
click at [387, 94] on icon "close" at bounding box center [387, 96] width 5 height 5
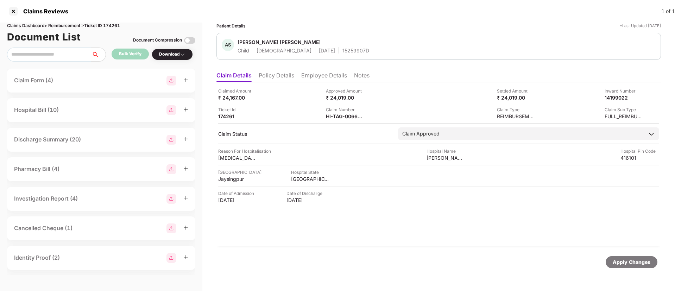
click at [20, 17] on div "Claims Reviews" at bounding box center [38, 11] width 61 height 11
click at [10, 11] on div at bounding box center [13, 11] width 11 height 11
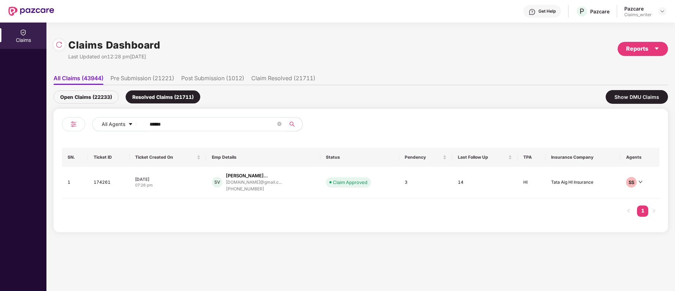
click at [91, 99] on div "Open Claims (22233)" at bounding box center [86, 96] width 65 height 13
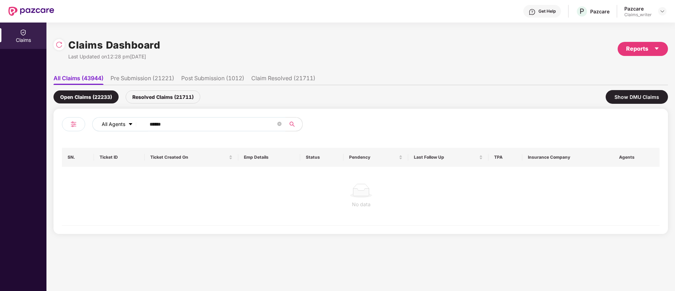
drag, startPoint x: 182, startPoint y: 124, endPoint x: 115, endPoint y: 126, distance: 67.0
click at [115, 126] on div "All Agents ******" at bounding box center [271, 124] width 359 height 14
paste input "text"
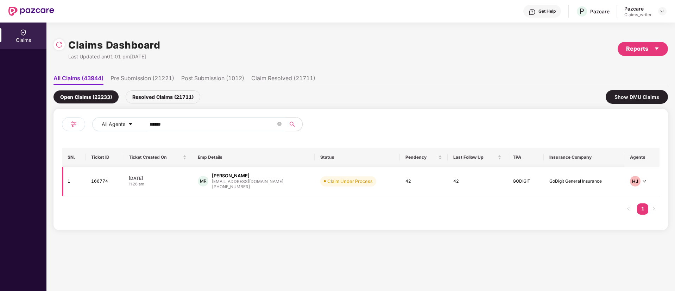
type input "******"
click at [98, 178] on td "166774" at bounding box center [104, 182] width 37 height 30
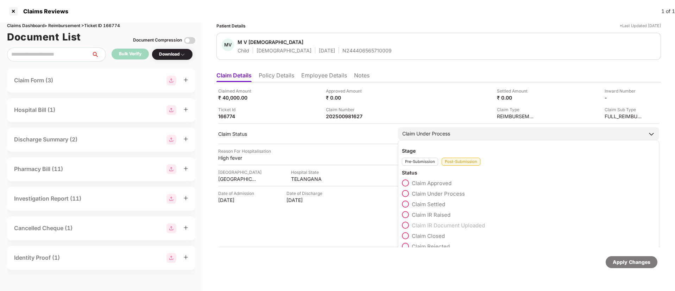
click at [408, 182] on span at bounding box center [405, 183] width 7 height 7
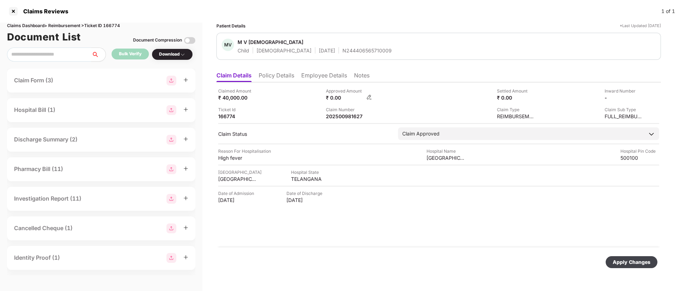
click at [371, 96] on img at bounding box center [370, 97] width 6 height 6
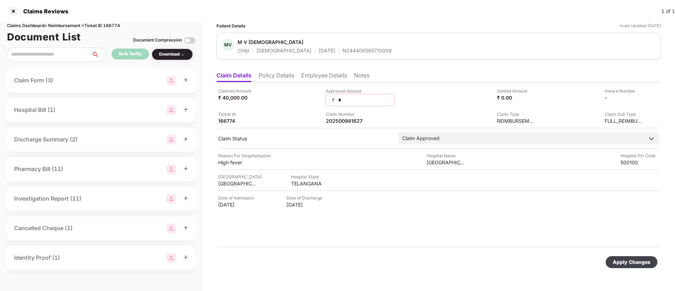
drag, startPoint x: 350, startPoint y: 100, endPoint x: 327, endPoint y: 101, distance: 22.9
click at [327, 101] on div "₹ *" at bounding box center [360, 99] width 68 height 11
type input "*****"
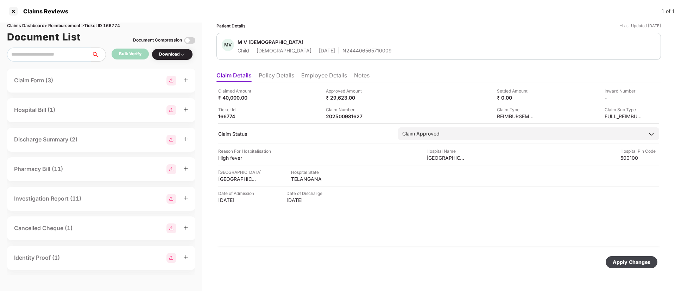
click at [625, 263] on div "Apply Changes" at bounding box center [632, 262] width 38 height 8
click at [656, 257] on icon "close" at bounding box center [656, 257] width 5 height 5
click at [13, 9] on div at bounding box center [13, 11] width 11 height 11
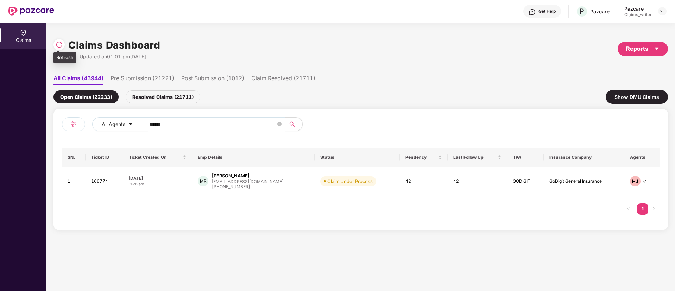
click at [60, 44] on img at bounding box center [59, 44] width 7 height 7
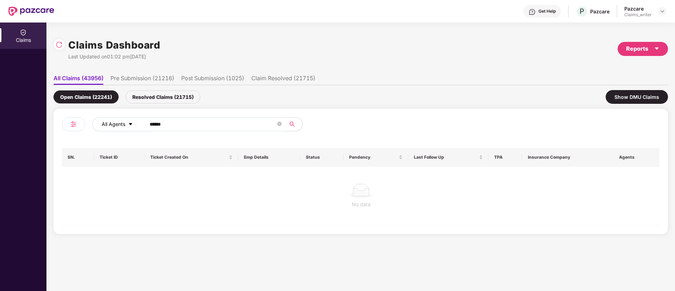
drag, startPoint x: 174, startPoint y: 127, endPoint x: 105, endPoint y: 126, distance: 69.0
click at [105, 126] on div "All Agents ******" at bounding box center [271, 124] width 359 height 14
paste input "text"
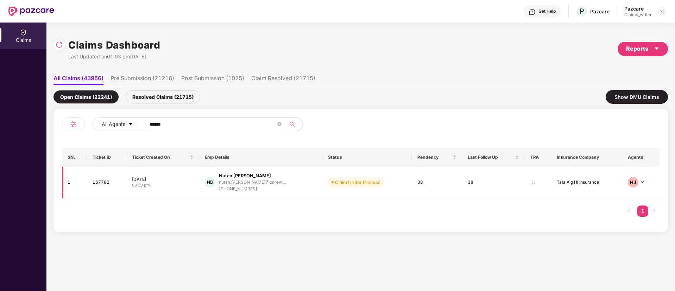
type input "******"
click at [107, 177] on td "167782" at bounding box center [106, 183] width 39 height 32
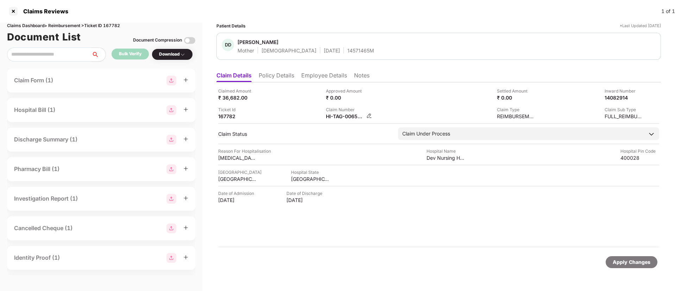
click at [366, 115] on div "HI-TAG-006578696(0)" at bounding box center [349, 116] width 46 height 7
click at [369, 117] on img at bounding box center [370, 116] width 6 height 6
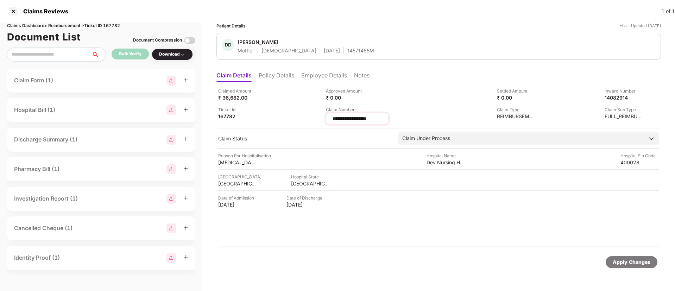
drag, startPoint x: 377, startPoint y: 119, endPoint x: 327, endPoint y: 115, distance: 50.2
click at [327, 115] on div "**********" at bounding box center [357, 118] width 63 height 11
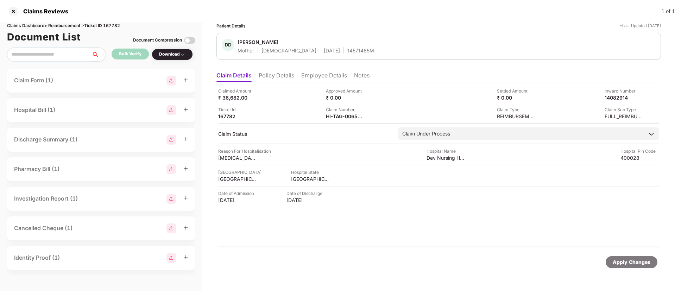
click at [352, 106] on div "Claimed Amount ₹ 36,682.00 Approved Amount ₹ 0.00 Settled Amount ₹ 0.00 Inward …" at bounding box center [438, 104] width 441 height 32
click at [368, 115] on img at bounding box center [370, 116] width 6 height 6
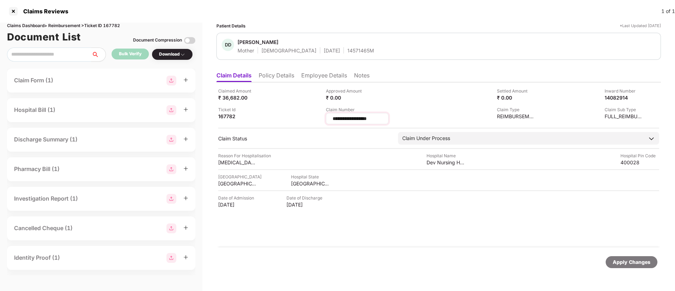
click at [377, 118] on input "**********" at bounding box center [357, 118] width 51 height 7
drag, startPoint x: 378, startPoint y: 118, endPoint x: 325, endPoint y: 117, distance: 52.5
click at [325, 117] on div "**********" at bounding box center [438, 106] width 441 height 37
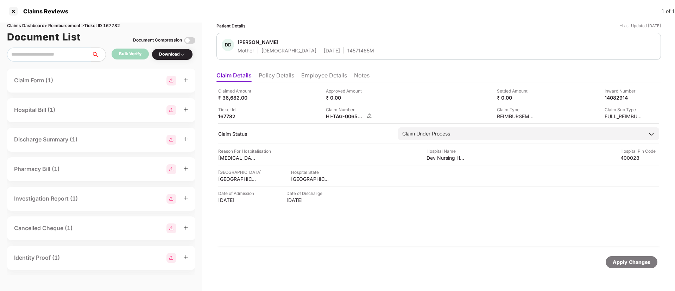
click at [371, 114] on img at bounding box center [370, 116] width 6 height 6
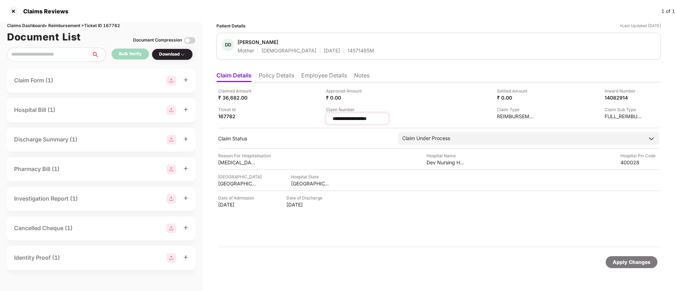
drag, startPoint x: 389, startPoint y: 117, endPoint x: 329, endPoint y: 118, distance: 60.6
click at [329, 118] on div "**********" at bounding box center [357, 118] width 63 height 11
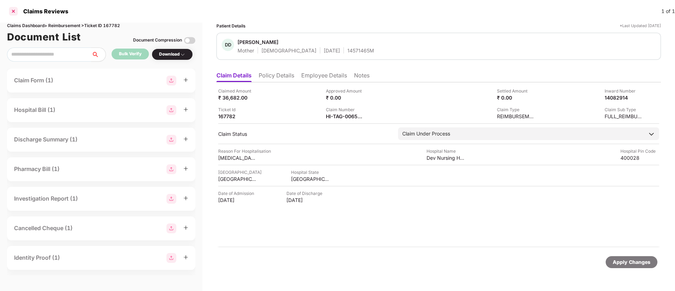
click at [15, 11] on div at bounding box center [13, 11] width 11 height 11
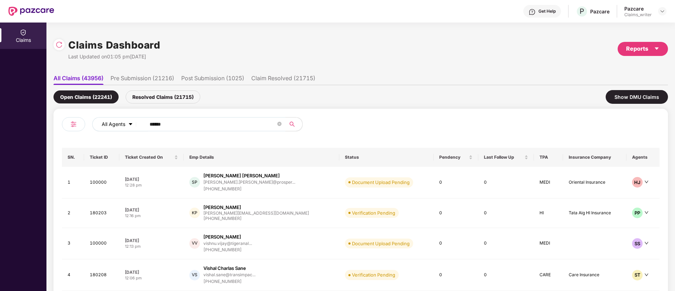
drag, startPoint x: 176, startPoint y: 120, endPoint x: 120, endPoint y: 123, distance: 56.0
click at [120, 123] on div "All Agents ******" at bounding box center [271, 124] width 359 height 14
paste input "text"
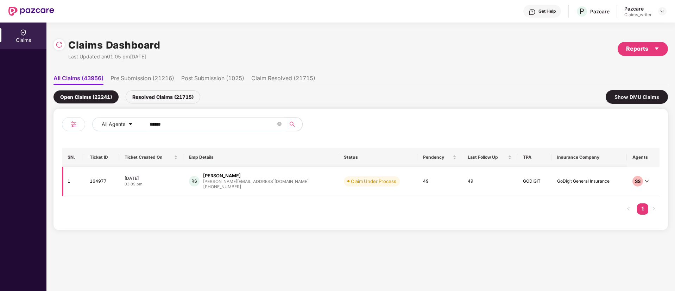
type input "******"
click at [100, 183] on td "164977" at bounding box center [101, 182] width 35 height 30
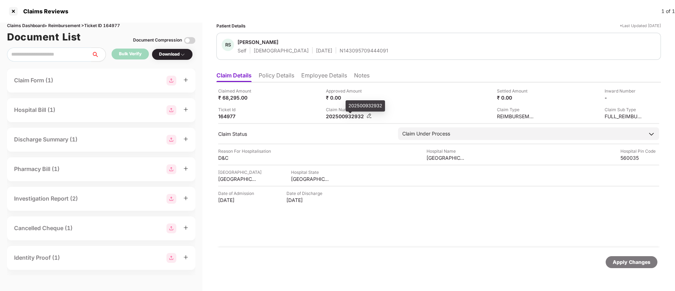
click at [351, 116] on div "202500932932" at bounding box center [345, 116] width 39 height 7
copy div "202500932932"
click at [11, 12] on div at bounding box center [13, 11] width 11 height 11
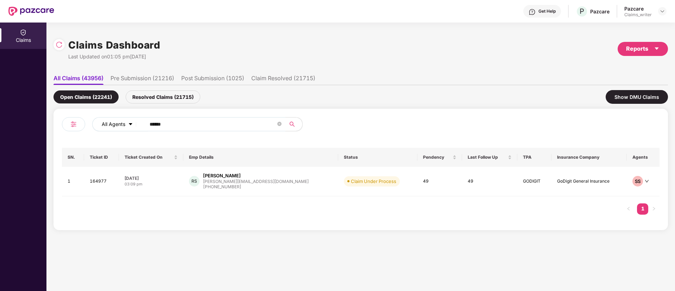
drag, startPoint x: 176, startPoint y: 123, endPoint x: 111, endPoint y: 127, distance: 66.0
click at [111, 127] on div "All Agents ******" at bounding box center [271, 124] width 359 height 14
paste input "text"
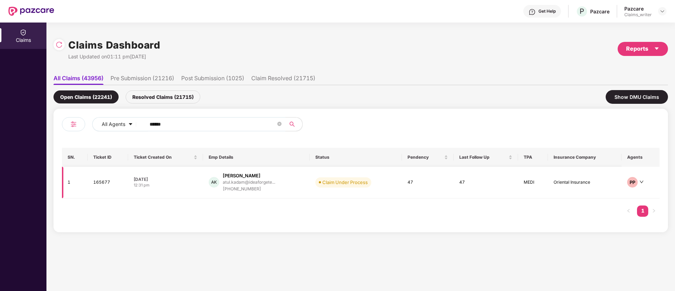
type input "******"
click at [107, 183] on td "165677" at bounding box center [108, 183] width 40 height 32
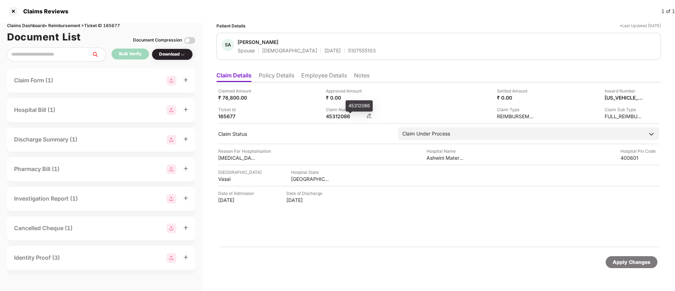
click at [344, 116] on div "45312086" at bounding box center [345, 116] width 39 height 7
copy div "45312086"
click at [13, 9] on div at bounding box center [13, 11] width 11 height 11
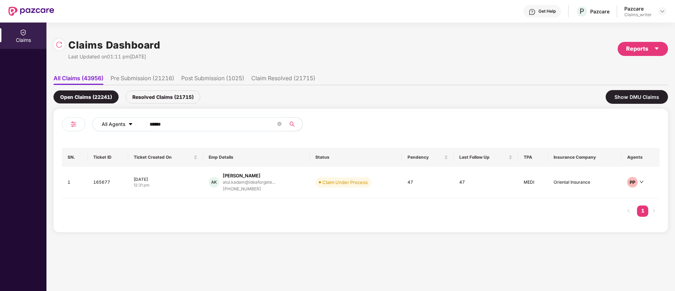
drag, startPoint x: 184, startPoint y: 121, endPoint x: 133, endPoint y: 122, distance: 50.7
click at [133, 122] on div "All Agents ******" at bounding box center [271, 124] width 359 height 14
paste input "text"
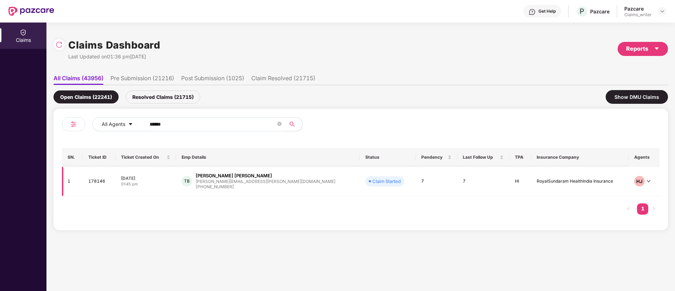
type input "******"
click at [94, 185] on td "178146" at bounding box center [99, 182] width 33 height 30
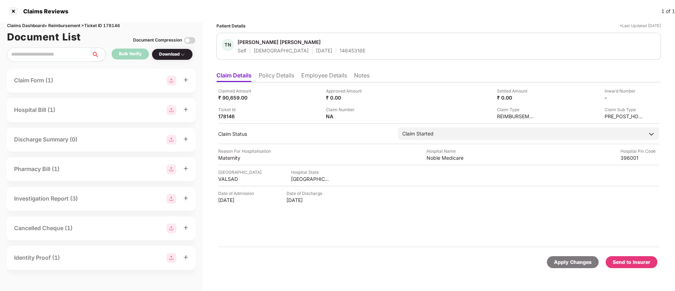
click at [626, 263] on div "Send to Insurer" at bounding box center [632, 262] width 38 height 8
click at [260, 80] on li "Policy Details" at bounding box center [277, 77] width 36 height 10
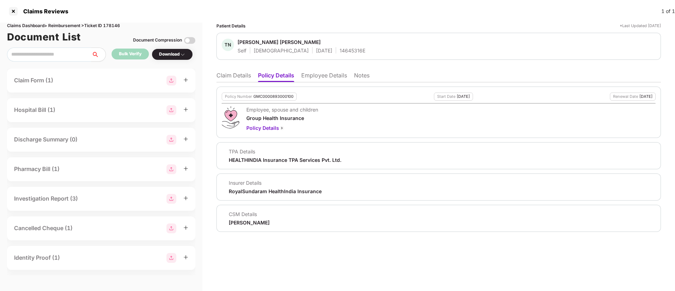
click at [307, 77] on li "Employee Details" at bounding box center [324, 77] width 46 height 10
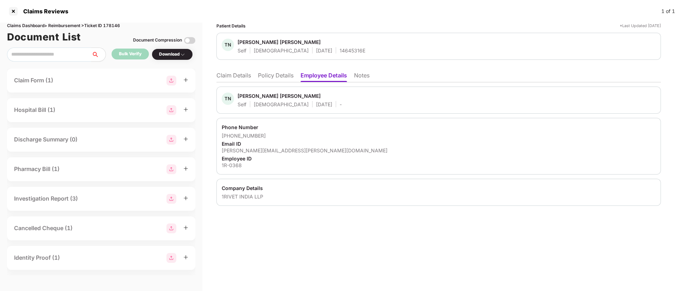
click at [236, 77] on li "Claim Details" at bounding box center [234, 77] width 35 height 10
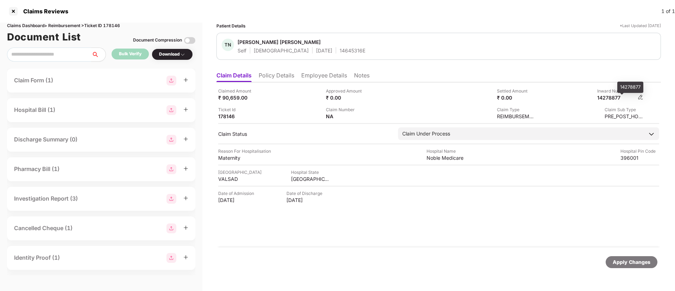
click at [612, 96] on div "14278877" at bounding box center [617, 97] width 39 height 7
copy div "14278877"
click at [13, 12] on div at bounding box center [13, 11] width 11 height 11
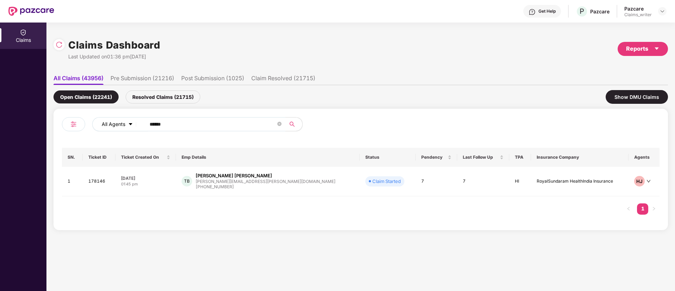
drag, startPoint x: 190, startPoint y: 127, endPoint x: 117, endPoint y: 119, distance: 73.7
click at [117, 119] on div "All Agents ******" at bounding box center [271, 124] width 359 height 14
paste input "text"
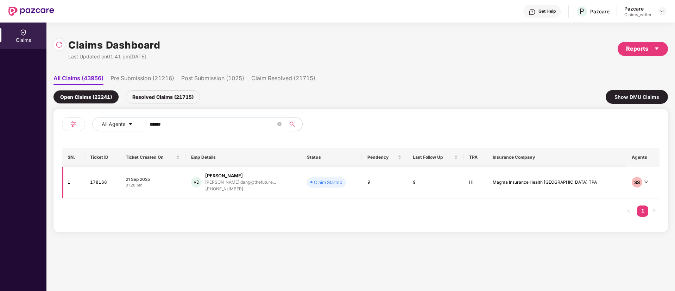
type input "******"
click at [107, 183] on td "178168" at bounding box center [103, 183] width 36 height 32
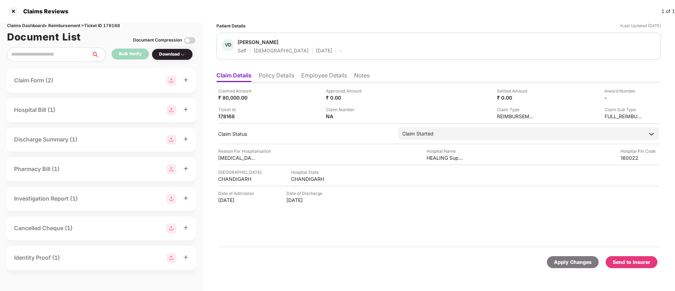
click at [312, 79] on li "Employee Details" at bounding box center [324, 77] width 46 height 10
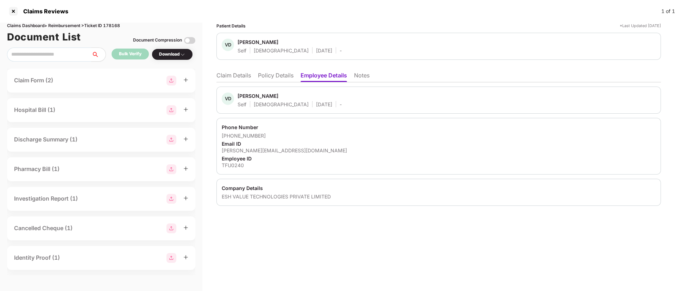
click at [445, 225] on div "Patient Details *Last Updated [DATE] VD [PERSON_NAME] Self [DEMOGRAPHIC_DATA] […" at bounding box center [438, 157] width 473 height 269
